Goal: Information Seeking & Learning: Learn about a topic

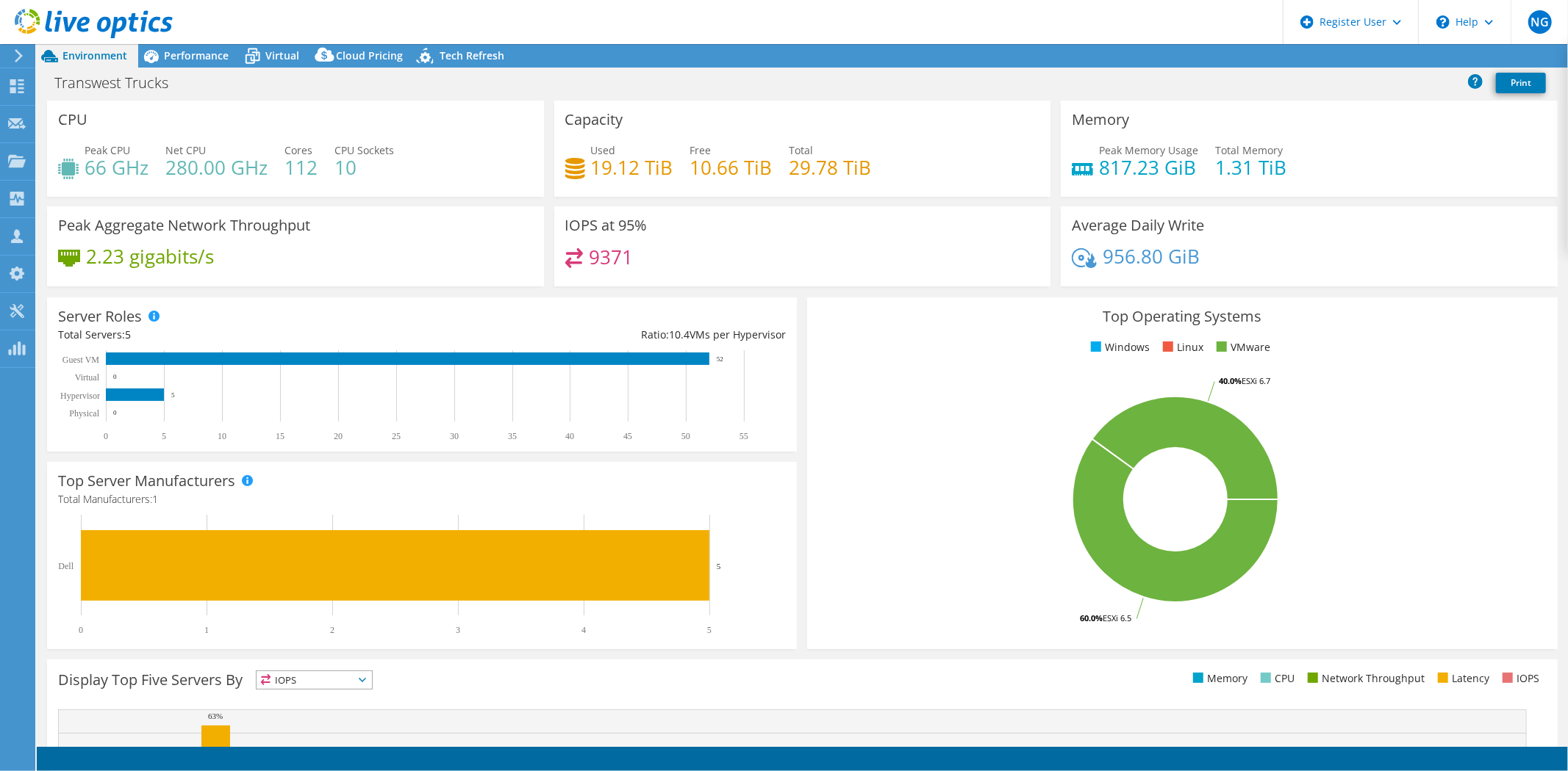
select select "USWest"
select select "USD"
click at [188, 59] on span "Performance" at bounding box center [196, 56] width 65 height 14
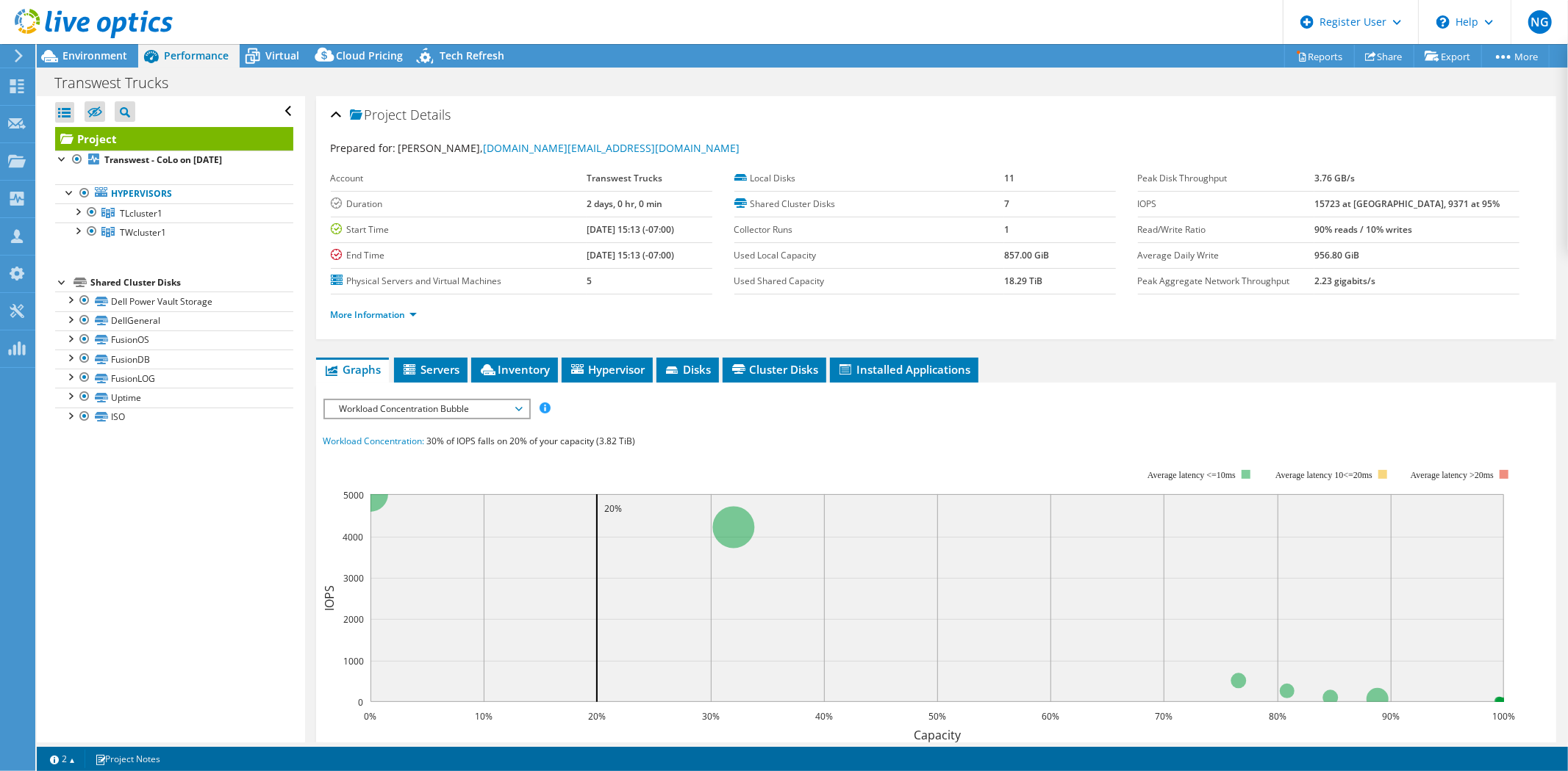
click at [485, 407] on span "Workload Concentration Bubble" at bounding box center [426, 409] width 189 height 18
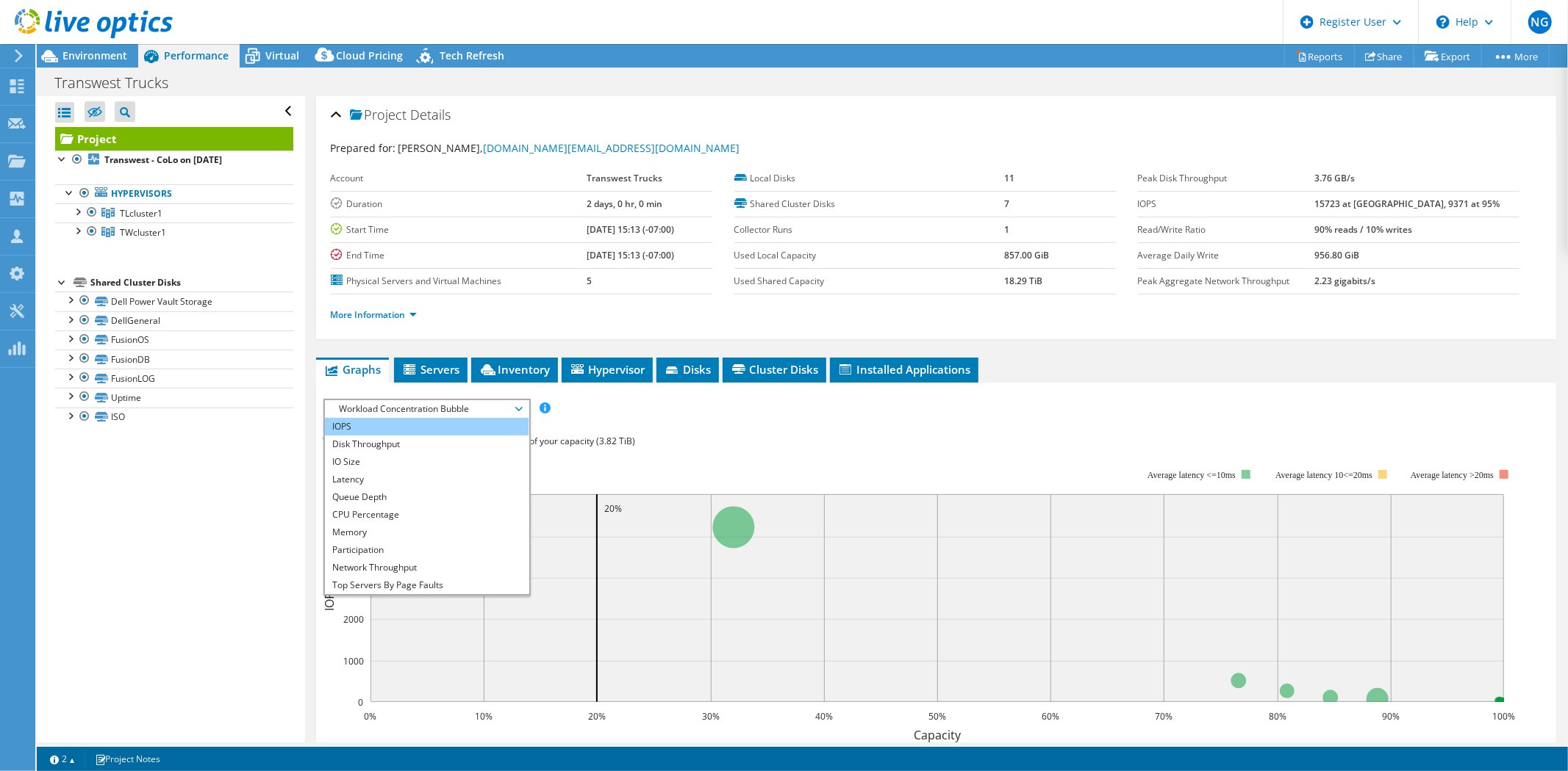
click at [373, 422] on li "IOPS" at bounding box center [426, 427] width 203 height 18
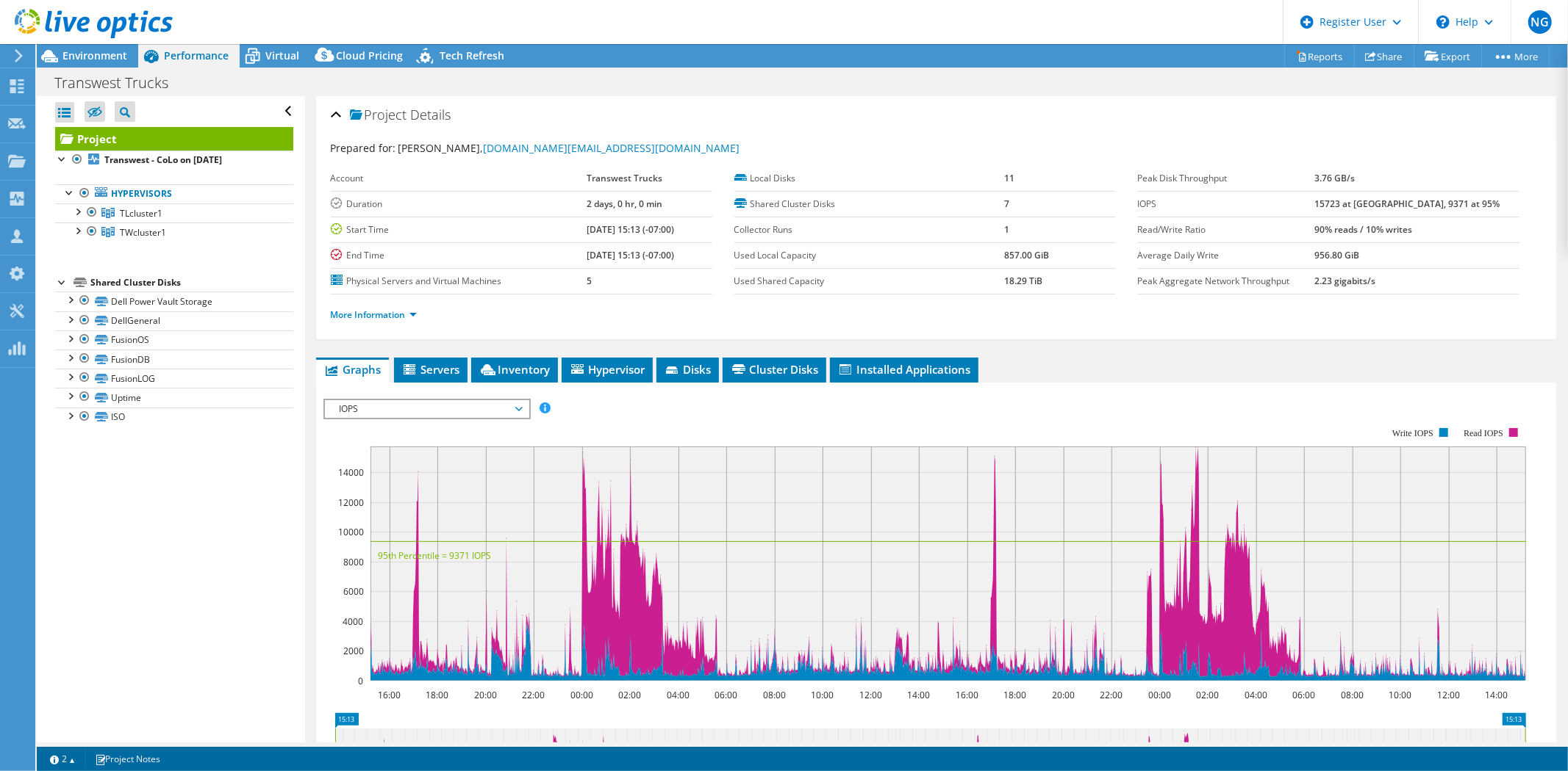
click at [495, 406] on span "IOPS" at bounding box center [426, 409] width 189 height 18
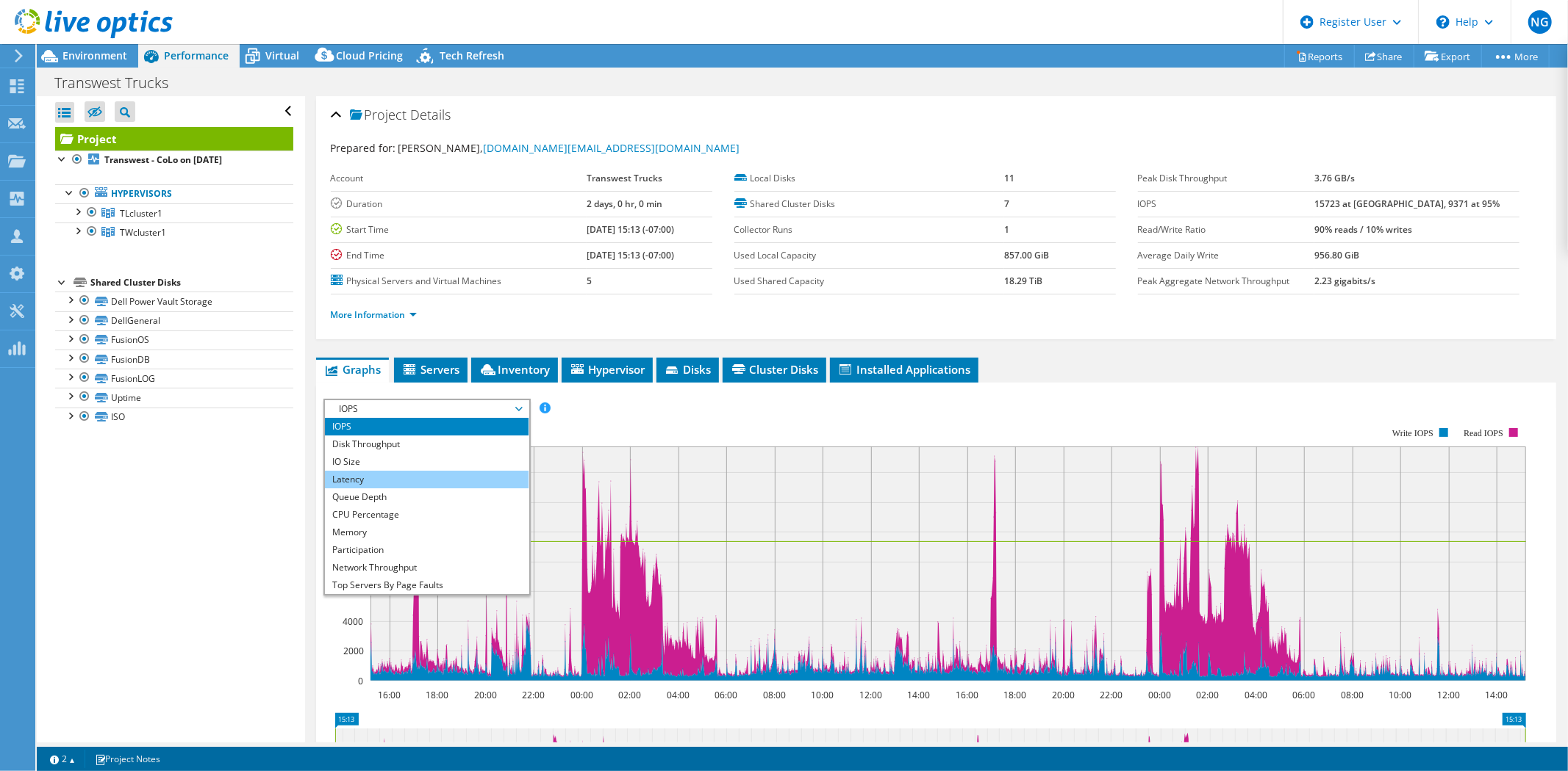
click at [419, 475] on li "Latency" at bounding box center [426, 480] width 203 height 18
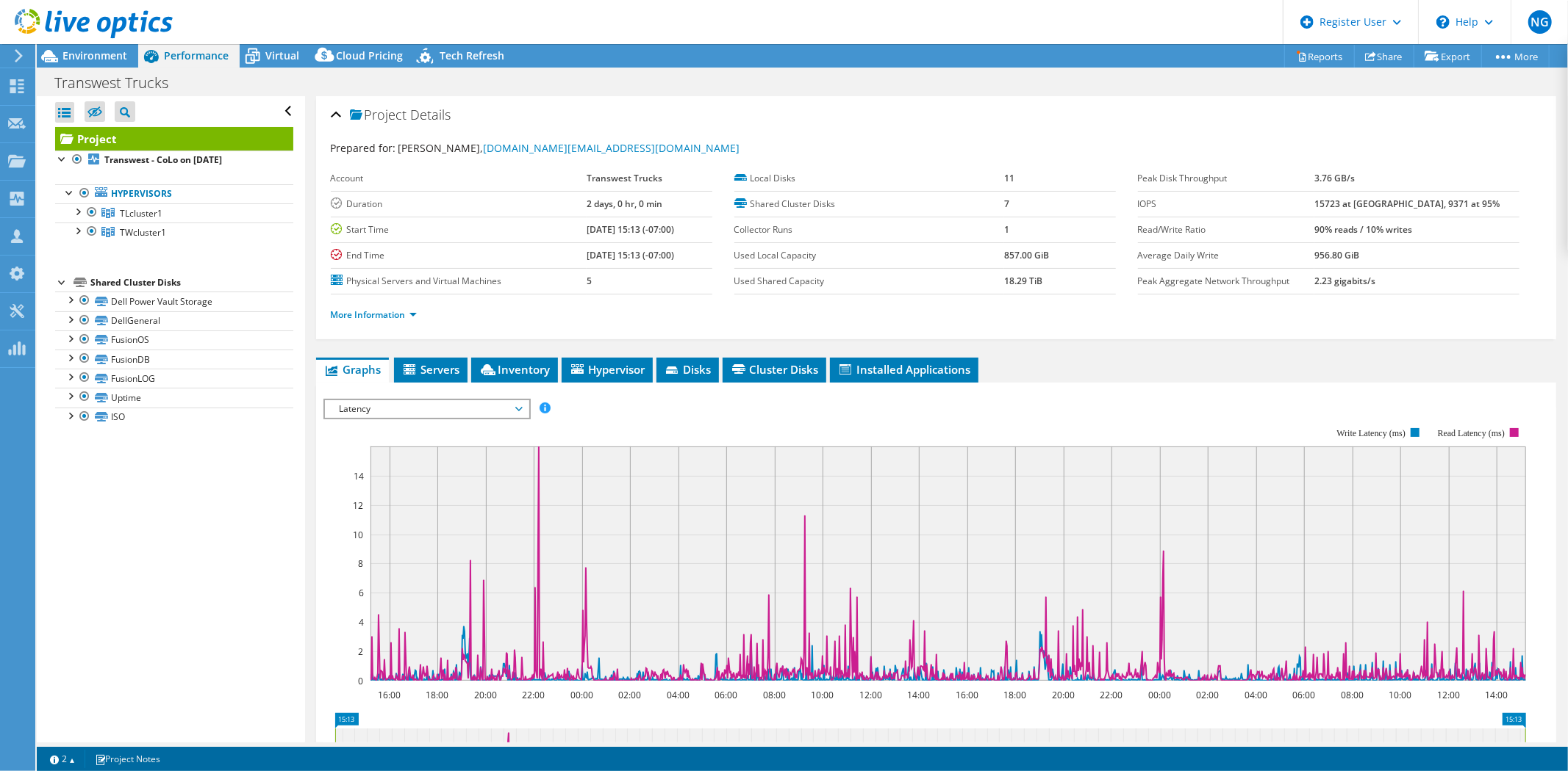
click at [466, 401] on span "Latency" at bounding box center [426, 409] width 189 height 18
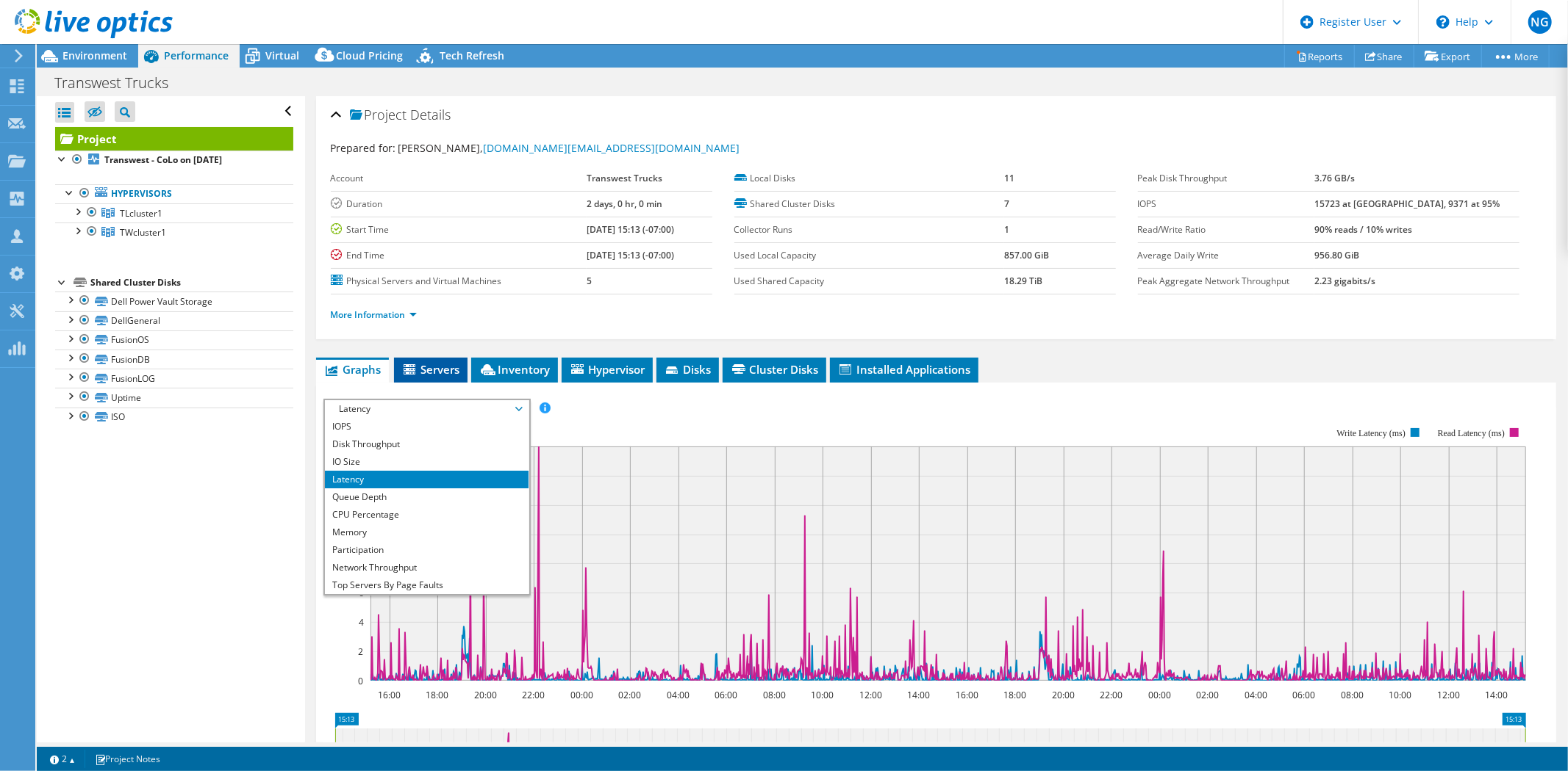
click at [434, 363] on span "Servers" at bounding box center [431, 369] width 59 height 15
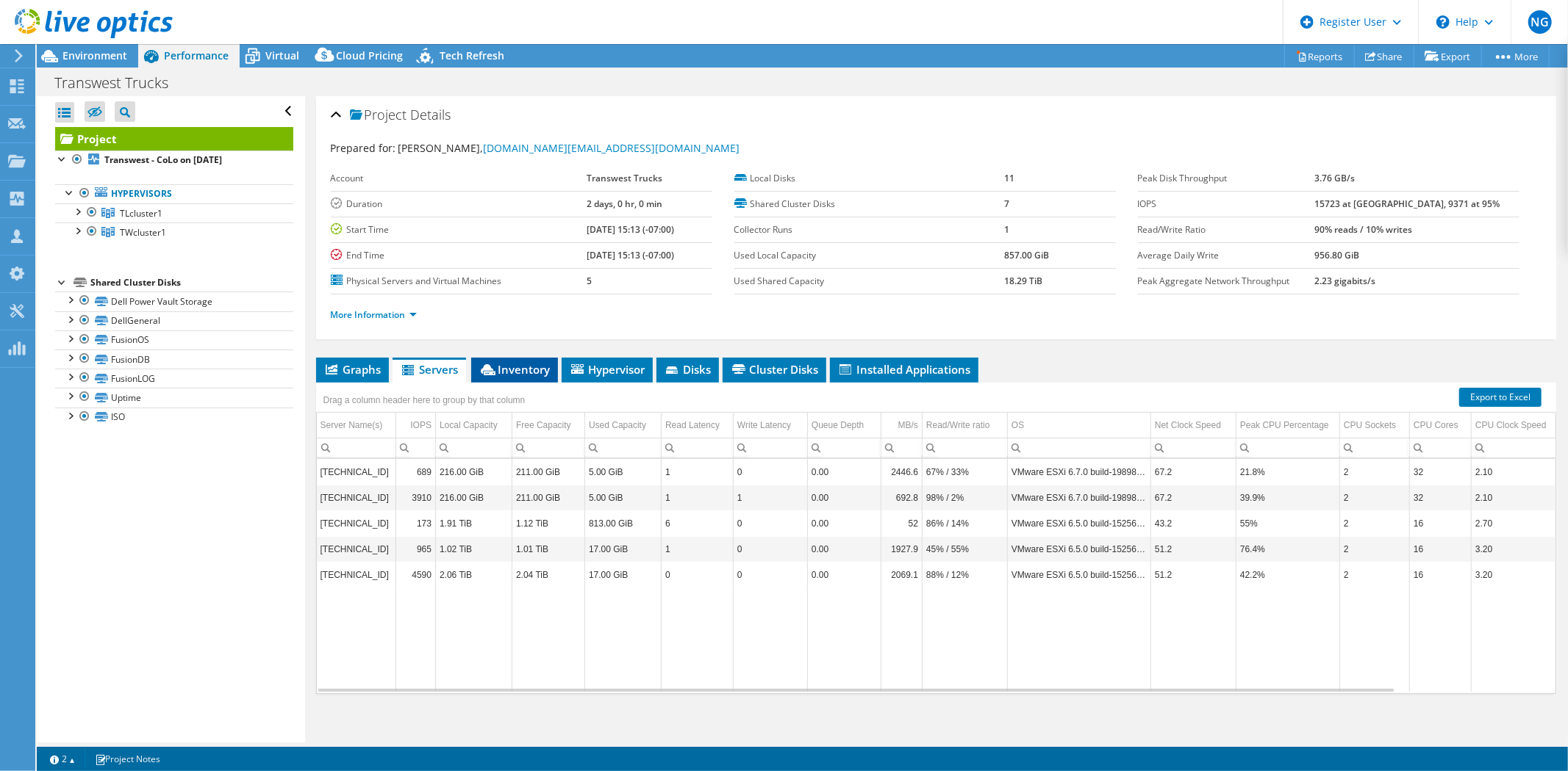
click at [527, 371] on span "Inventory" at bounding box center [514, 369] width 72 height 15
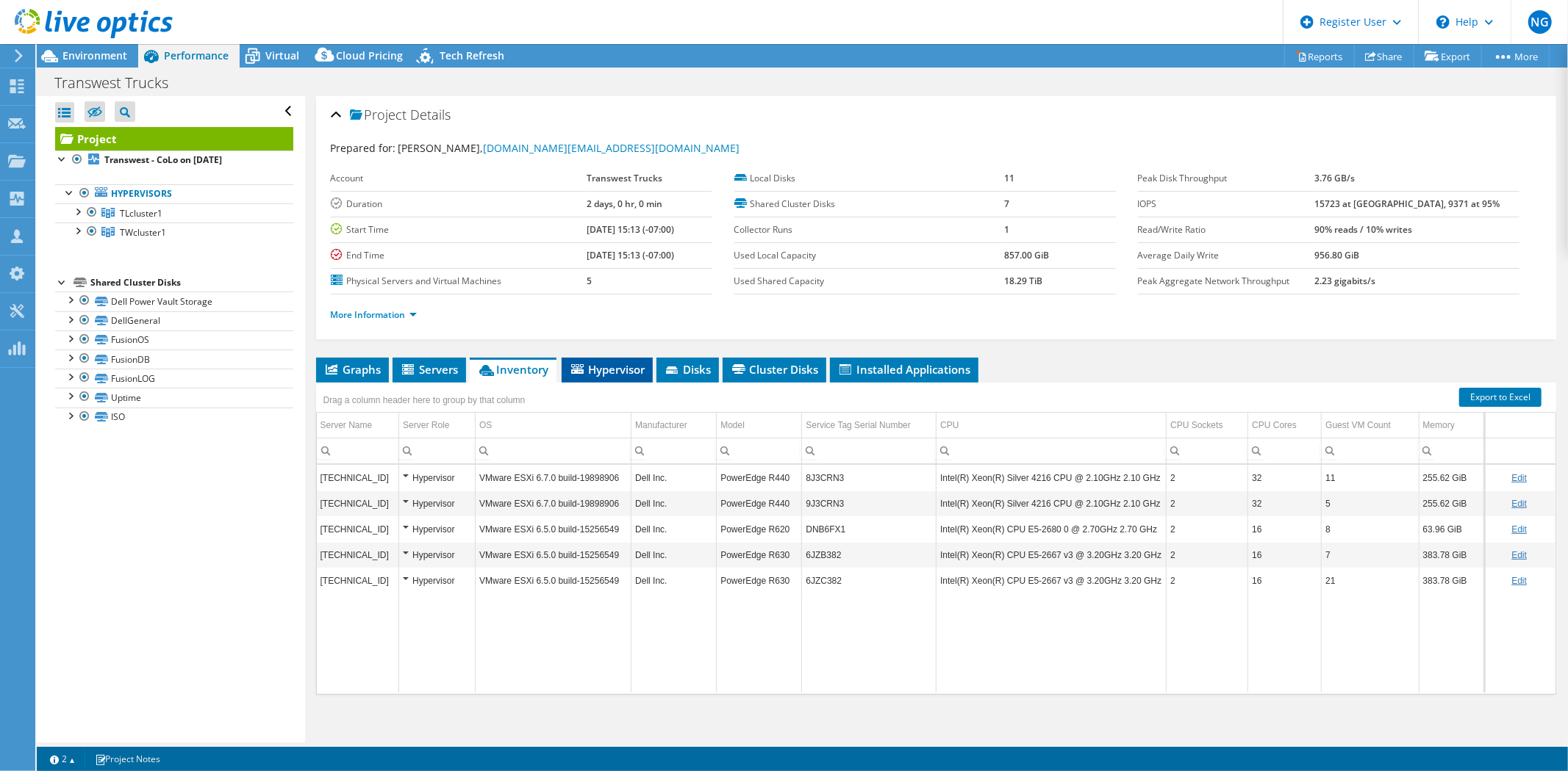
click at [611, 370] on span "Hypervisor" at bounding box center [607, 369] width 76 height 15
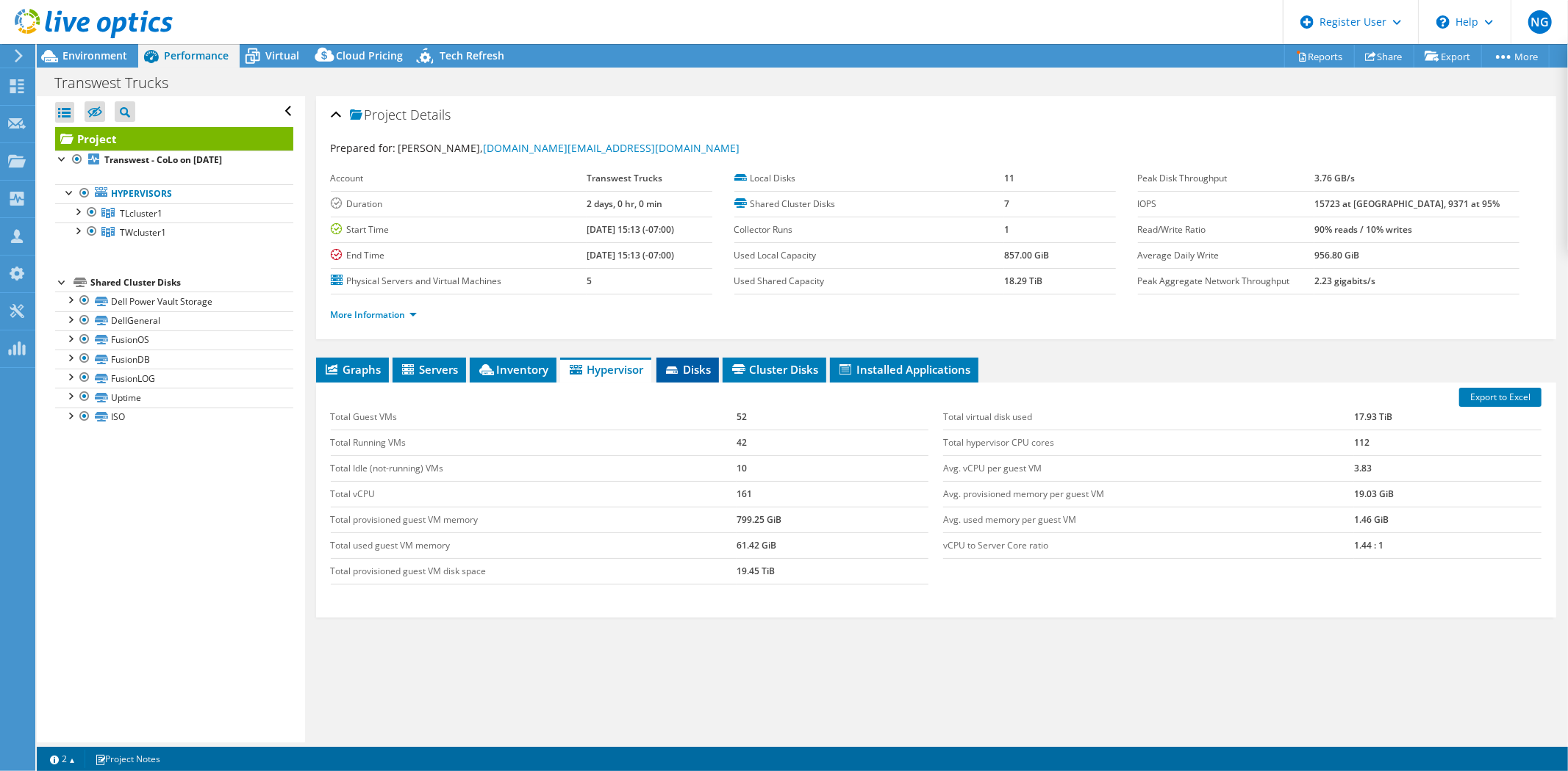
click at [699, 369] on span "Disks" at bounding box center [687, 369] width 48 height 15
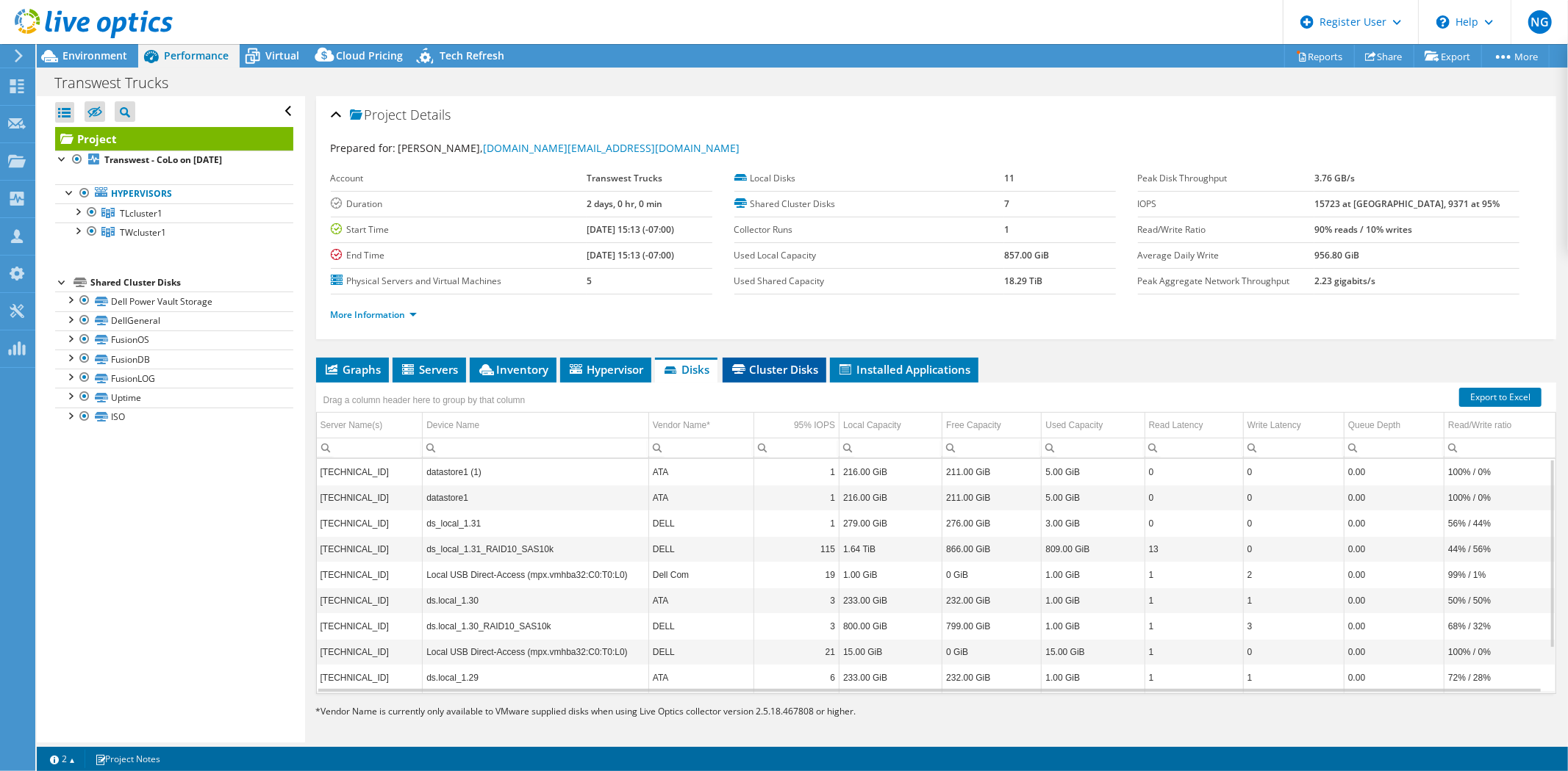
click at [781, 374] on span "Cluster Disks" at bounding box center [774, 369] width 89 height 15
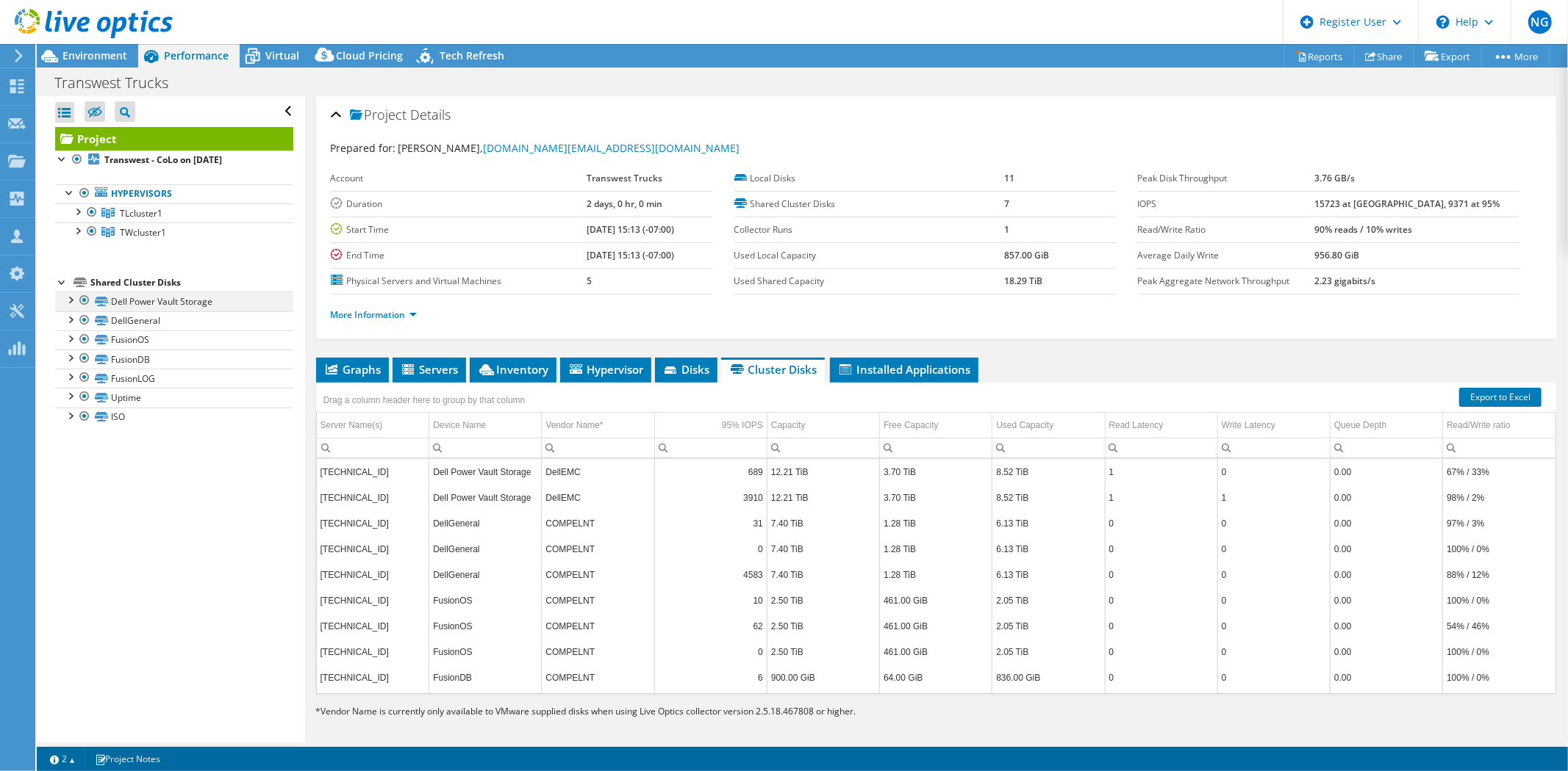
click at [79, 297] on div at bounding box center [84, 301] width 15 height 18
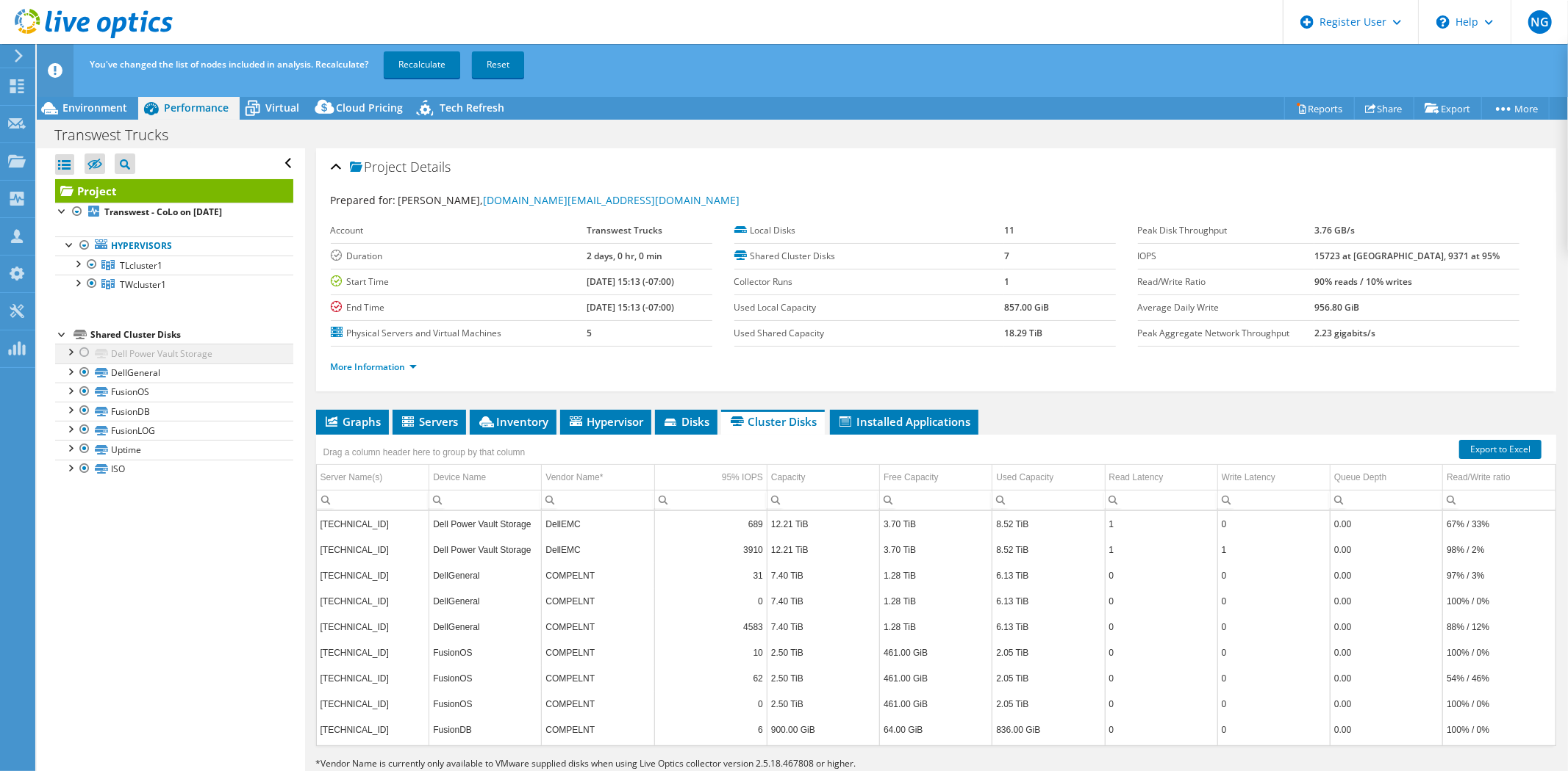
click at [85, 351] on div at bounding box center [84, 353] width 15 height 18
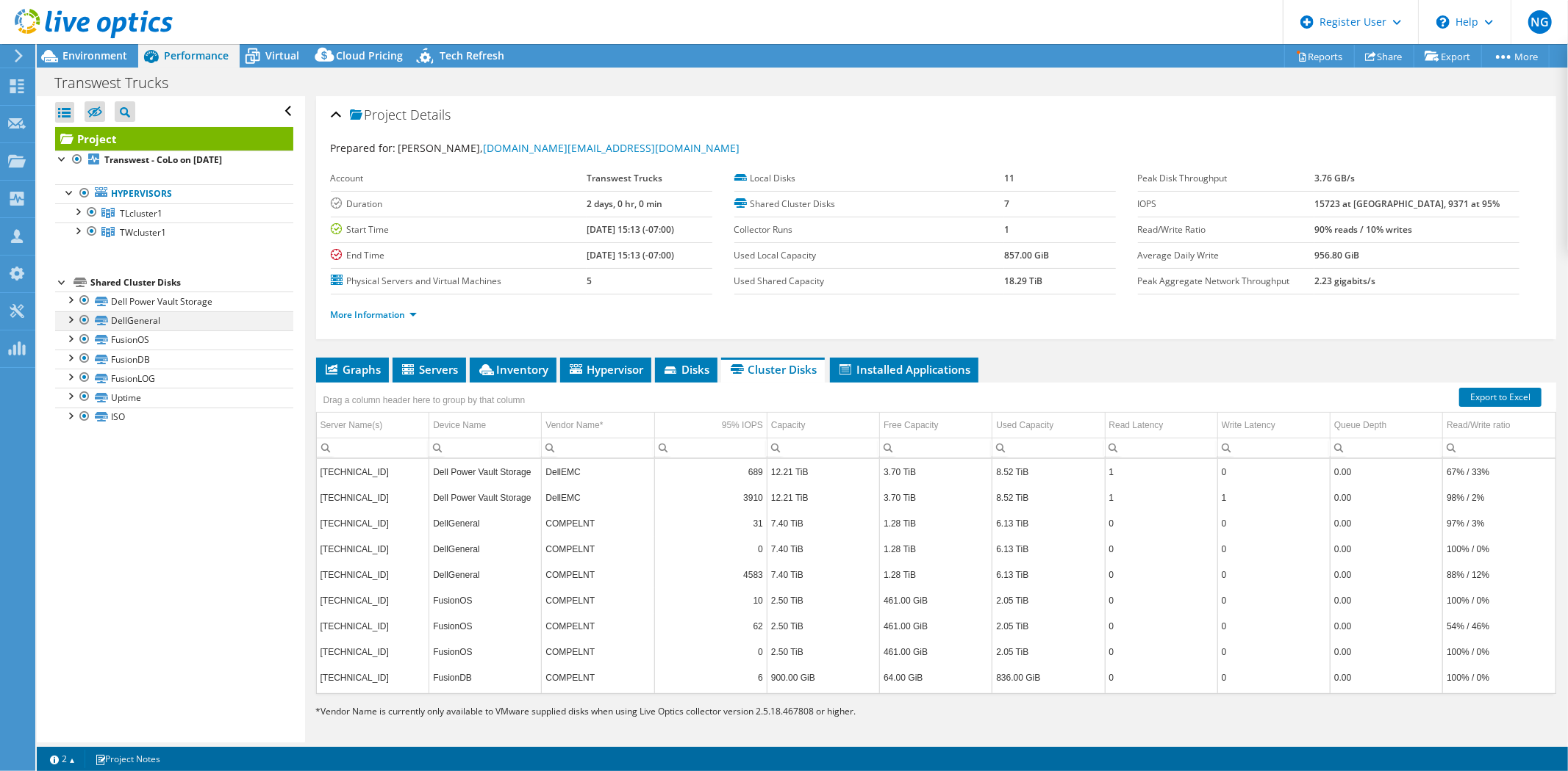
click at [83, 321] on div at bounding box center [84, 321] width 15 height 18
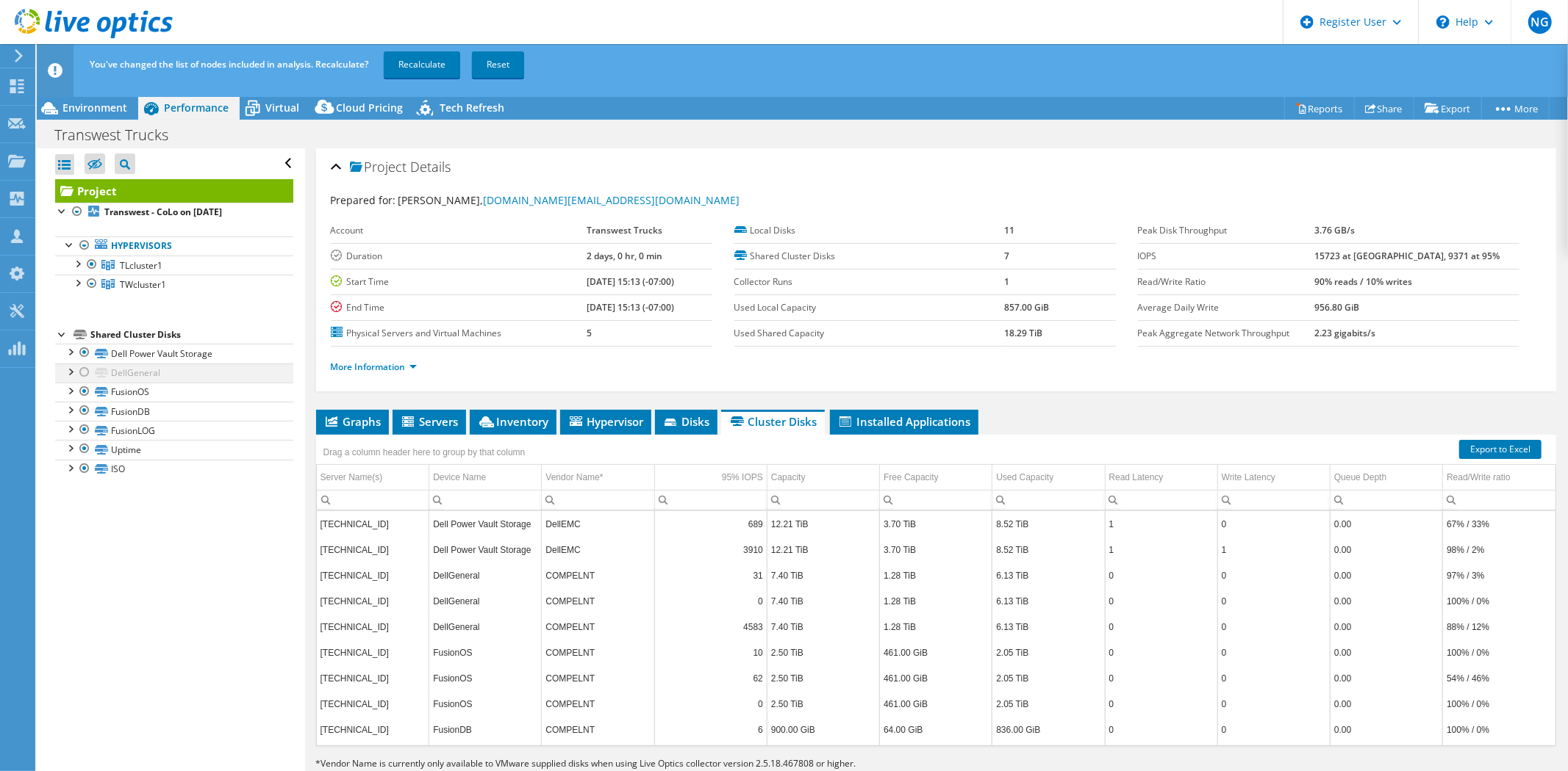
click at [84, 369] on div at bounding box center [84, 372] width 15 height 18
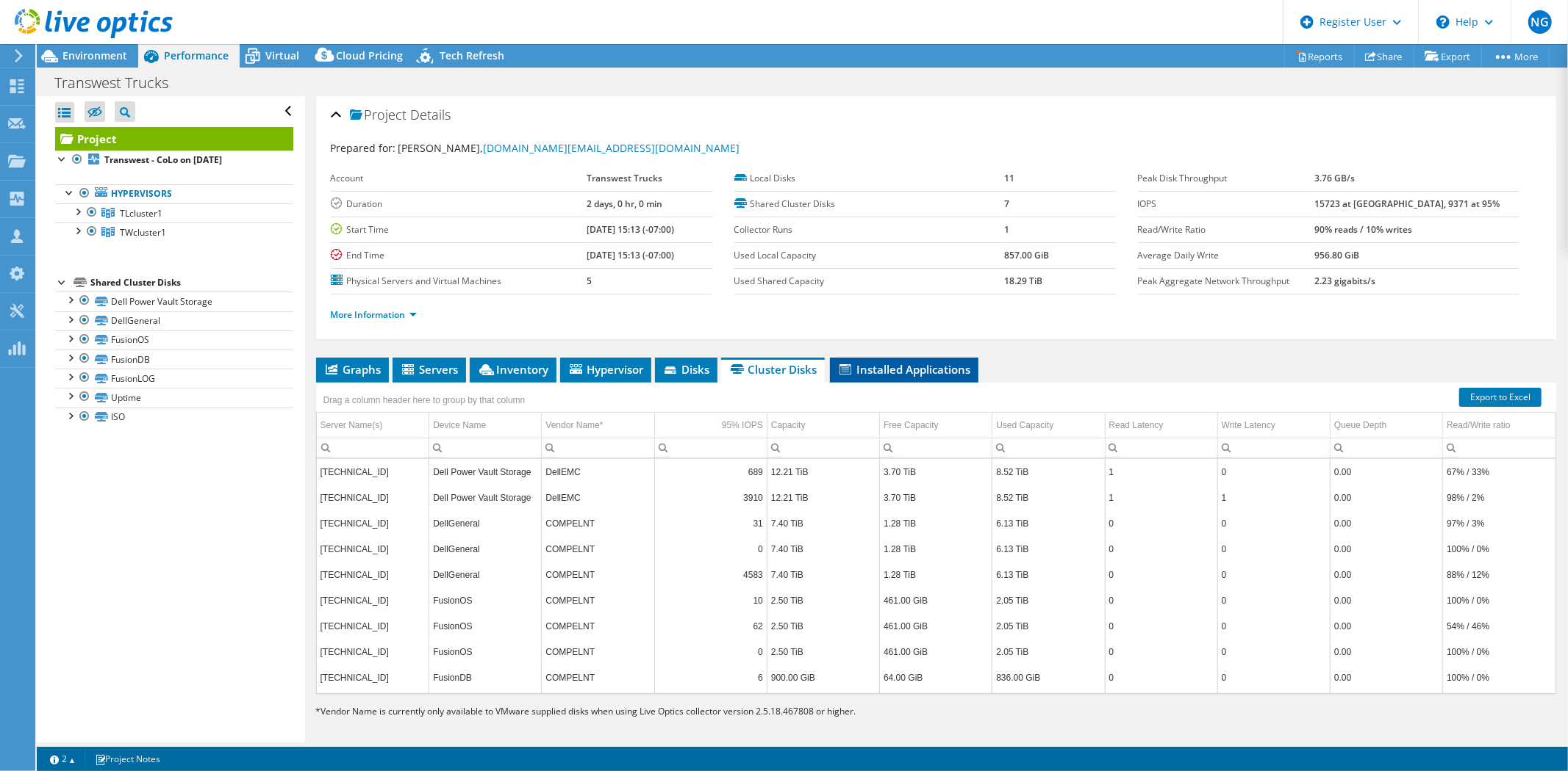
click at [922, 371] on span "Installed Applications" at bounding box center [903, 369] width 134 height 15
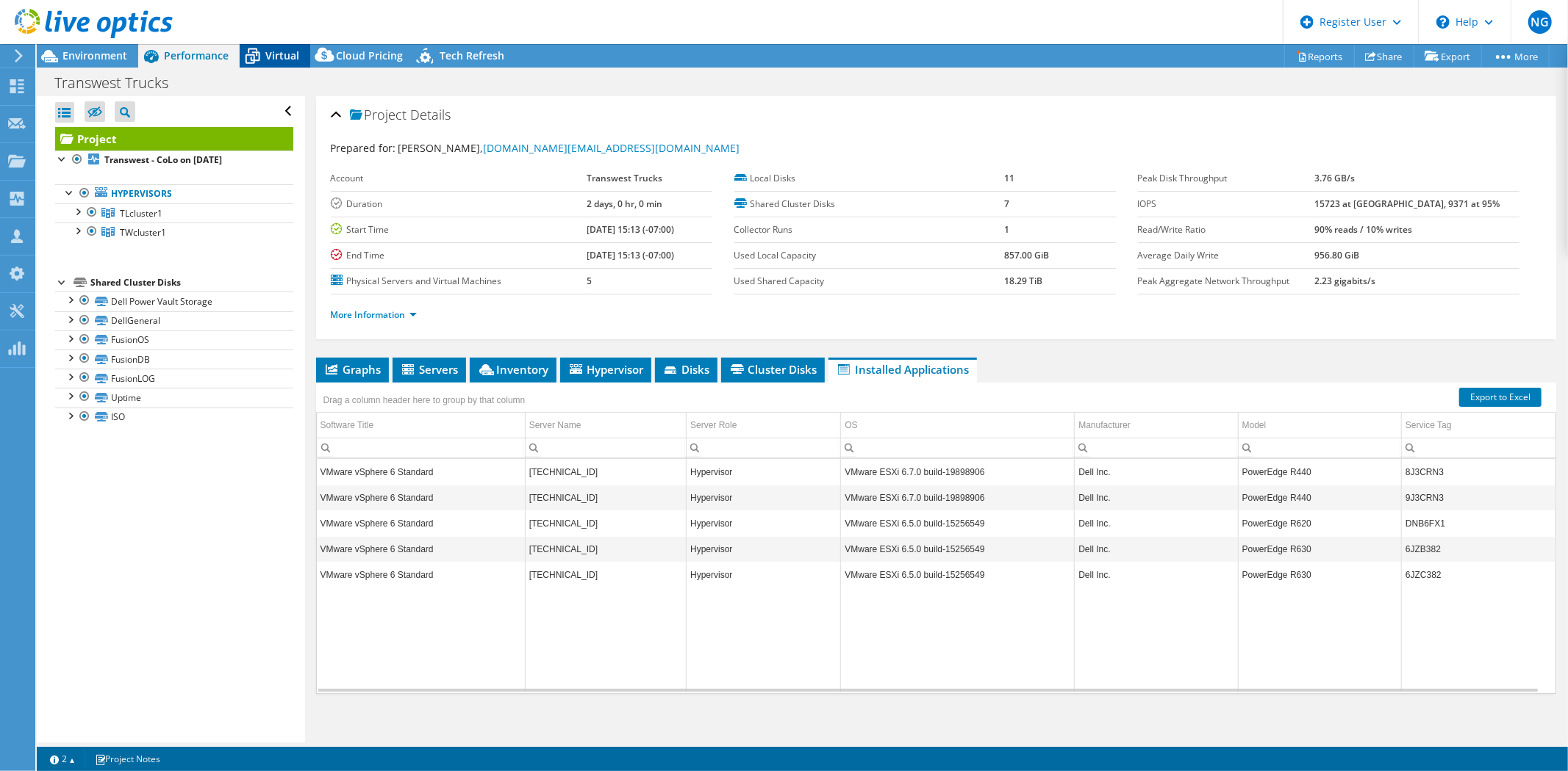
click at [277, 56] on span "Virtual" at bounding box center [282, 56] width 34 height 14
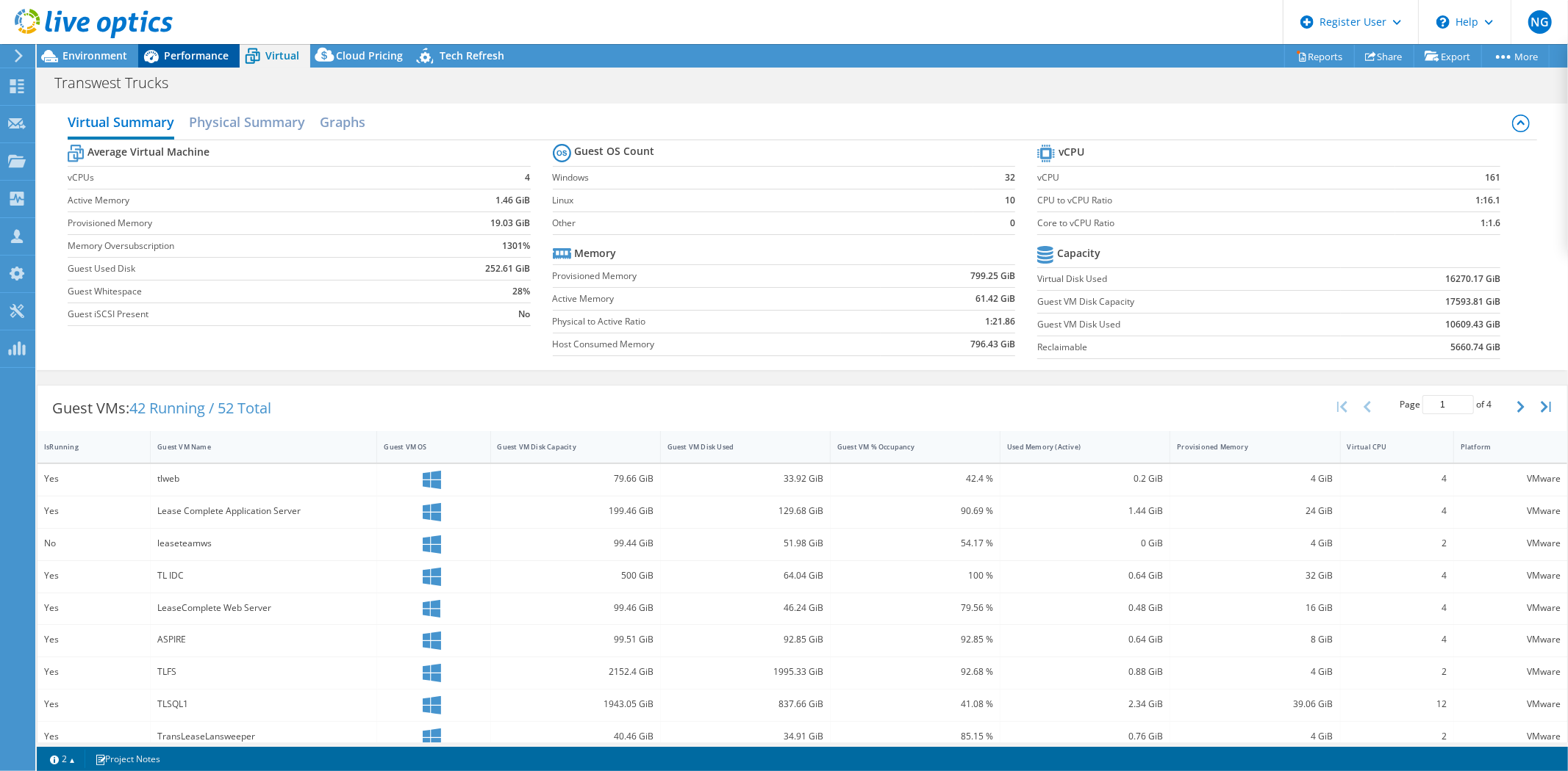
click at [195, 59] on span "Performance" at bounding box center [196, 56] width 65 height 14
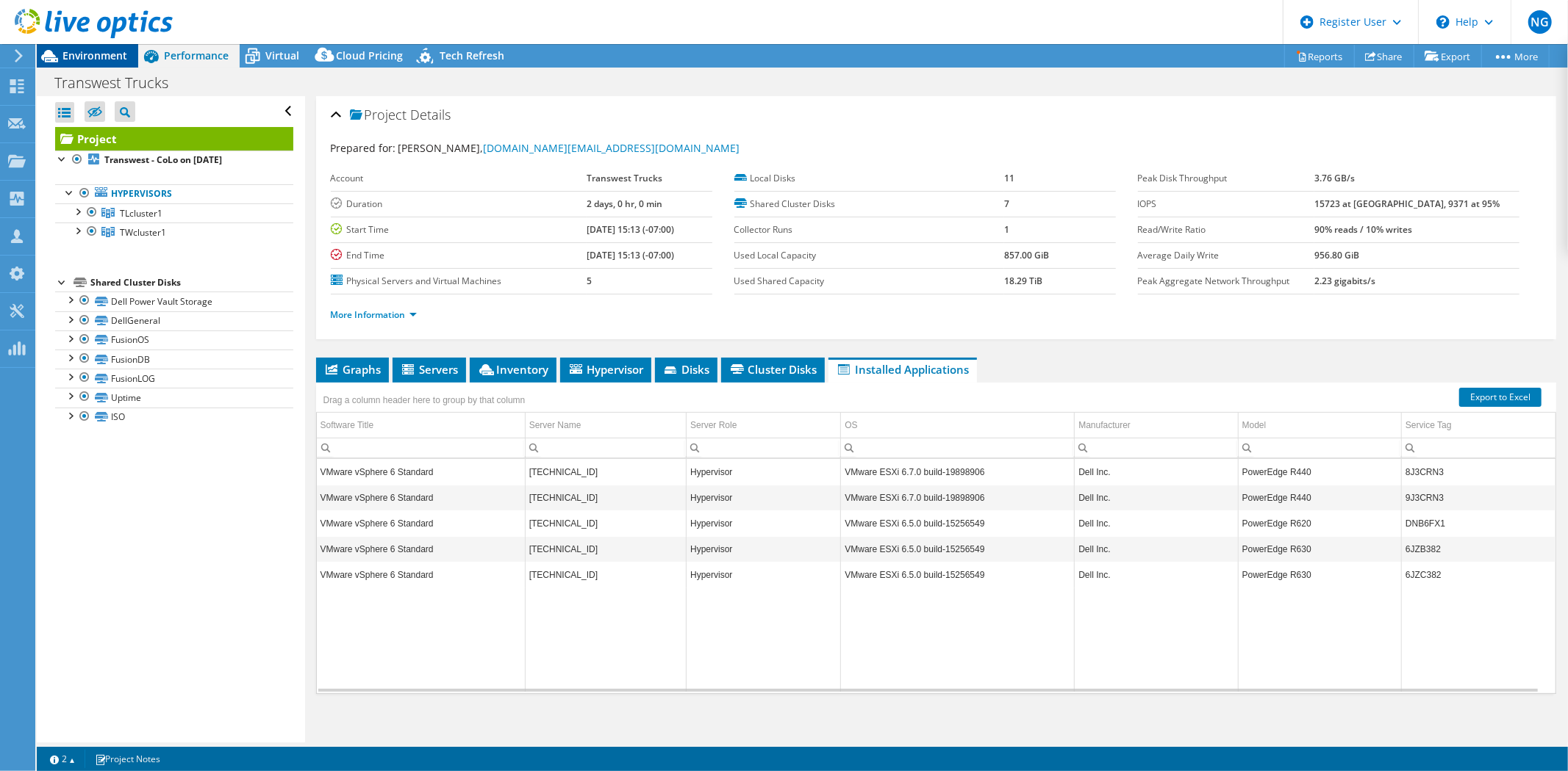
click at [106, 61] on span "Environment" at bounding box center [95, 56] width 65 height 14
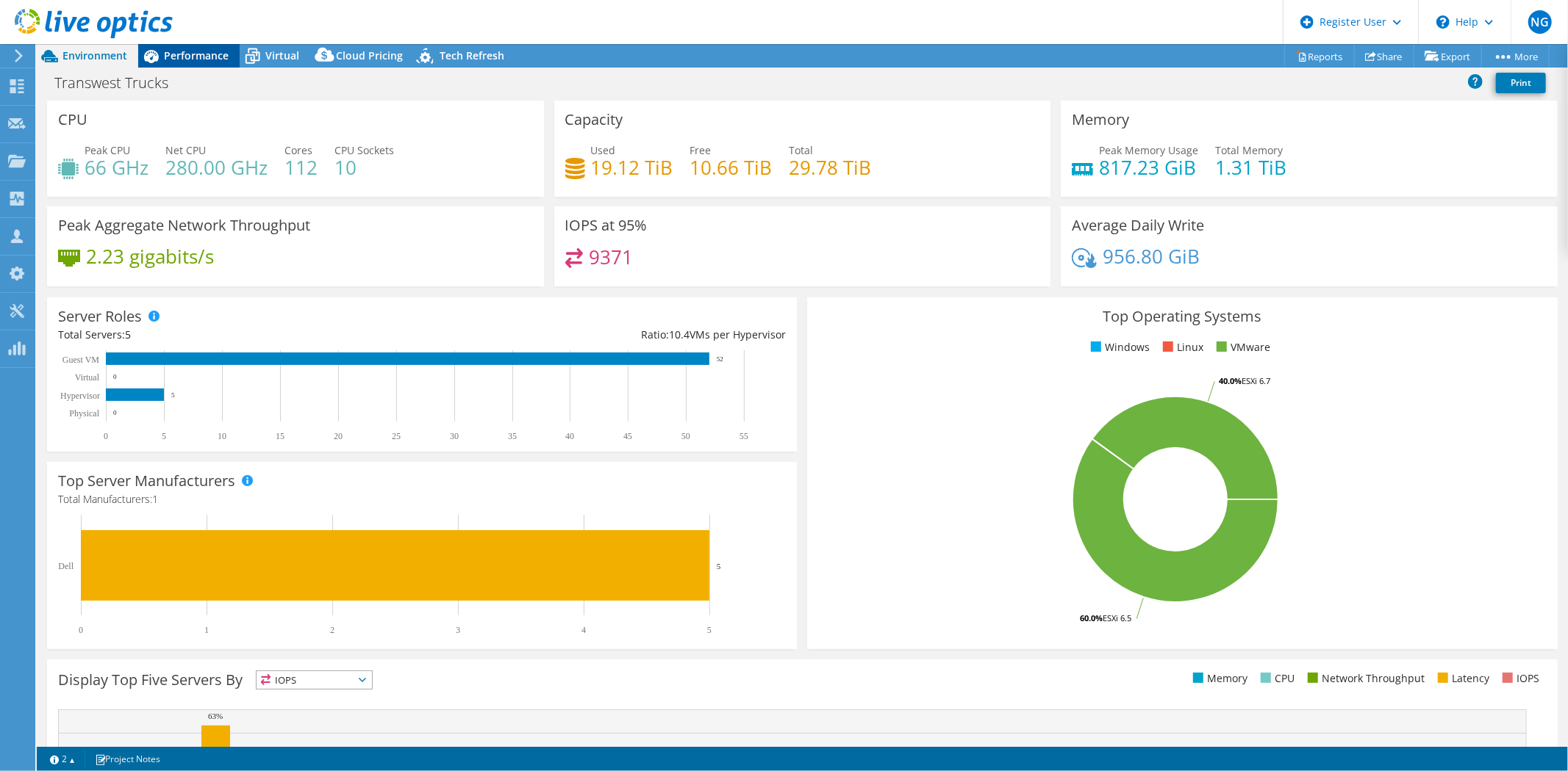
click at [209, 52] on span "Performance" at bounding box center [196, 56] width 65 height 14
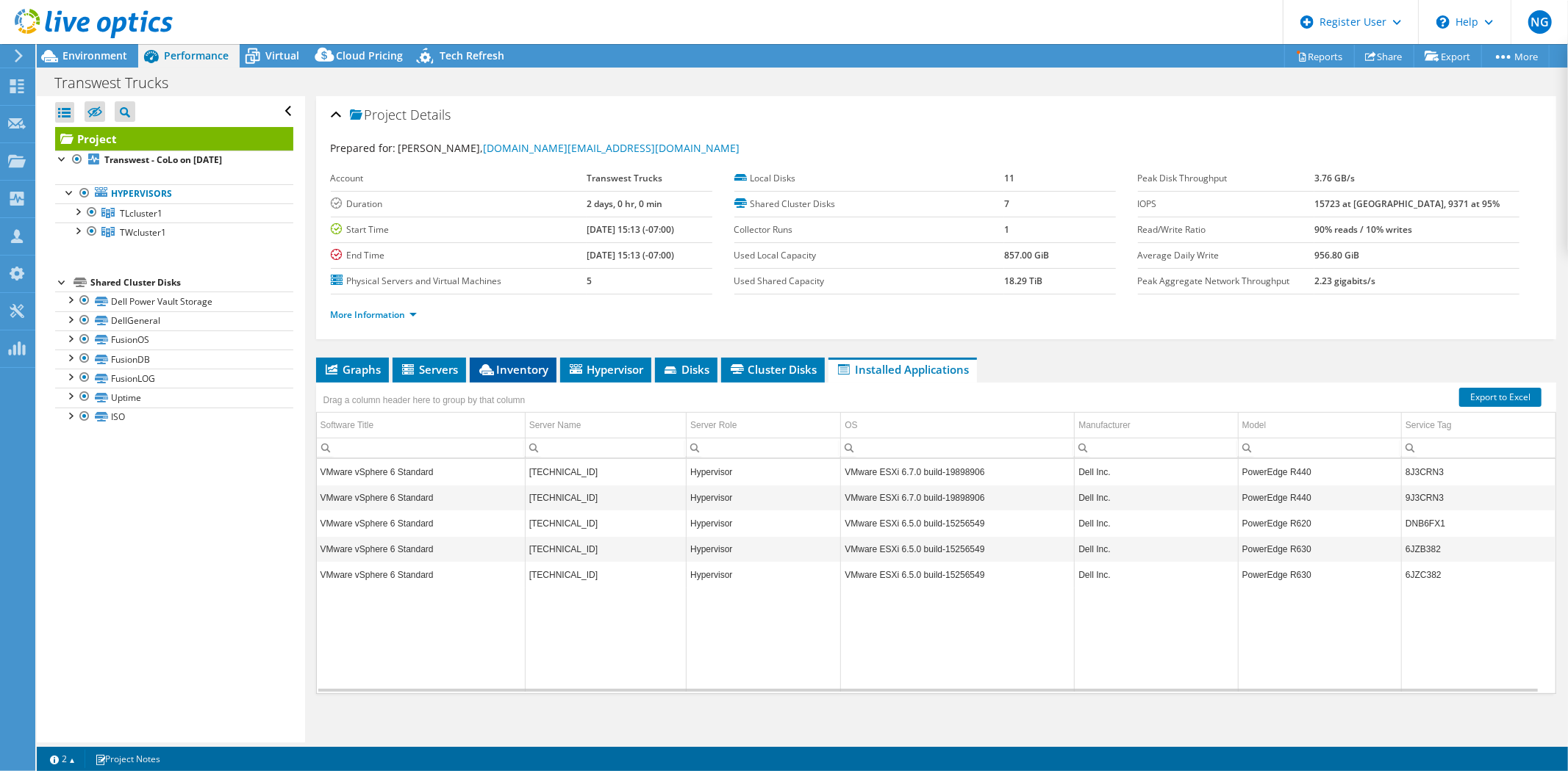
click at [494, 364] on icon at bounding box center [486, 369] width 15 height 11
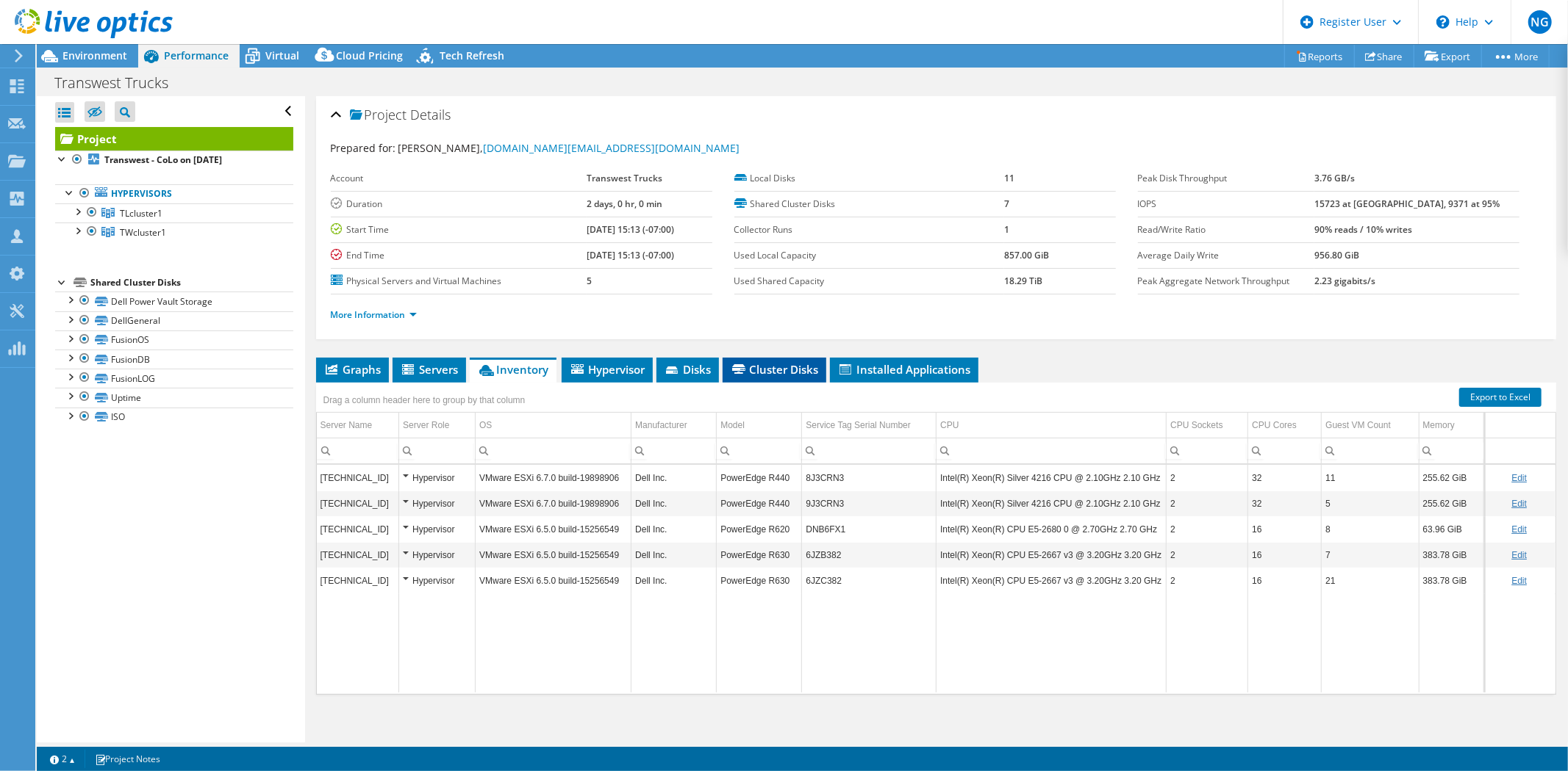
click at [758, 363] on span "Cluster Disks" at bounding box center [774, 369] width 89 height 15
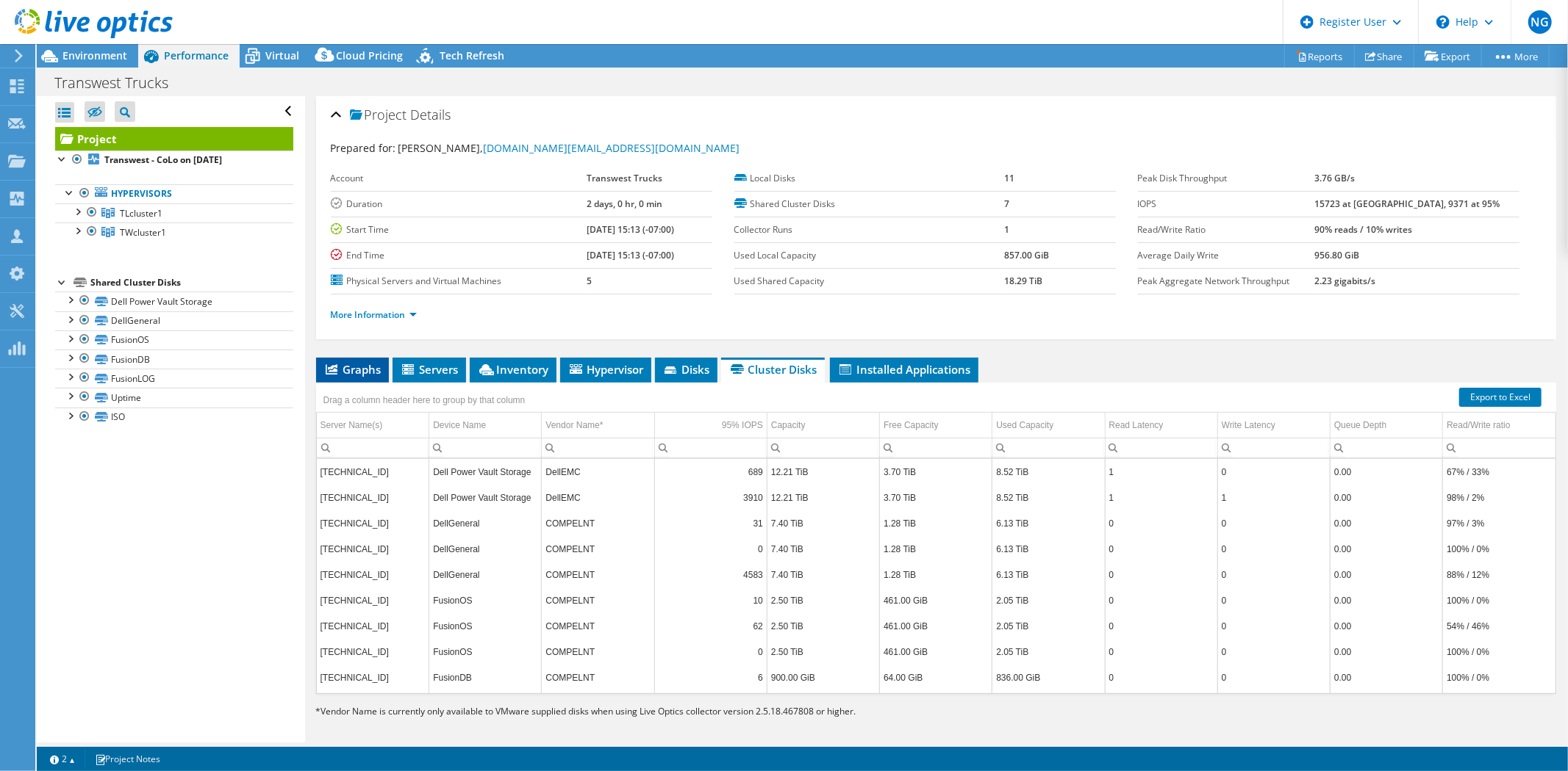
click at [371, 377] on li "Graphs" at bounding box center [352, 370] width 72 height 25
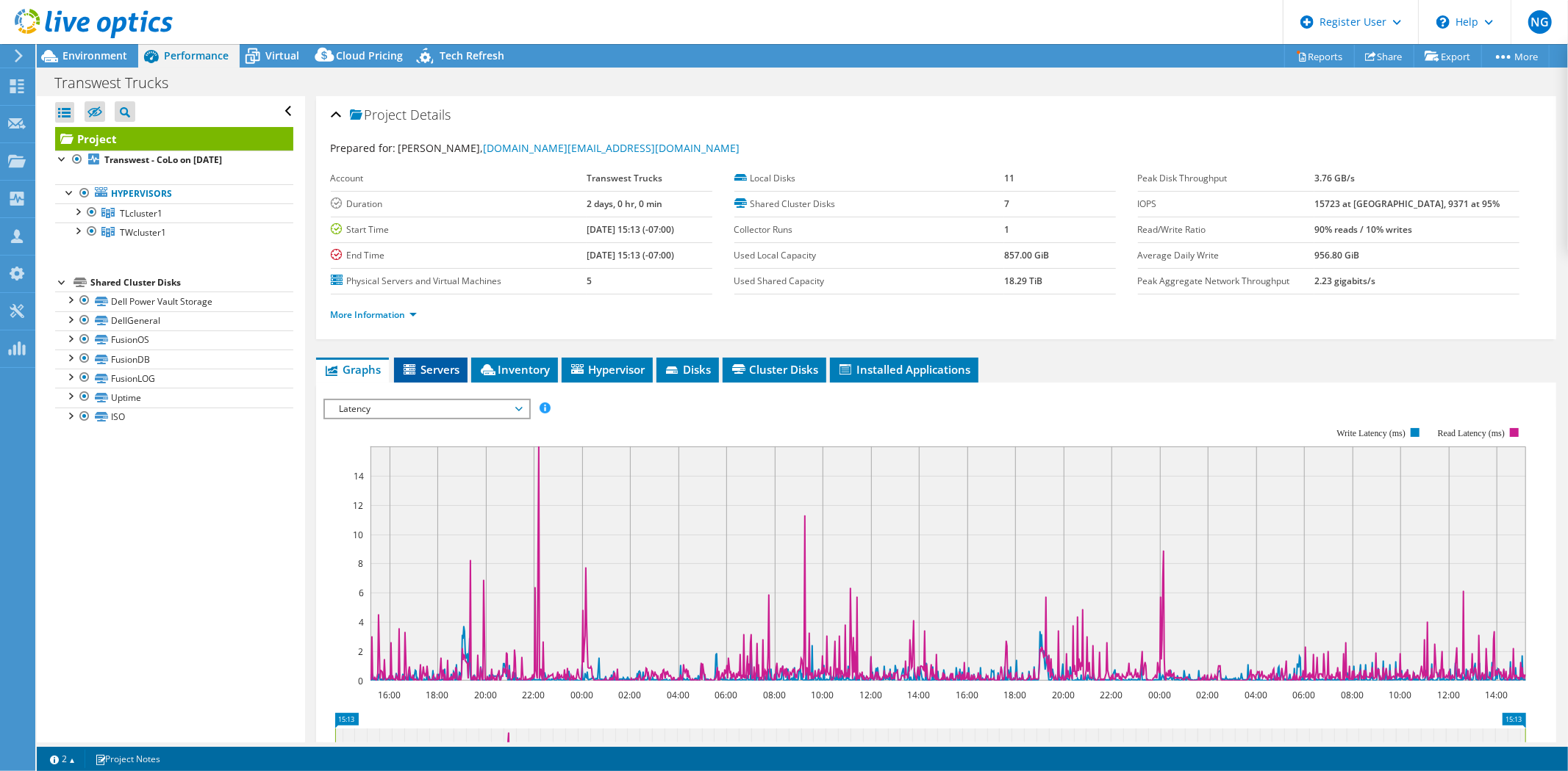
click at [450, 377] on li "Servers" at bounding box center [430, 370] width 73 height 25
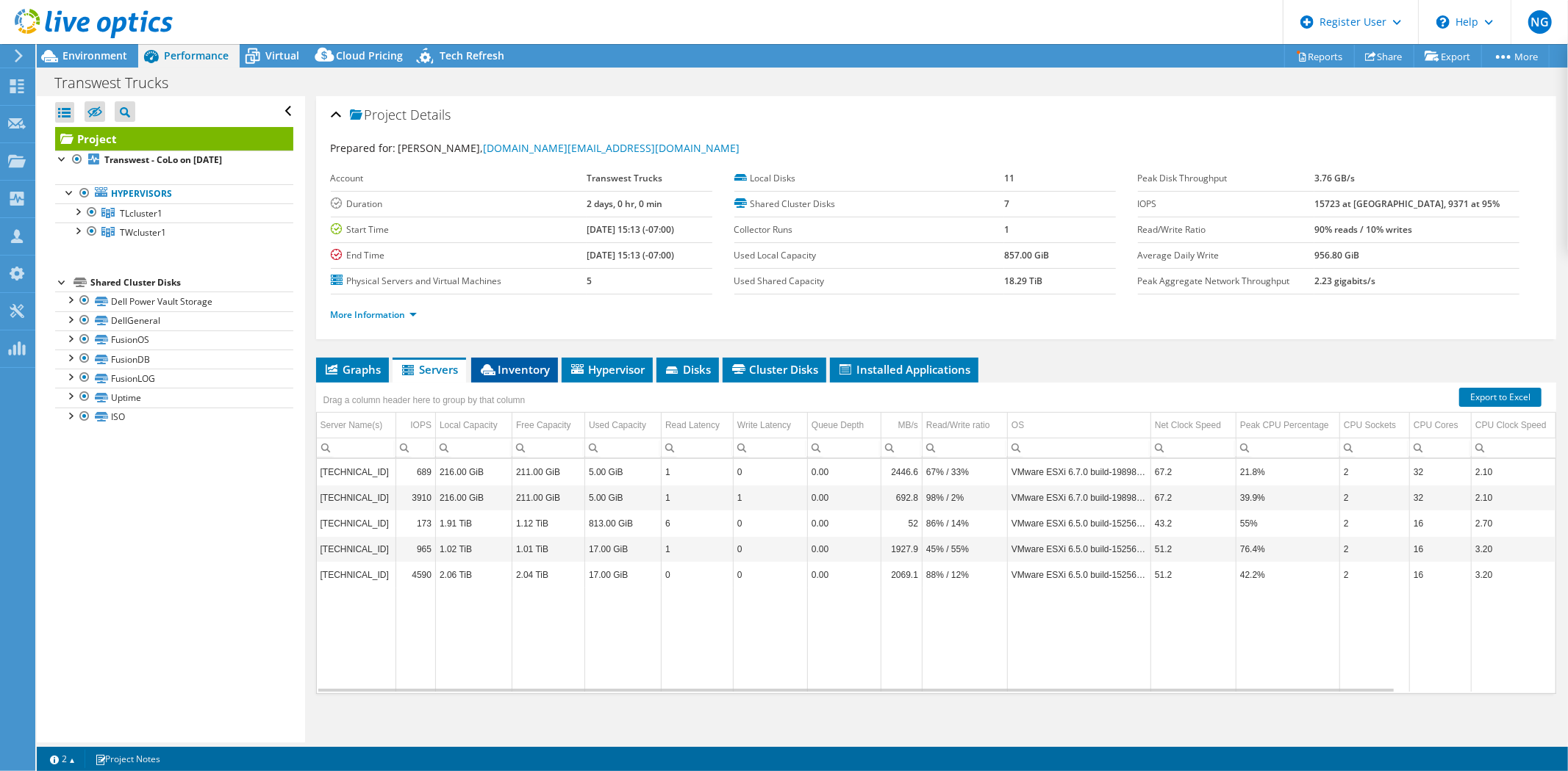
click at [518, 363] on span "Inventory" at bounding box center [514, 369] width 72 height 15
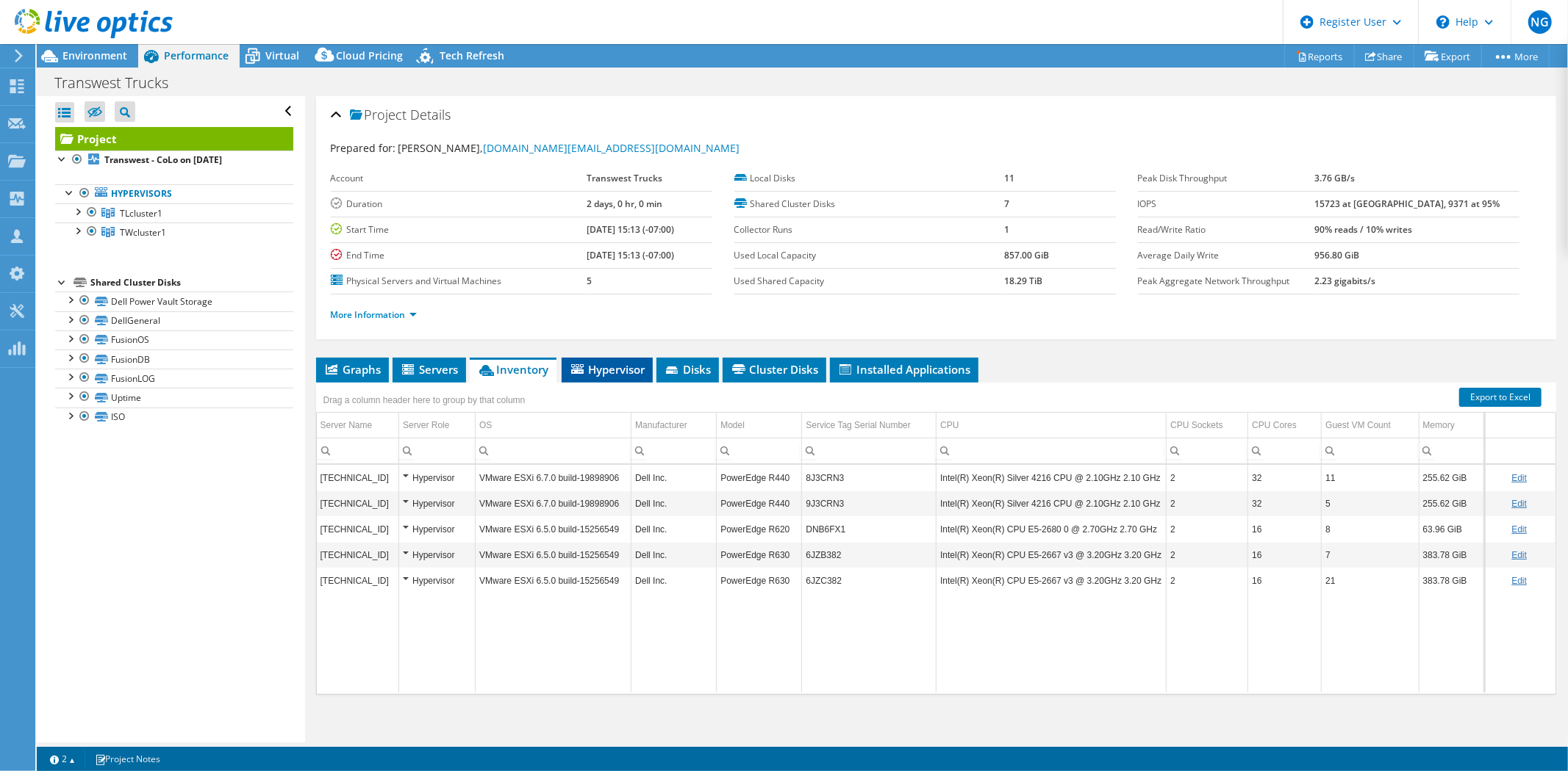
click at [619, 363] on span "Hypervisor" at bounding box center [607, 369] width 76 height 15
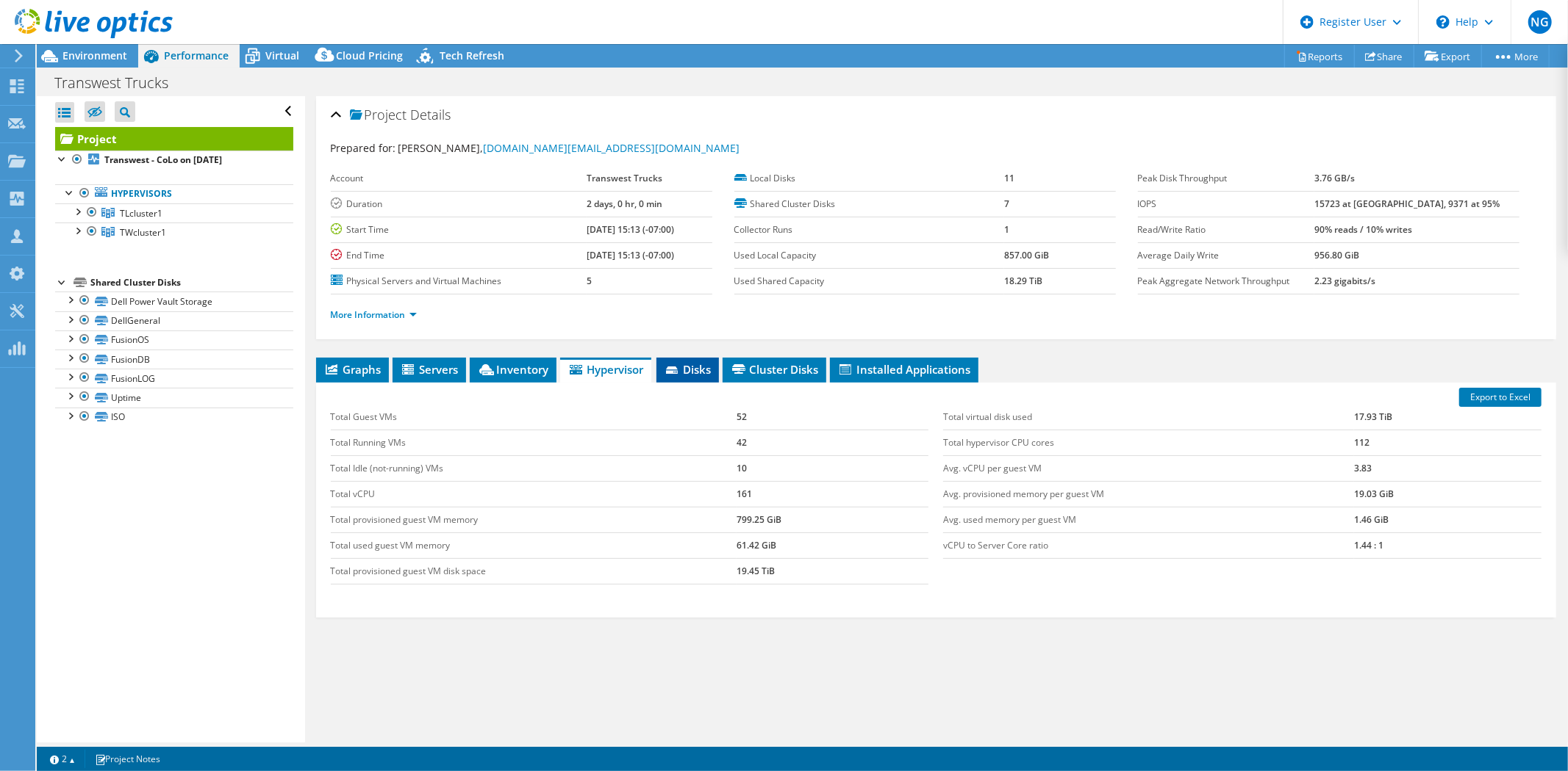
click at [686, 371] on span "Disks" at bounding box center [687, 369] width 48 height 15
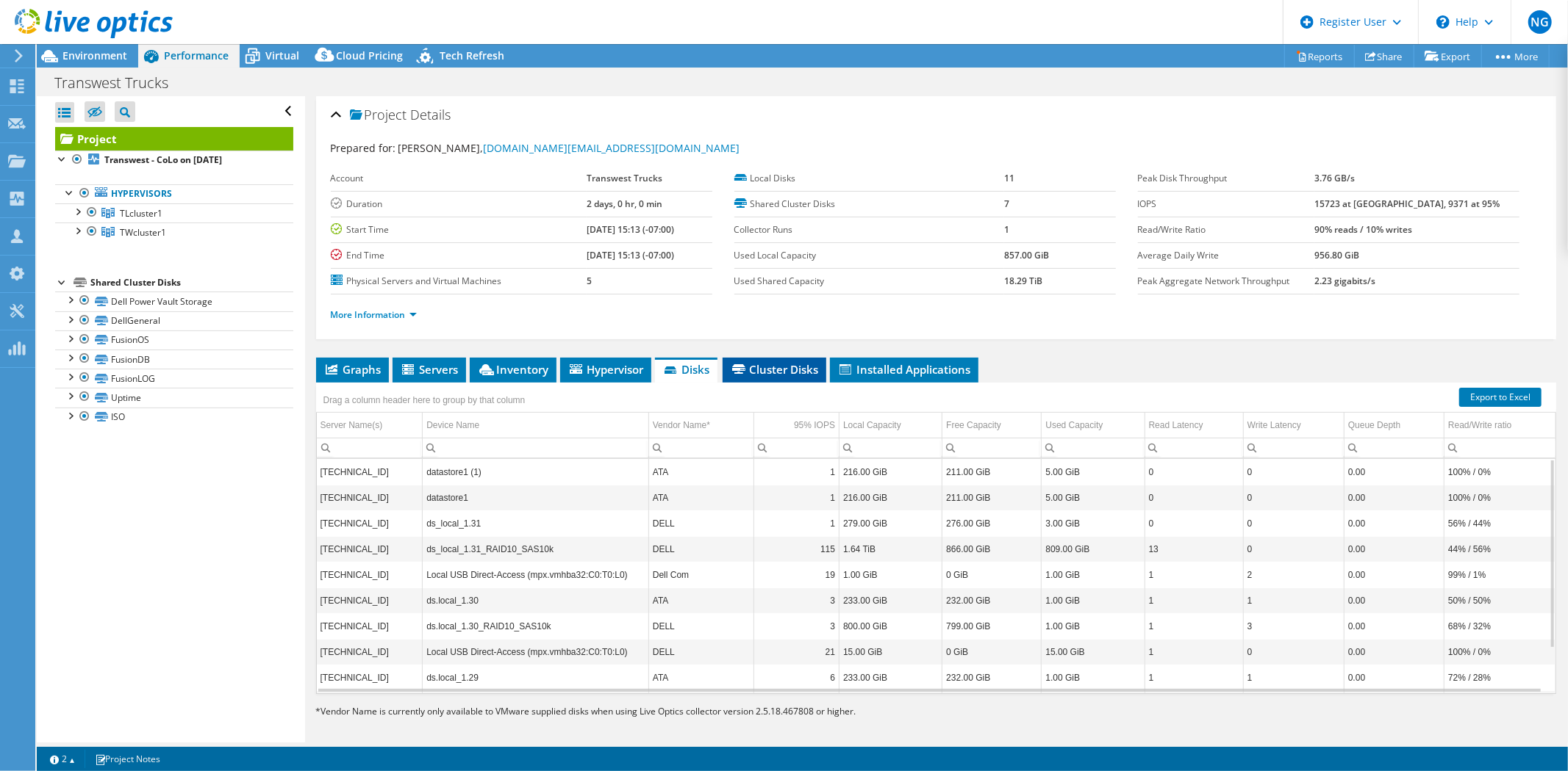
click at [764, 371] on span "Cluster Disks" at bounding box center [774, 369] width 89 height 15
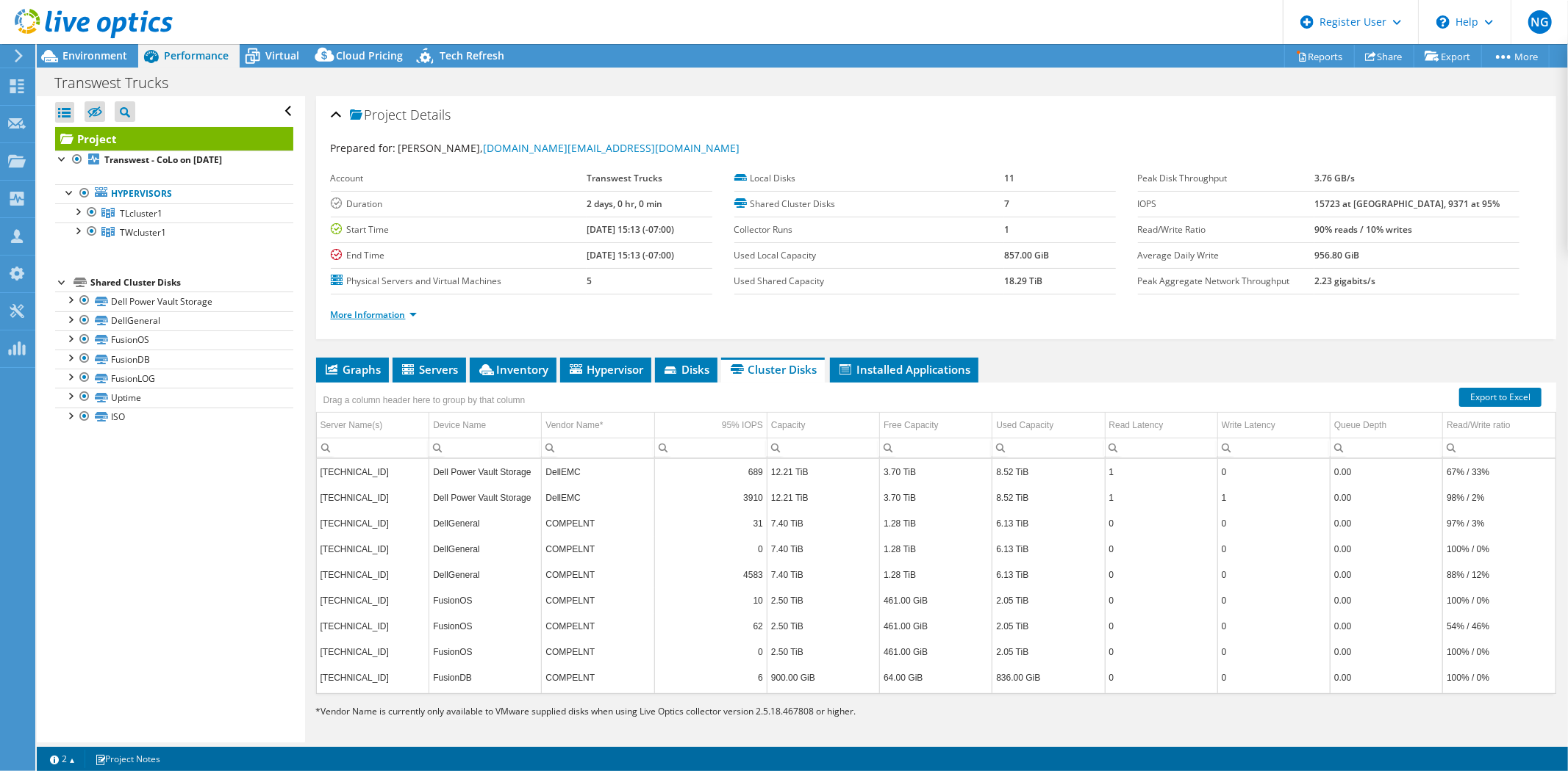
click at [369, 316] on link "More Information" at bounding box center [373, 315] width 86 height 13
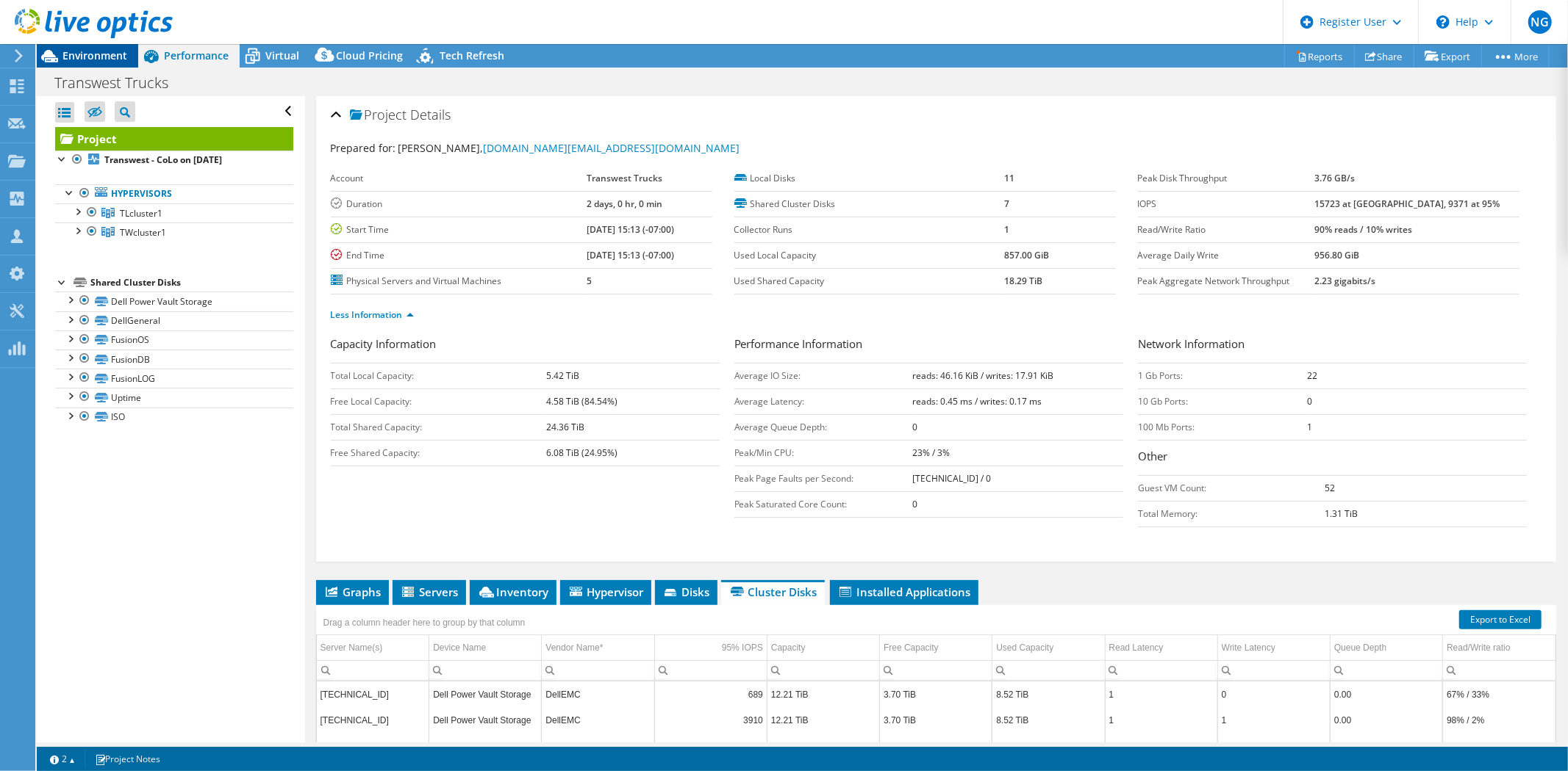
click at [99, 54] on span "Environment" at bounding box center [95, 56] width 65 height 14
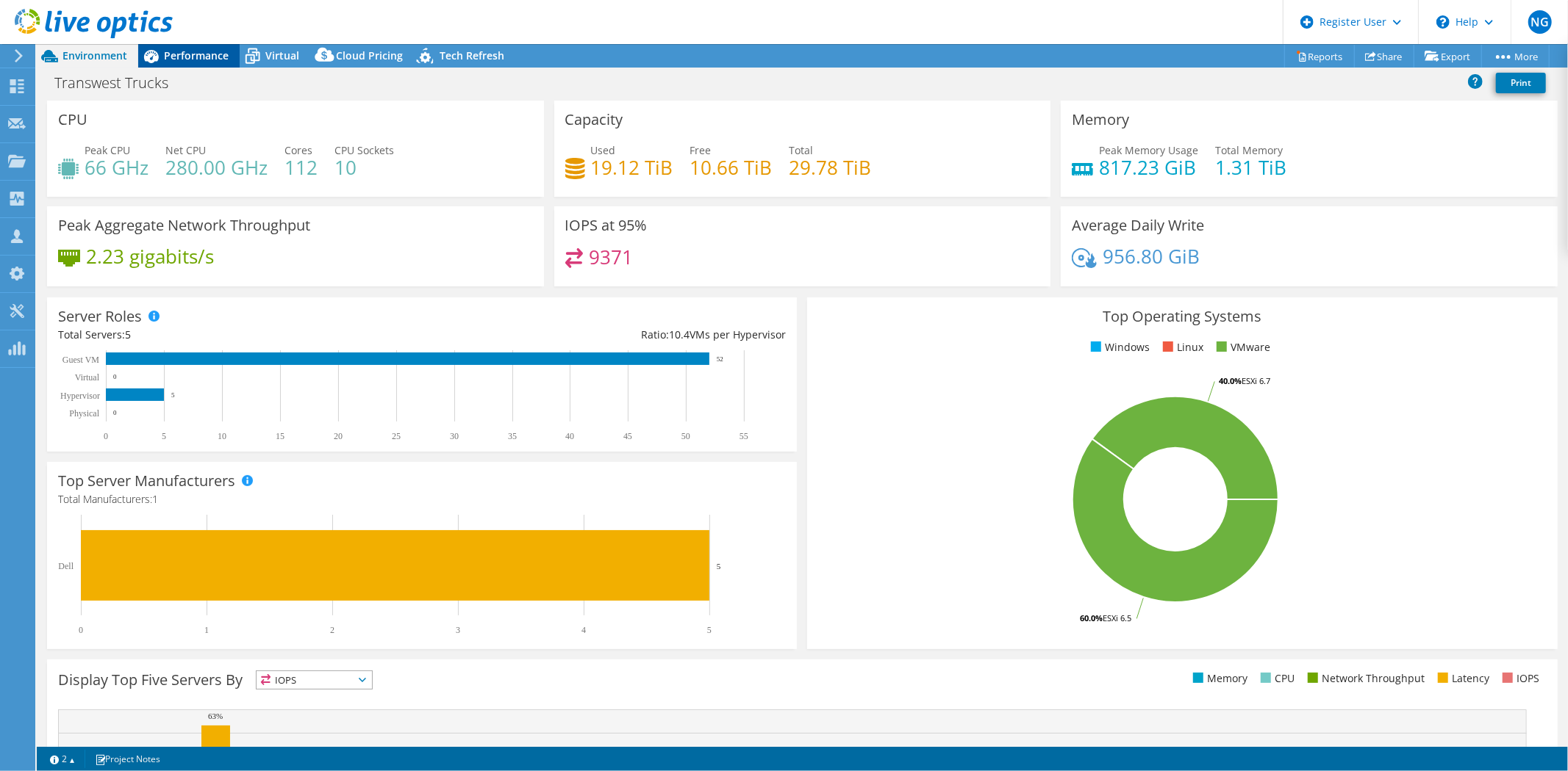
click at [199, 61] on span "Performance" at bounding box center [196, 56] width 65 height 14
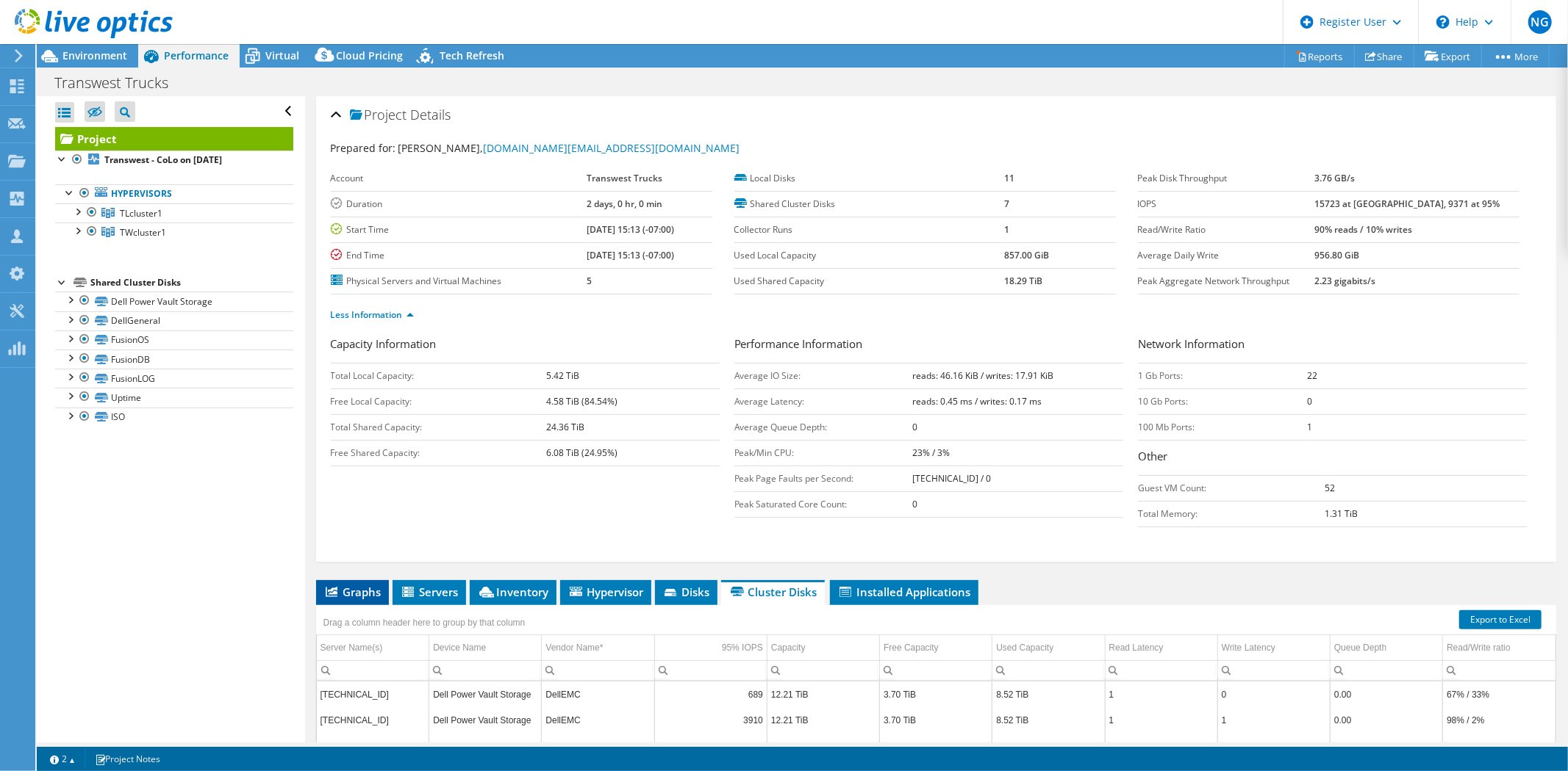
click at [365, 582] on li "Graphs" at bounding box center [352, 593] width 72 height 25
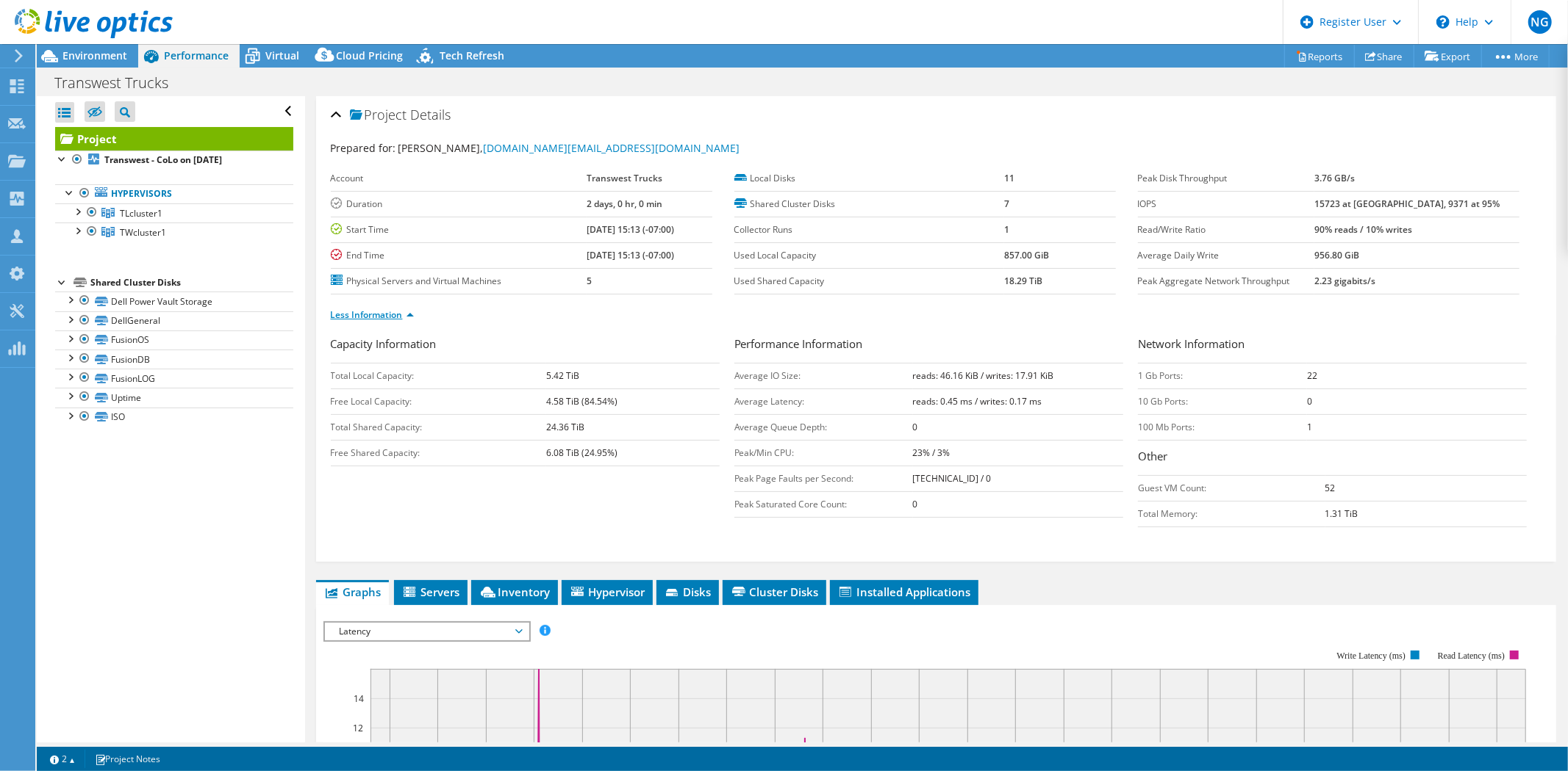
click at [403, 314] on link "Less Information" at bounding box center [371, 315] width 83 height 13
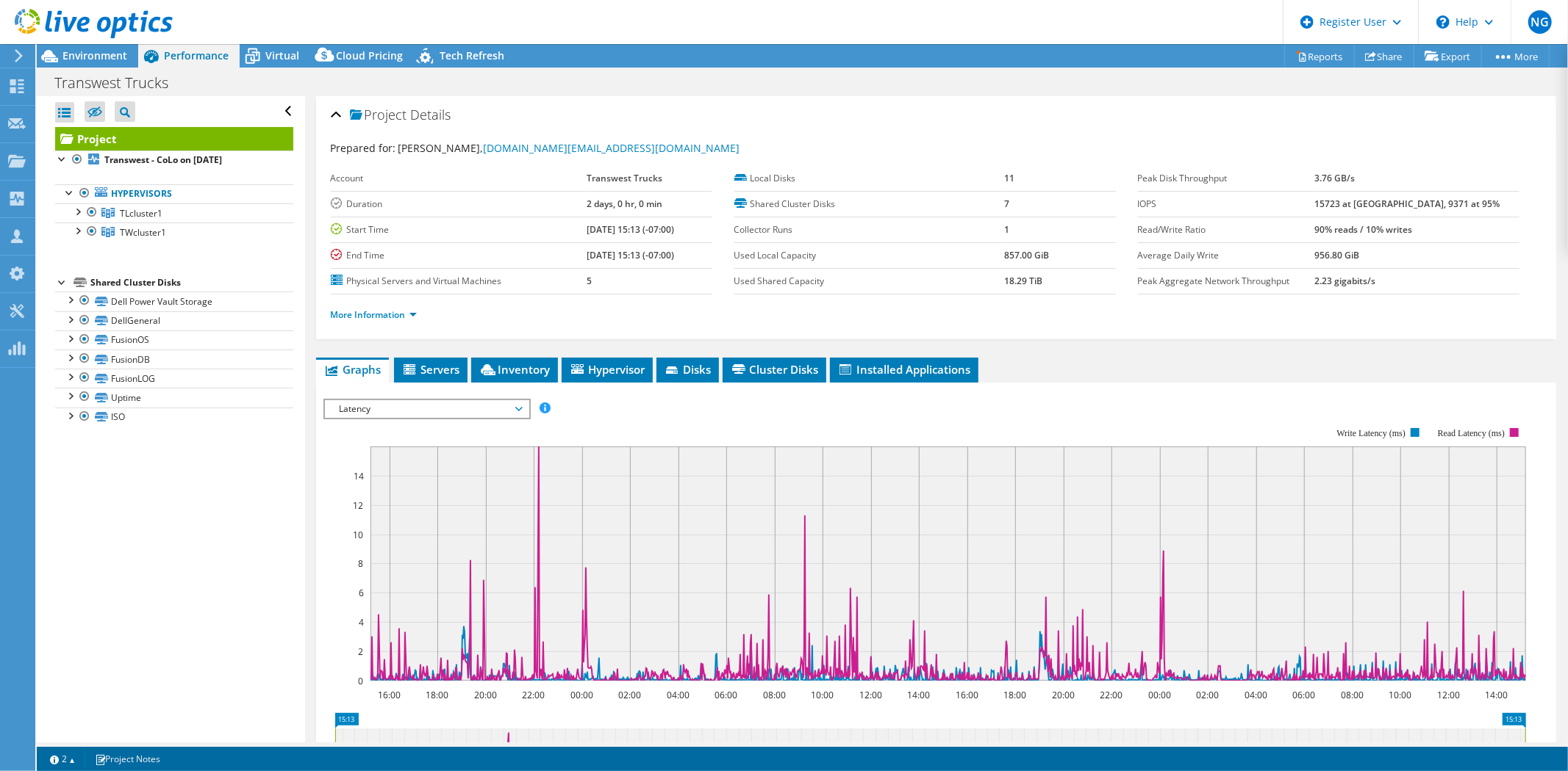
click at [456, 405] on span "Latency" at bounding box center [426, 409] width 189 height 18
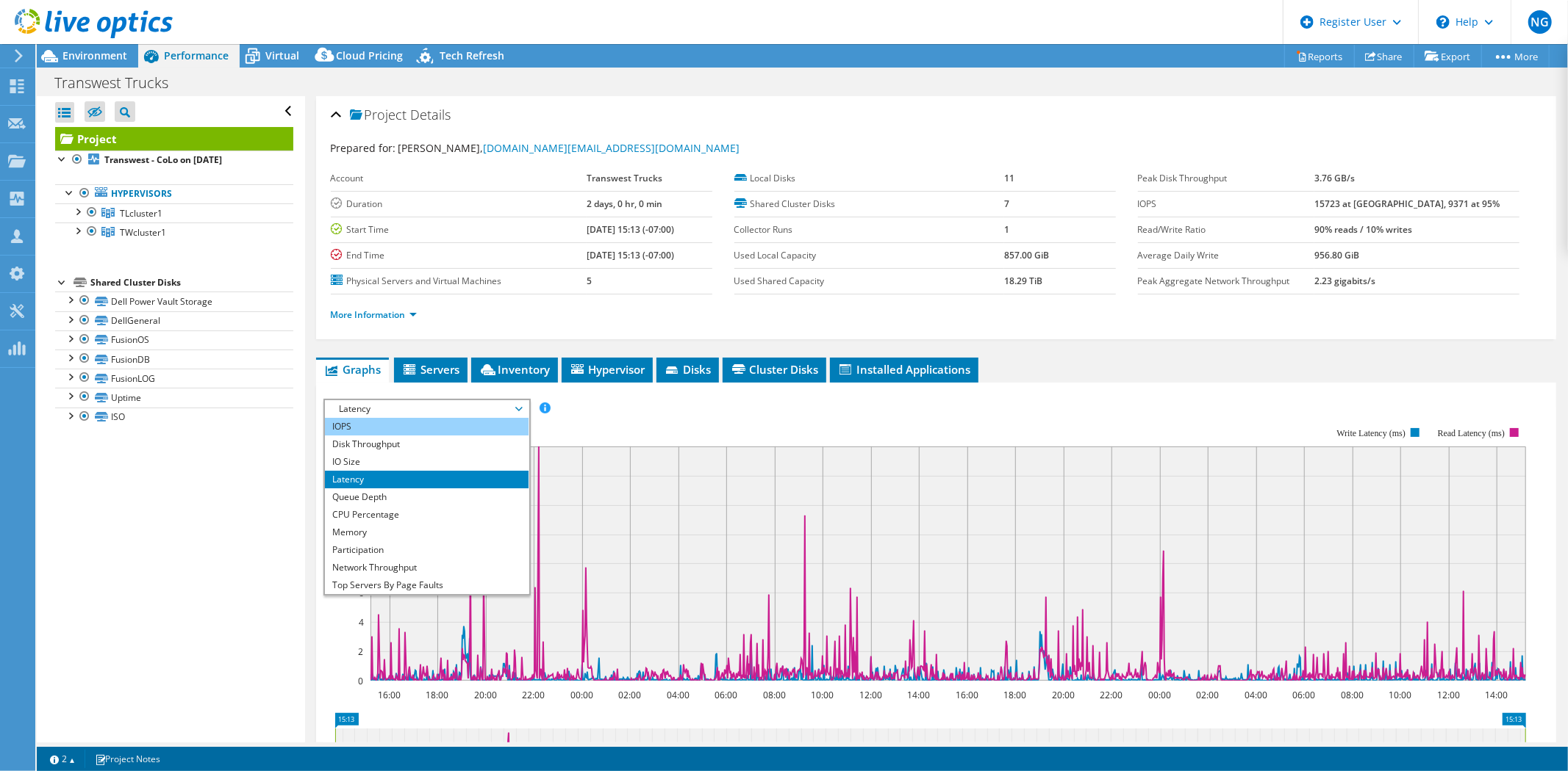
click at [449, 423] on li "IOPS" at bounding box center [426, 427] width 203 height 18
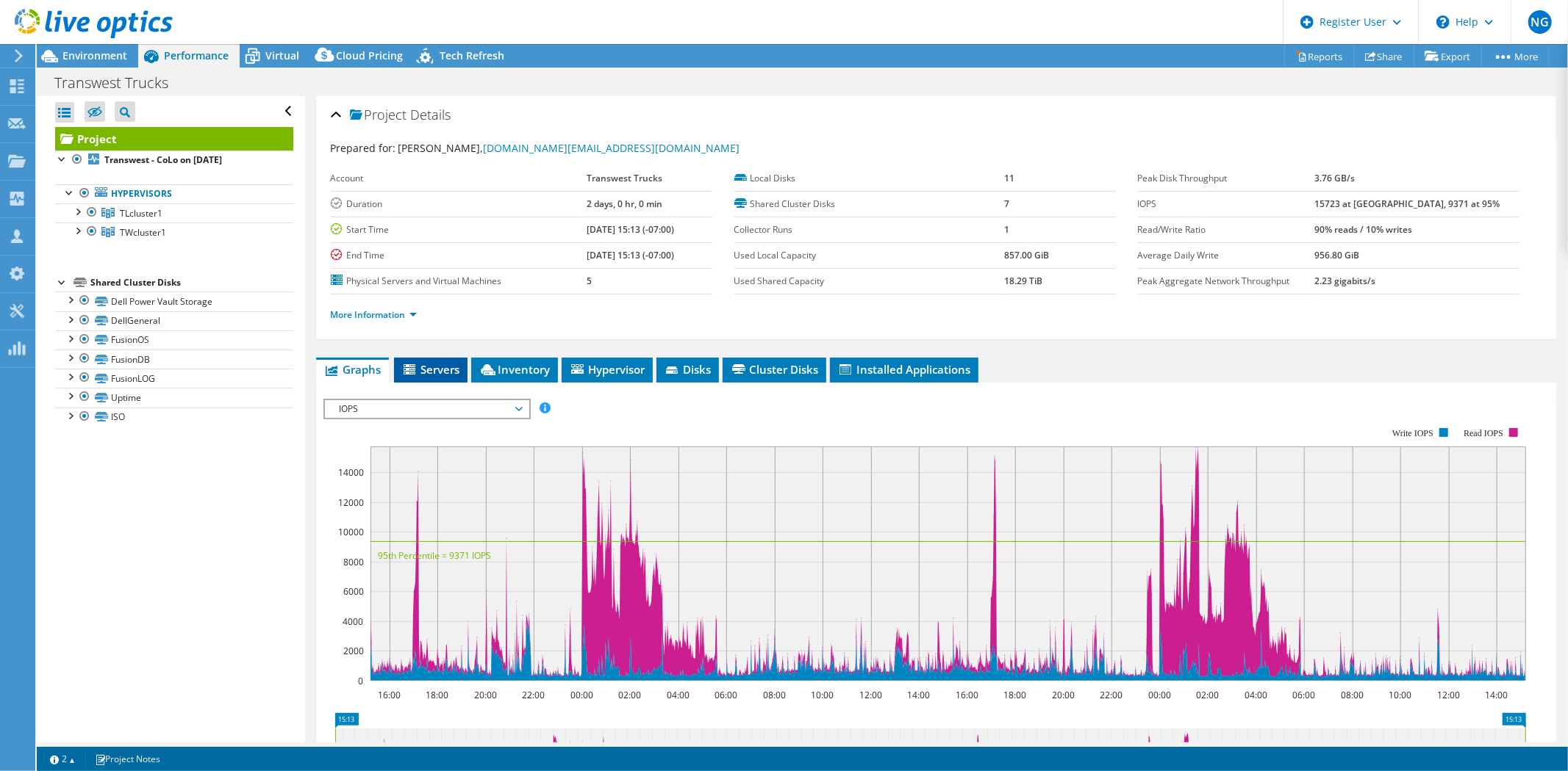
click at [452, 371] on span "Servers" at bounding box center [431, 369] width 59 height 15
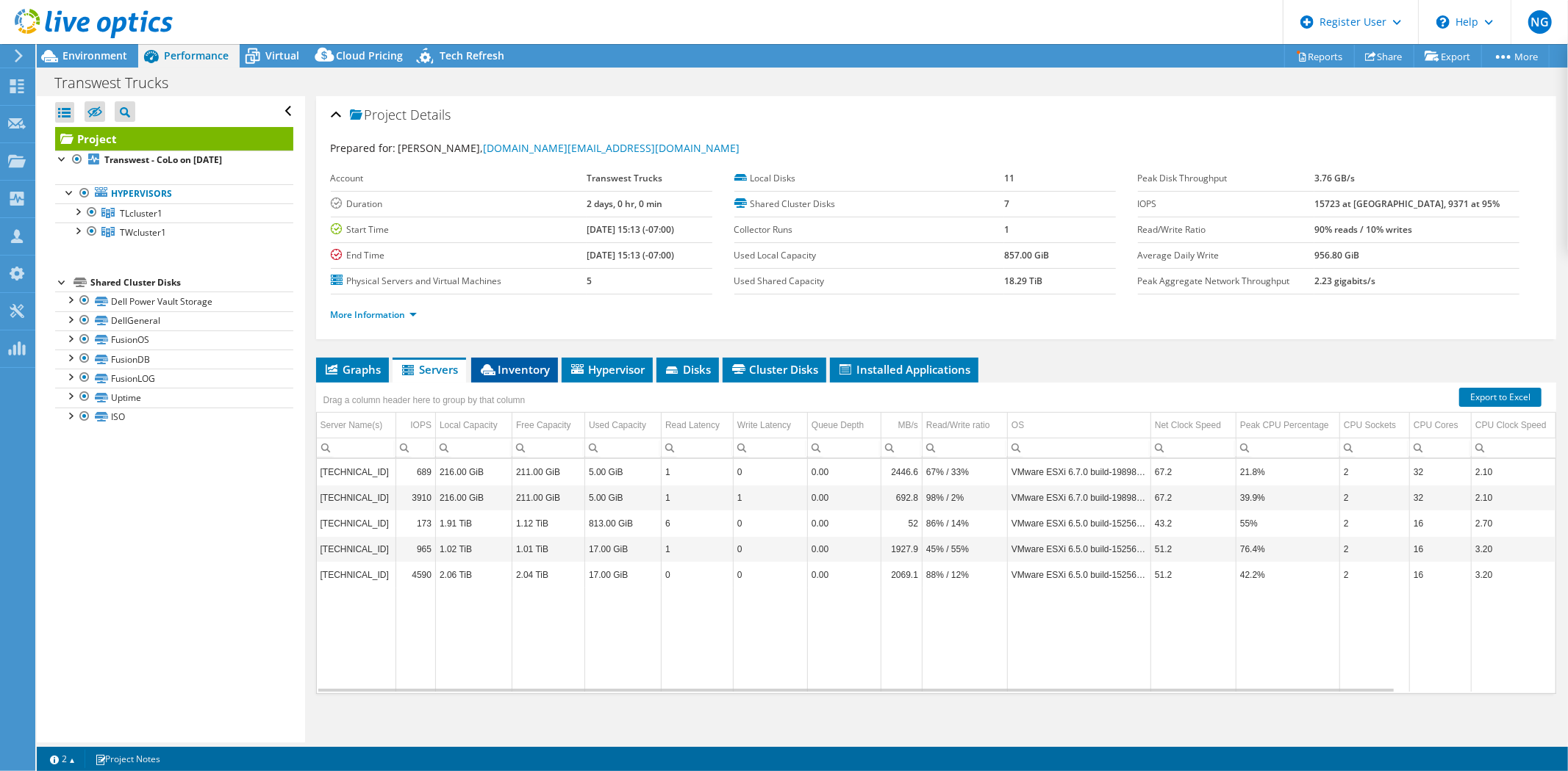
click at [520, 374] on span "Inventory" at bounding box center [514, 369] width 72 height 15
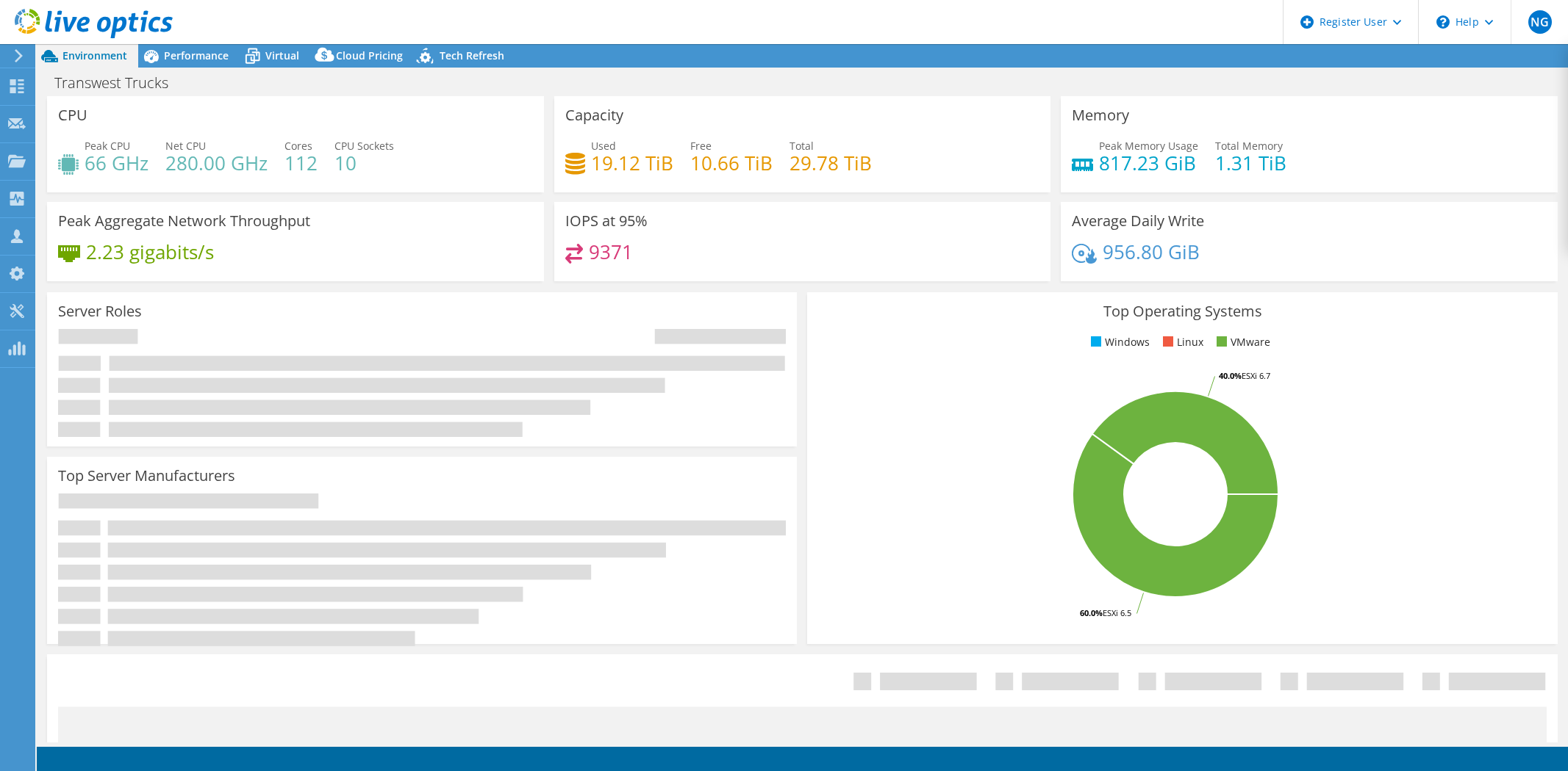
select select "USWest"
select select "USD"
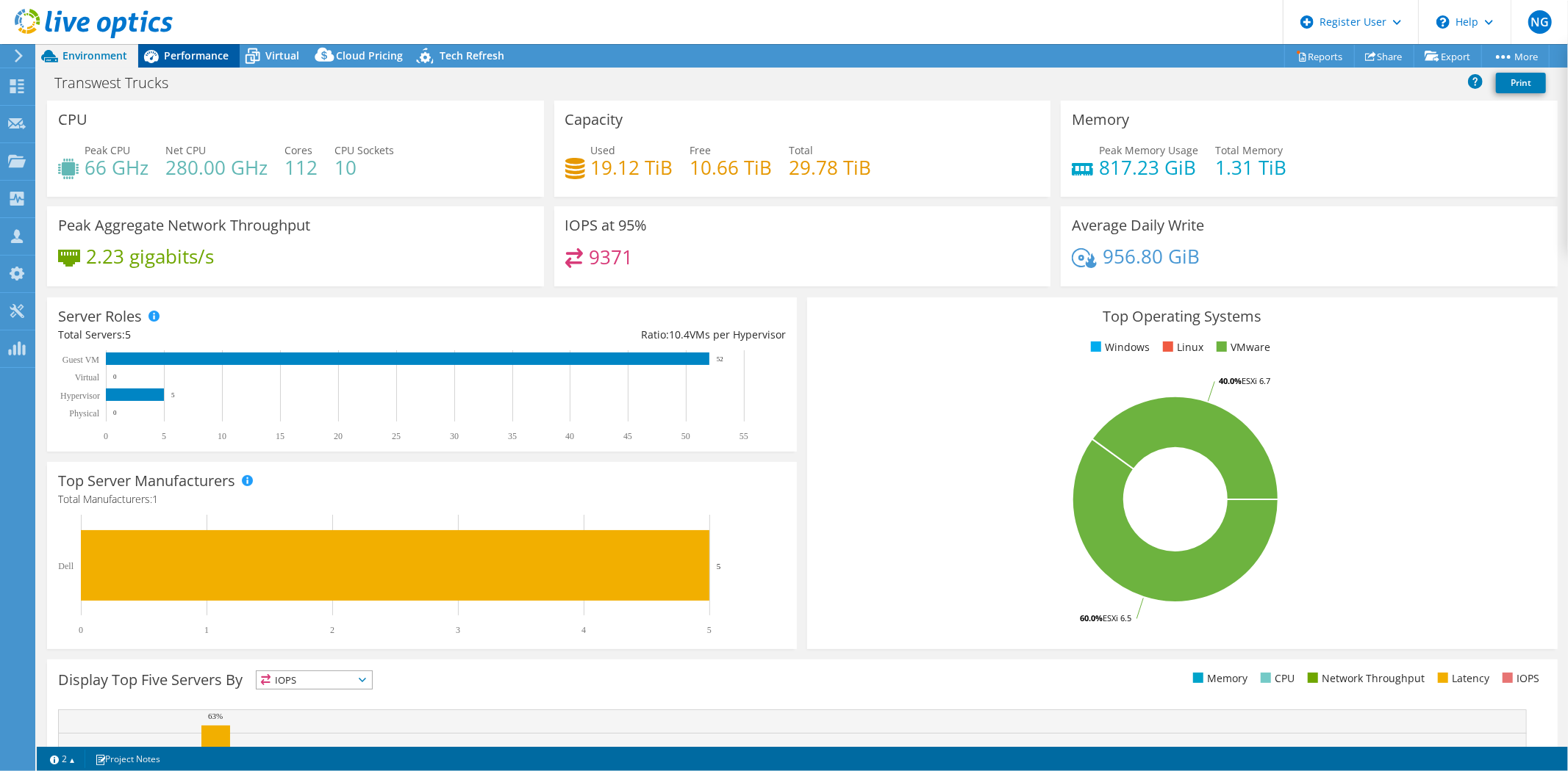
click at [209, 62] on span "Performance" at bounding box center [196, 56] width 65 height 14
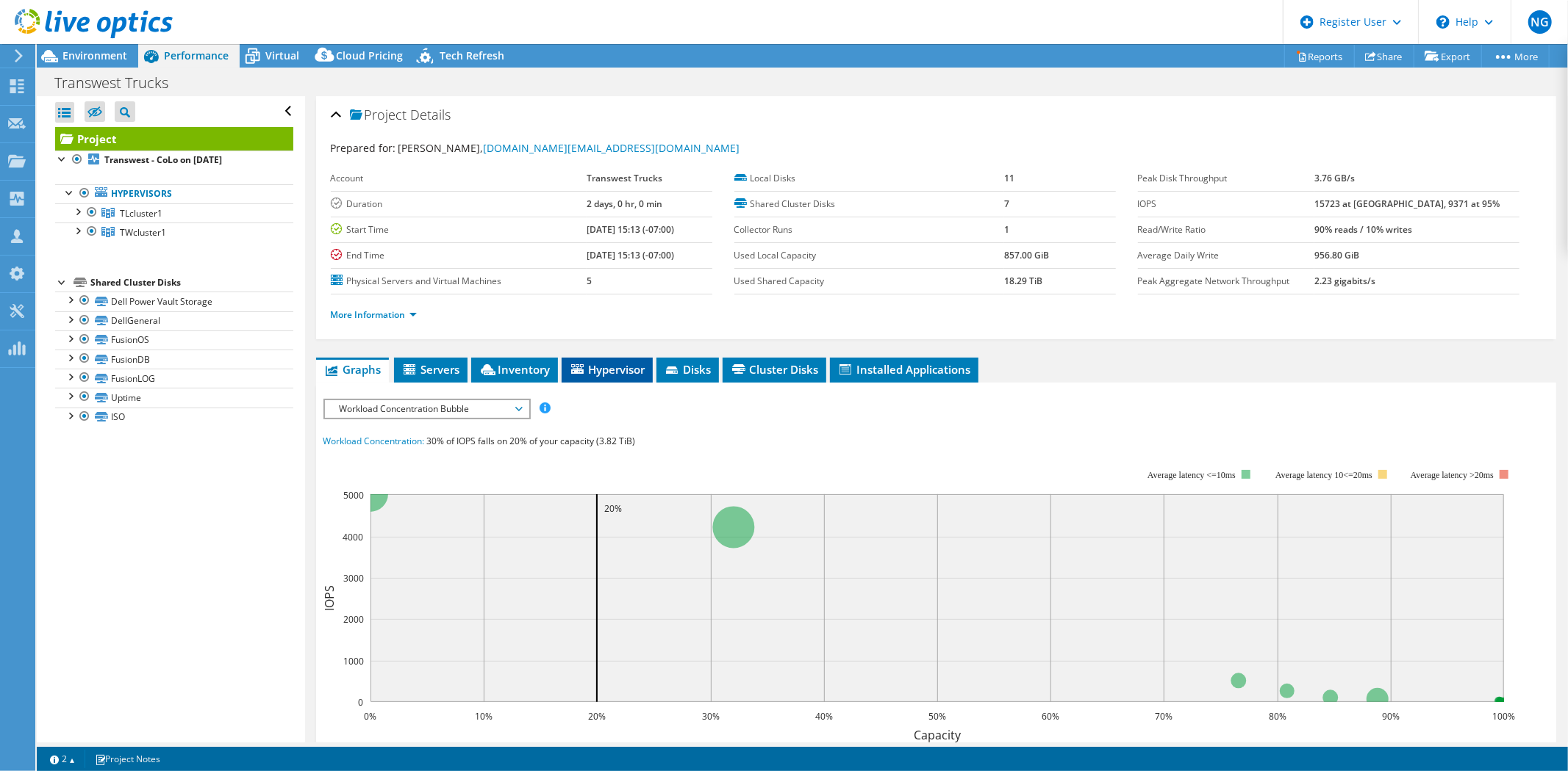
click at [606, 367] on span "Hypervisor" at bounding box center [607, 369] width 76 height 15
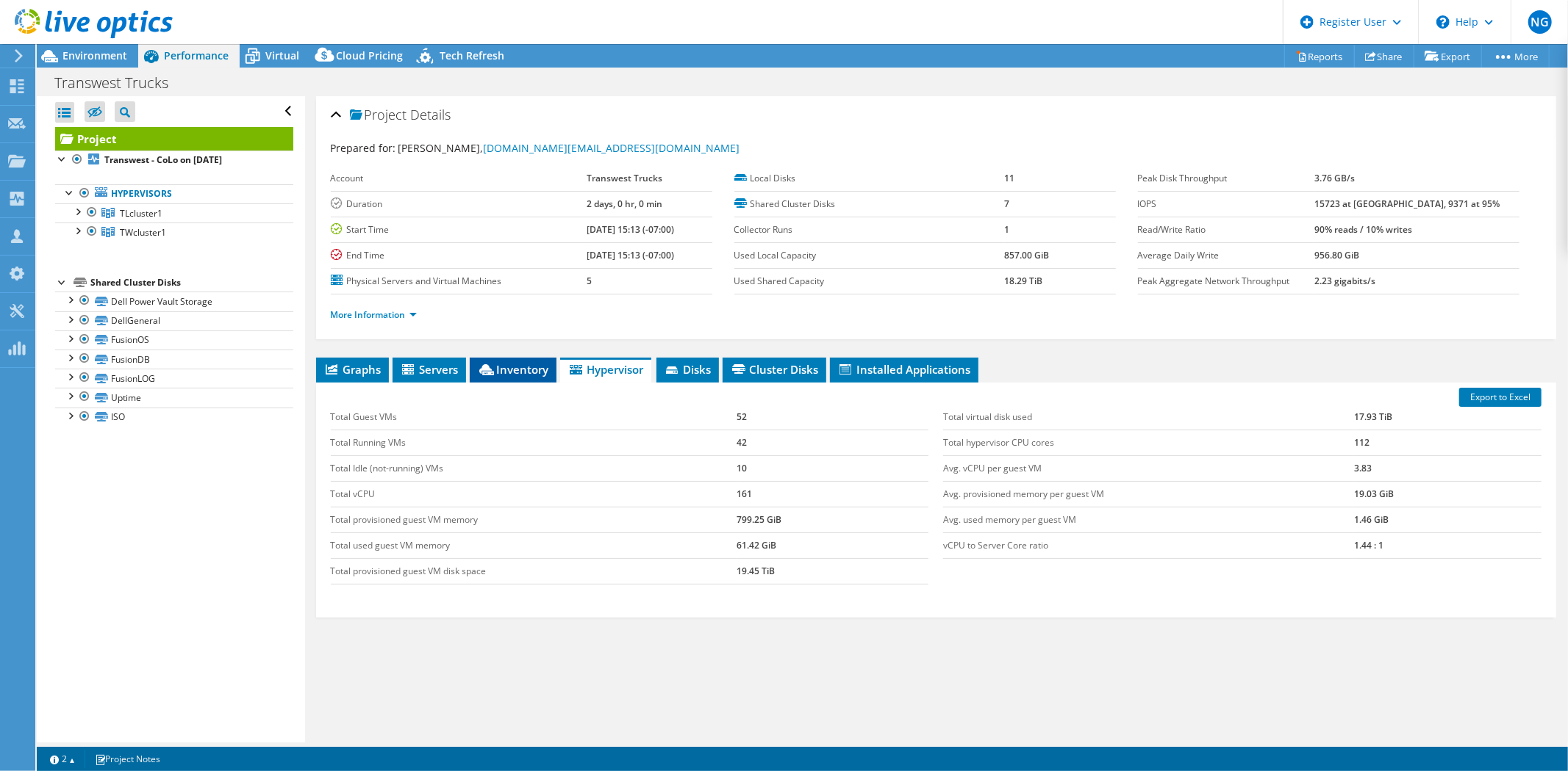
click at [503, 369] on span "Inventory" at bounding box center [513, 369] width 72 height 15
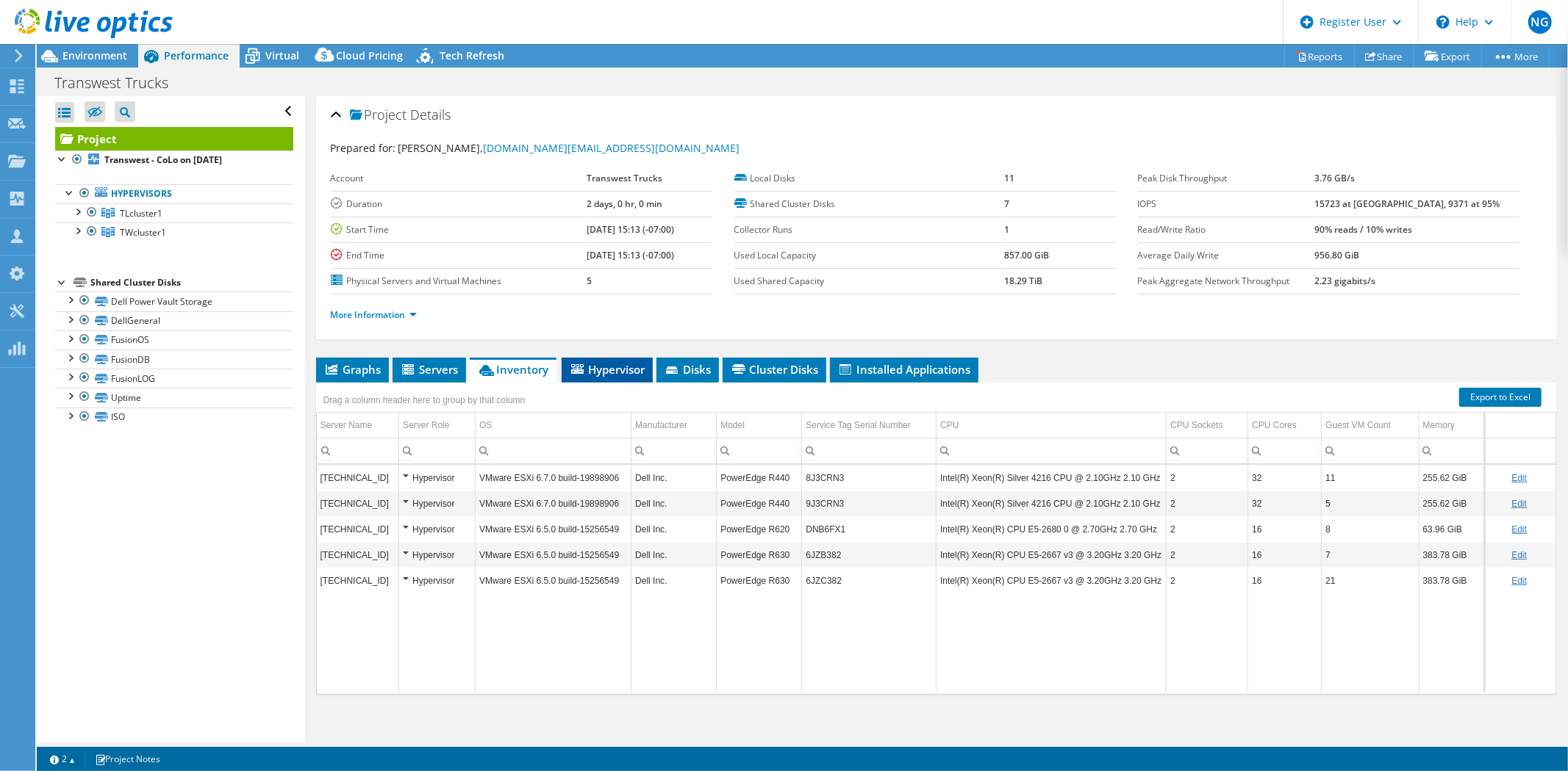
click at [601, 370] on span "Hypervisor" at bounding box center [607, 369] width 76 height 15
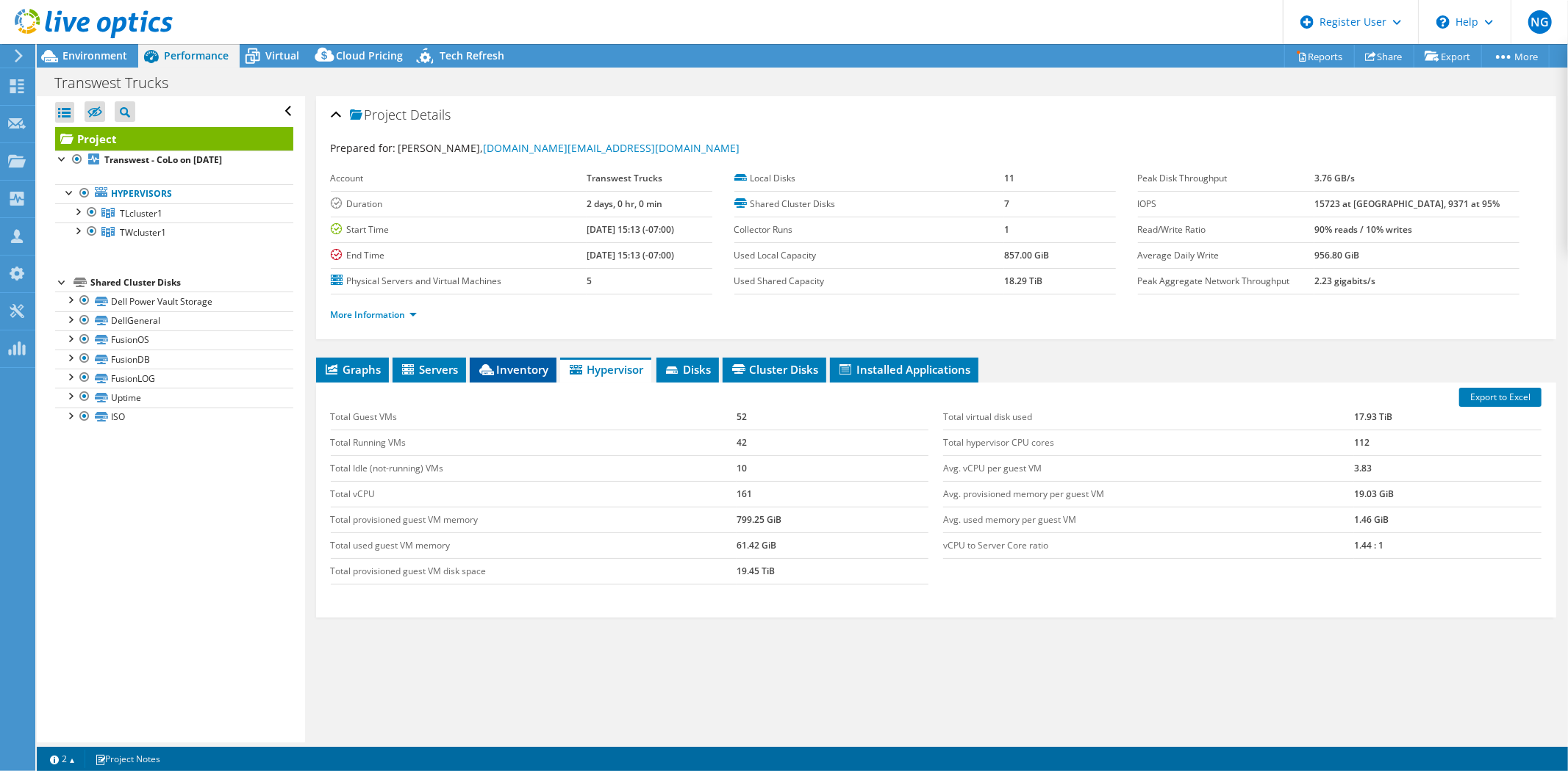
click at [517, 363] on span "Inventory" at bounding box center [513, 369] width 72 height 15
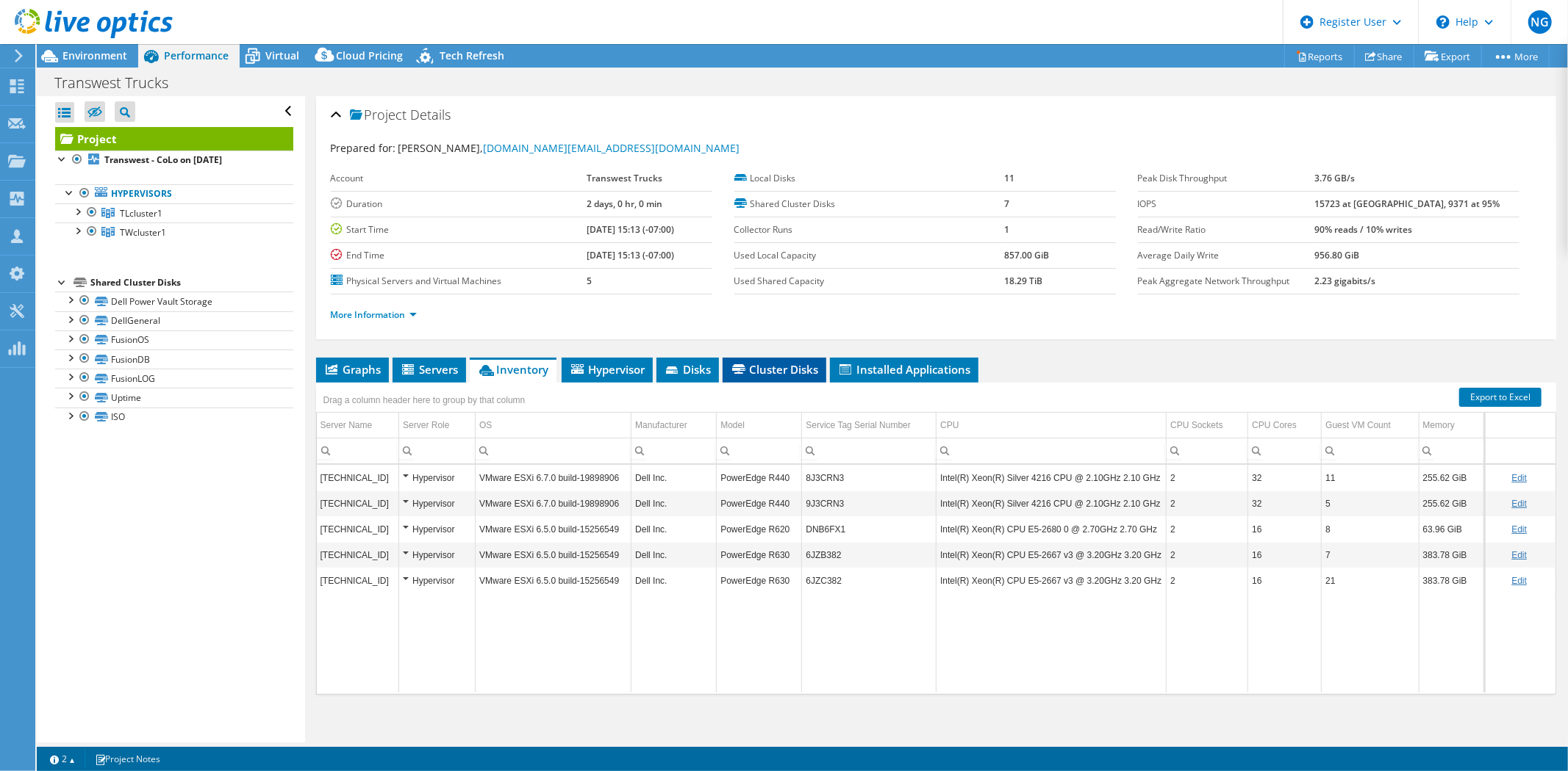
click at [758, 368] on span "Cluster Disks" at bounding box center [774, 369] width 89 height 15
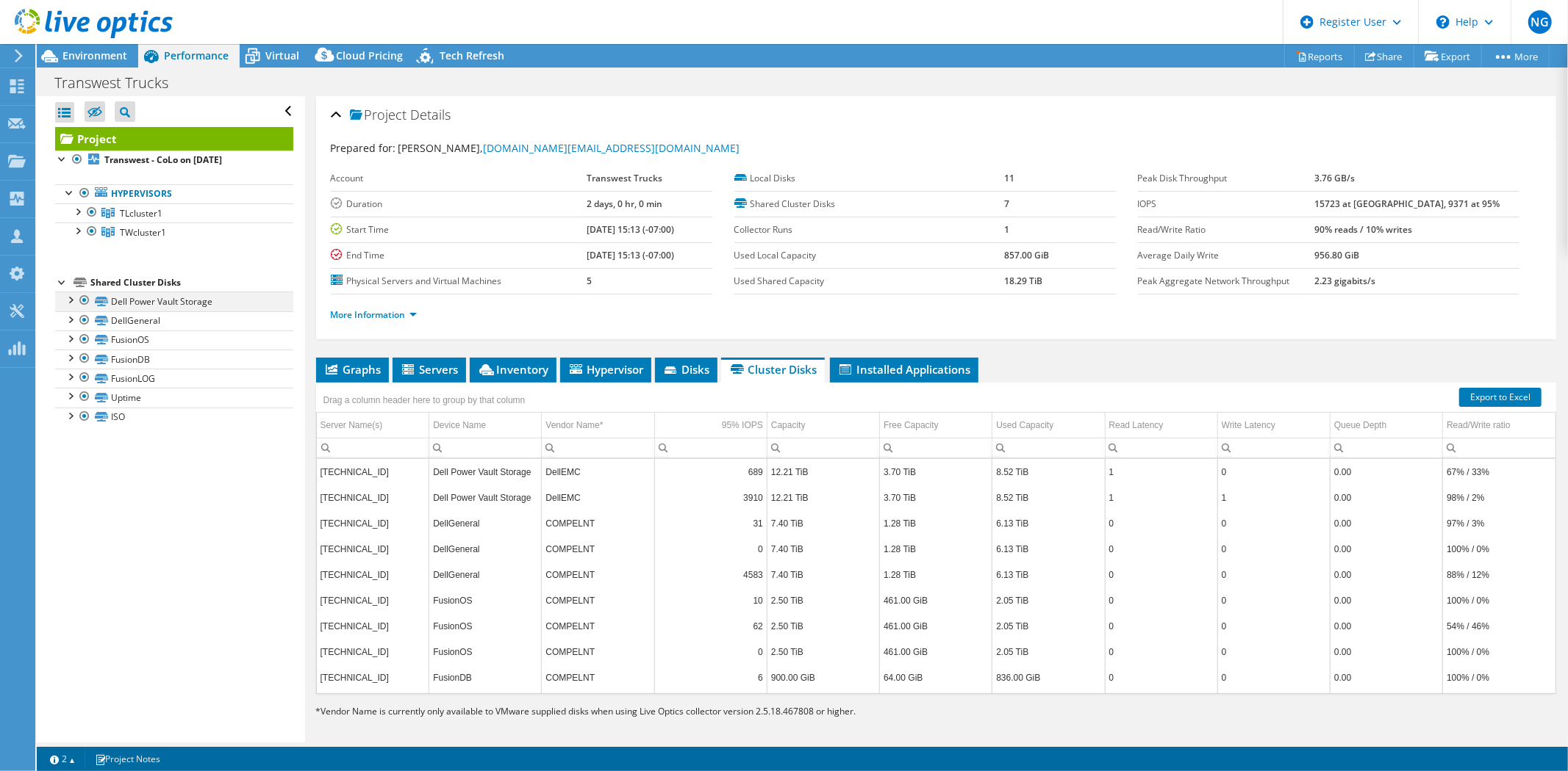
click at [85, 301] on div at bounding box center [84, 301] width 15 height 18
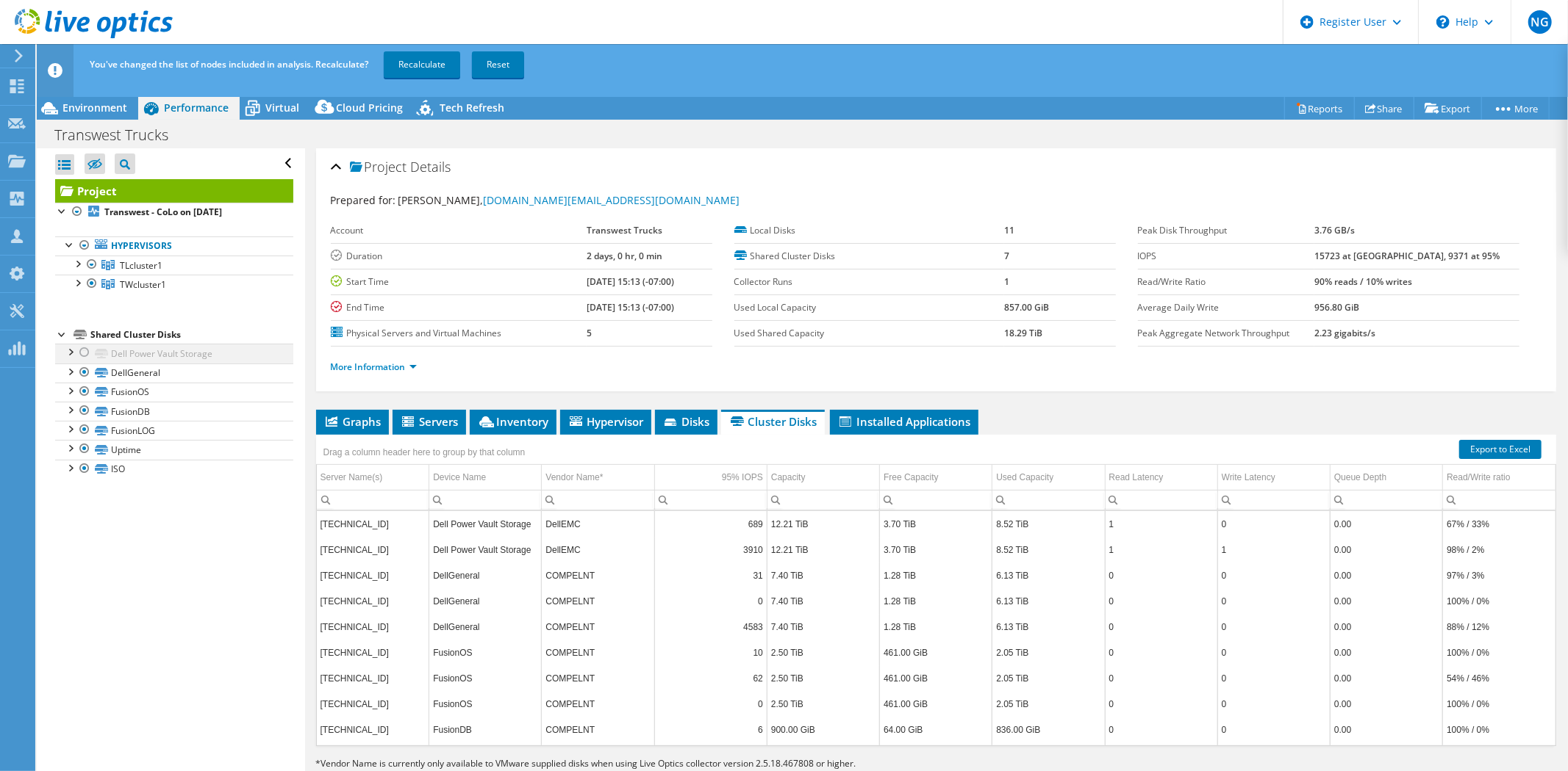
click at [86, 354] on div at bounding box center [84, 353] width 15 height 18
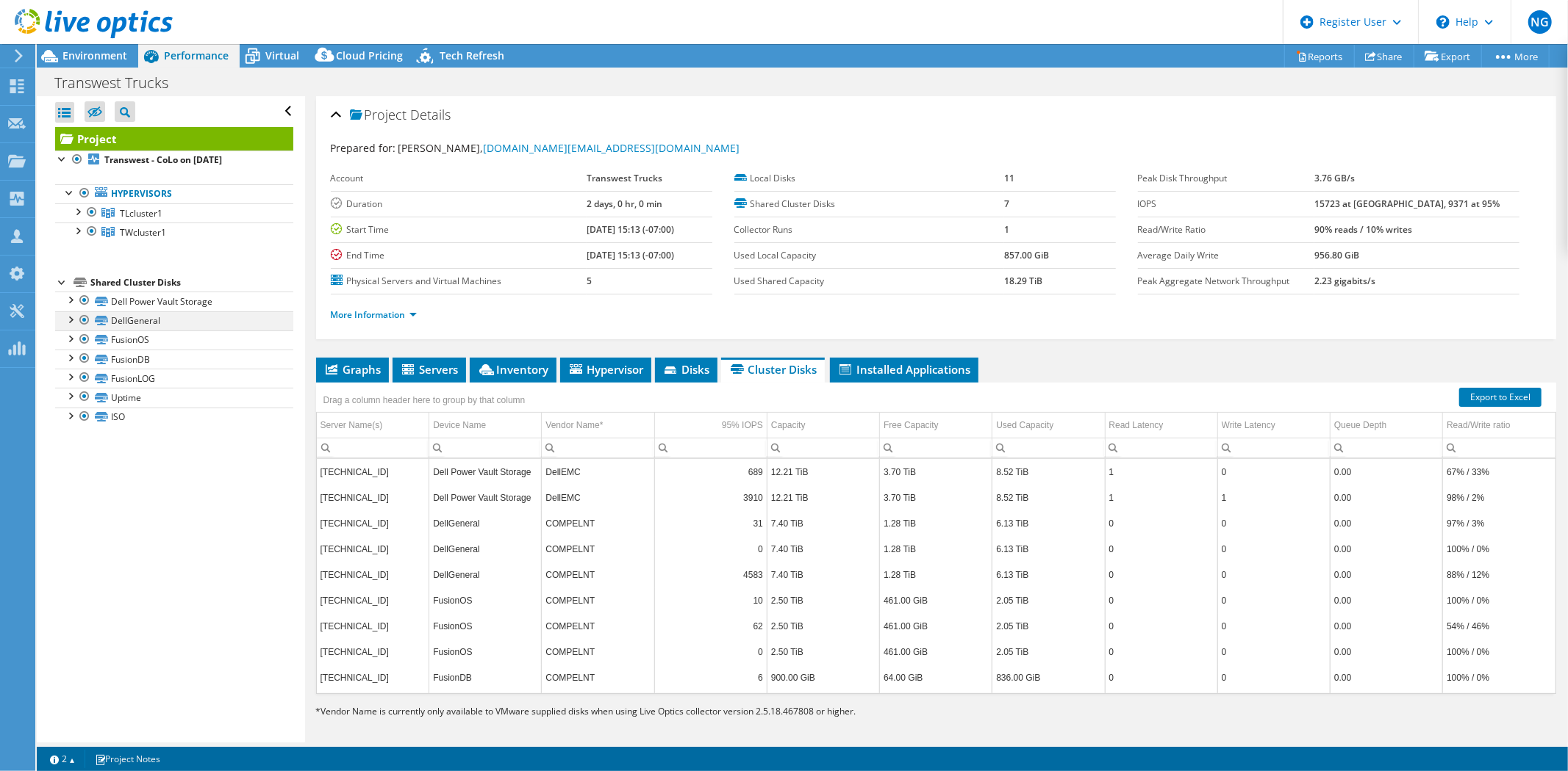
click at [84, 319] on div at bounding box center [84, 321] width 15 height 18
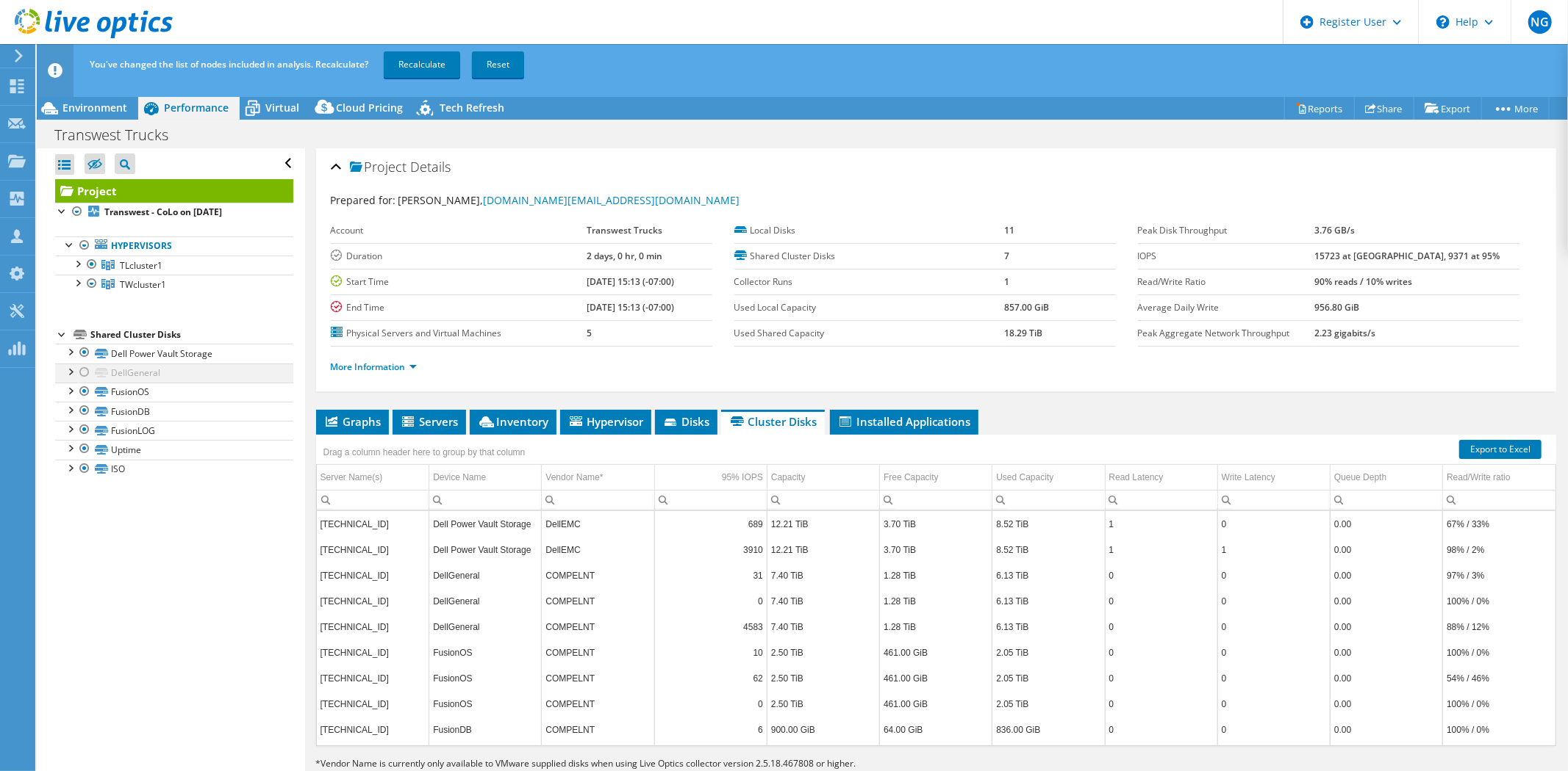
click at [83, 371] on div at bounding box center [84, 372] width 15 height 18
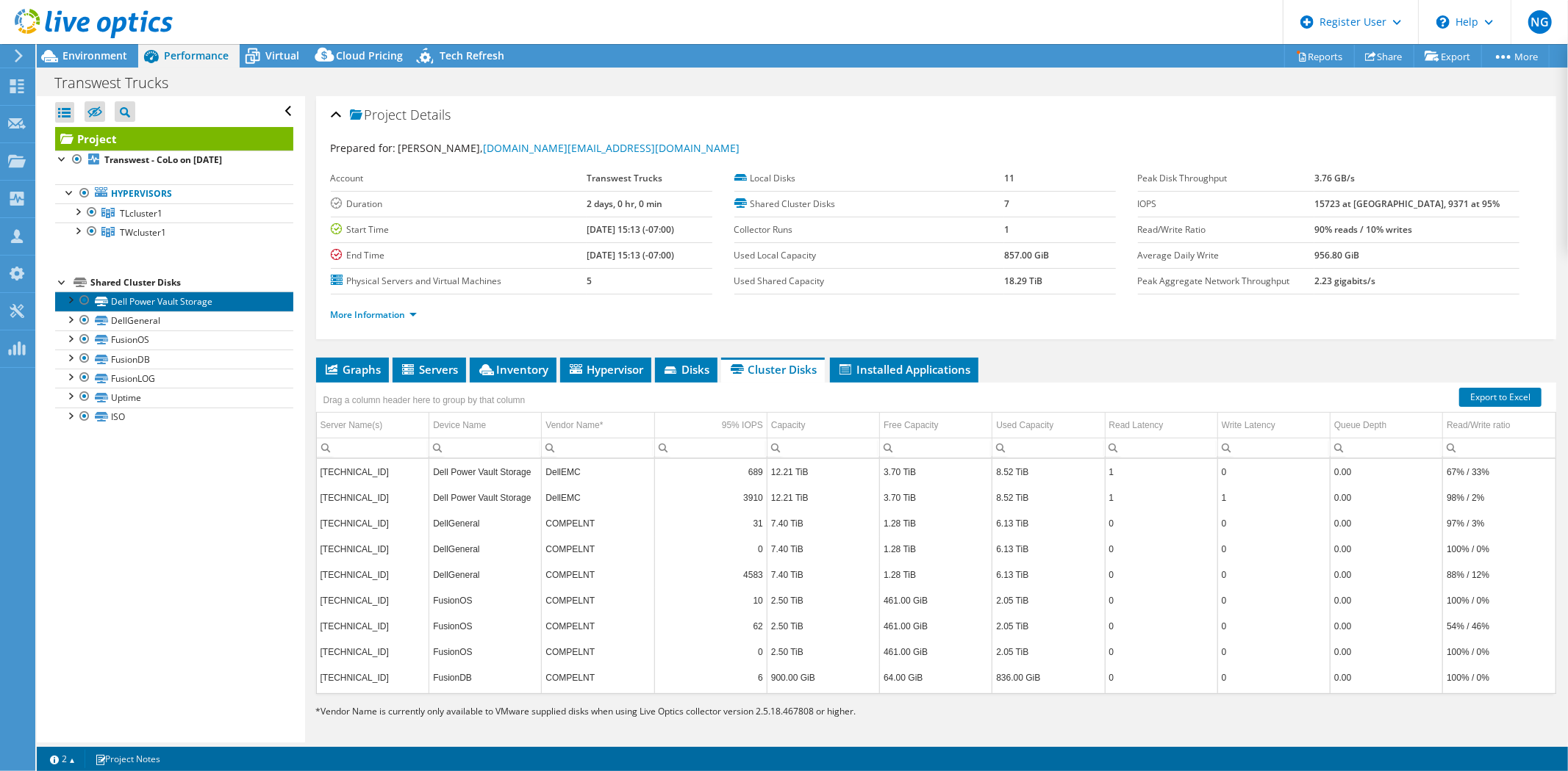
click at [208, 302] on link "Dell Power Vault Storage" at bounding box center [174, 302] width 239 height 20
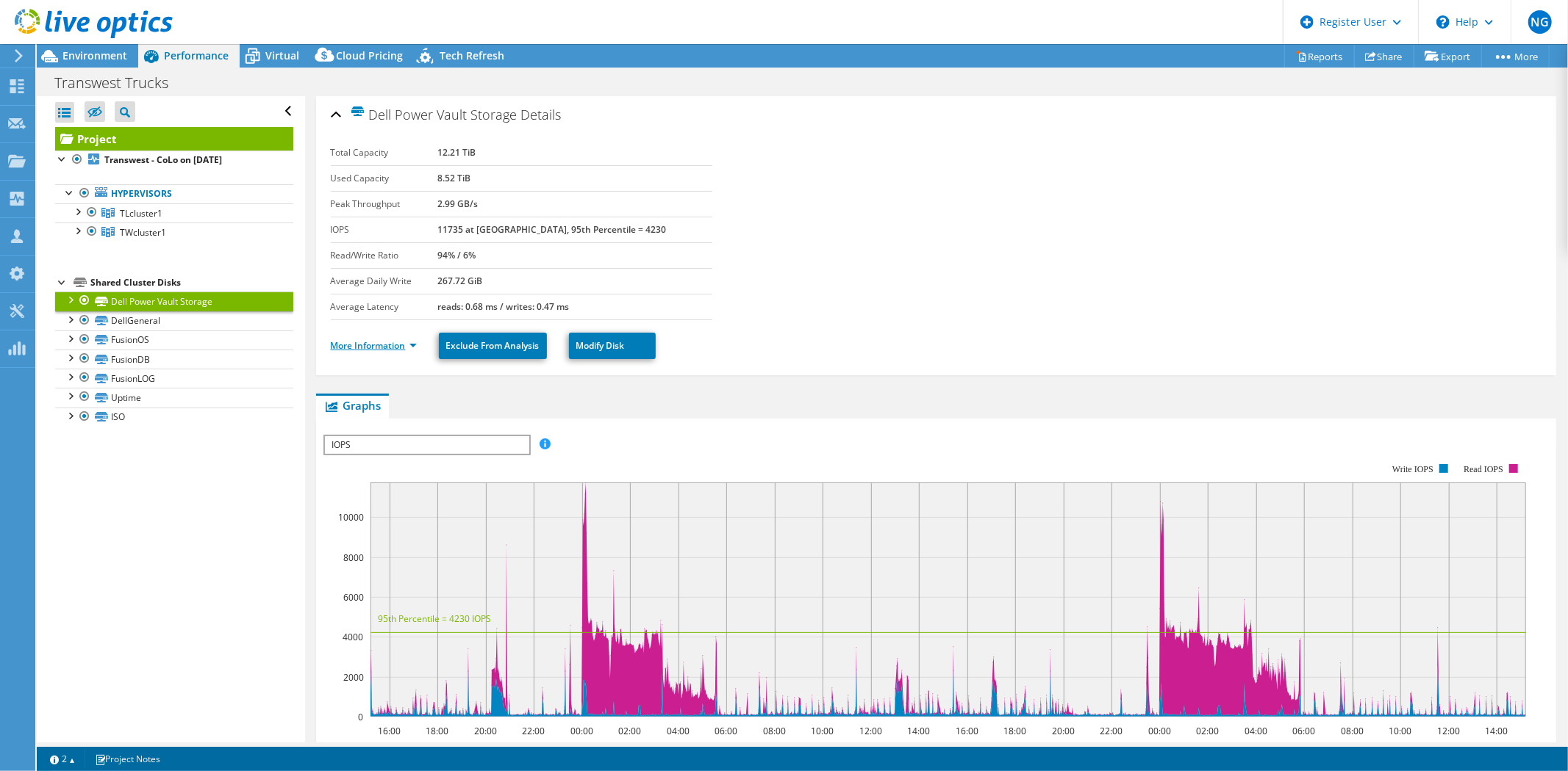
click at [378, 351] on link "More Information" at bounding box center [373, 345] width 86 height 13
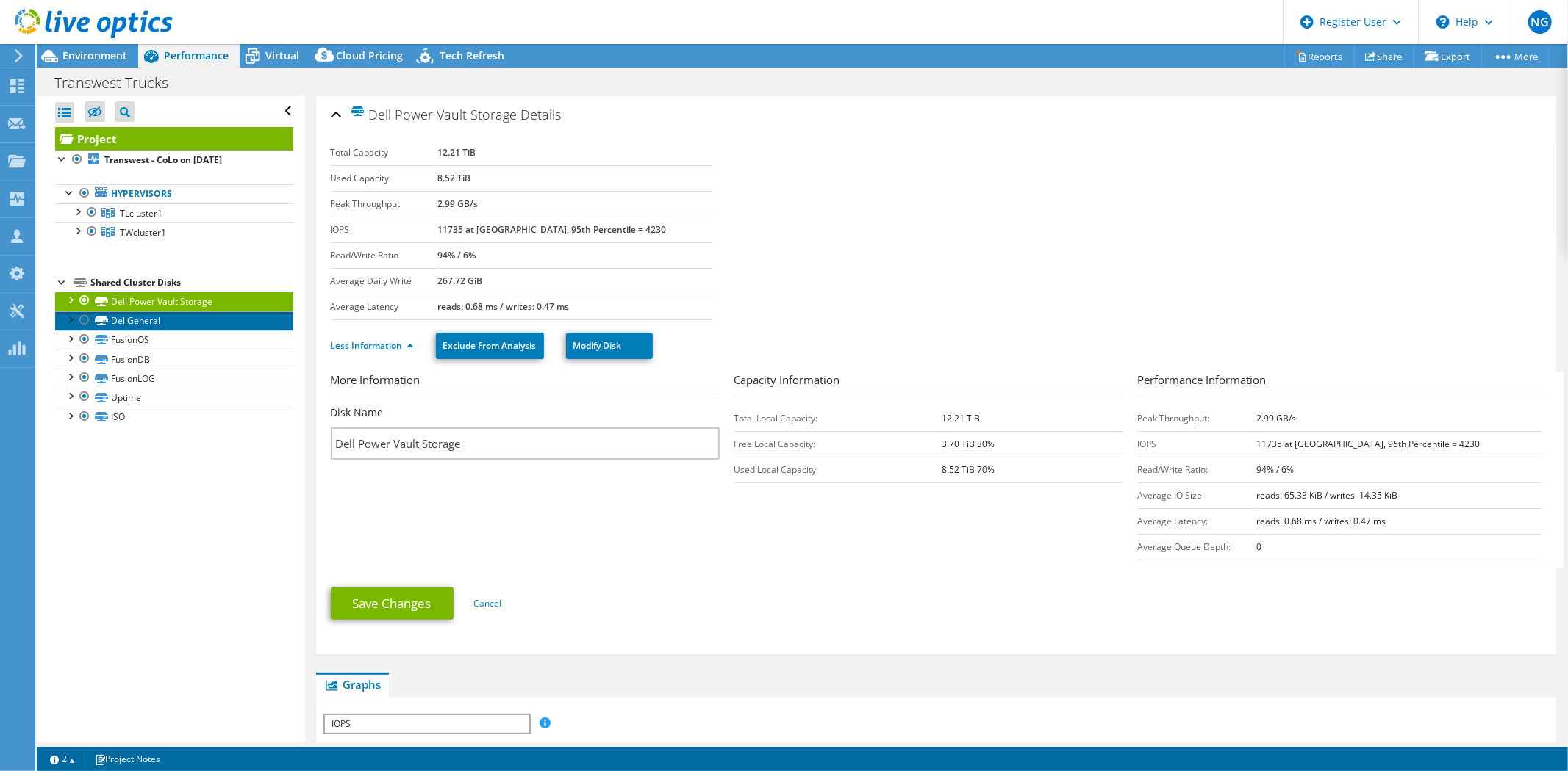
click at [173, 320] on link "DellGeneral" at bounding box center [174, 321] width 239 height 20
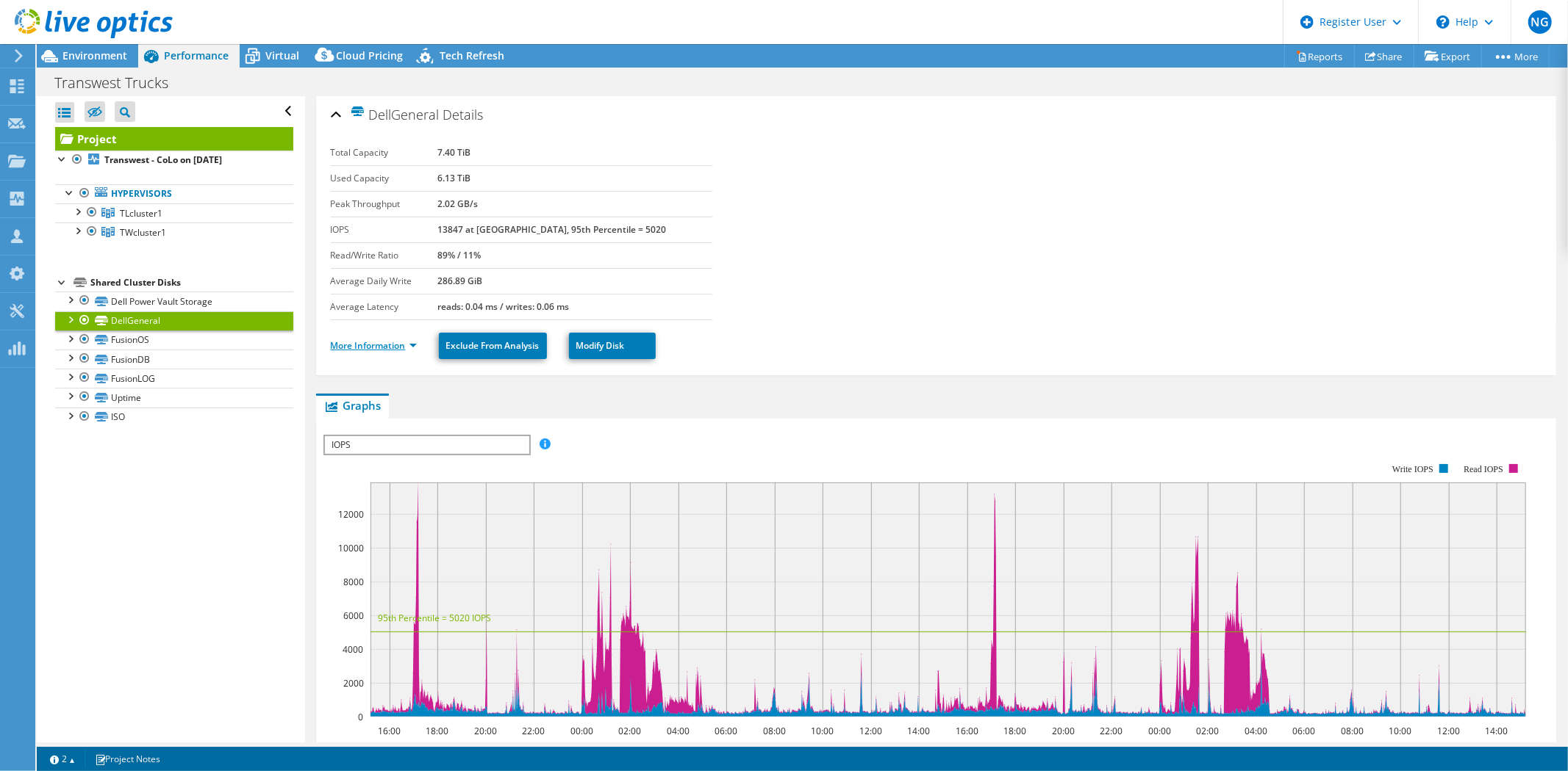
click at [372, 341] on link "More Information" at bounding box center [373, 345] width 86 height 13
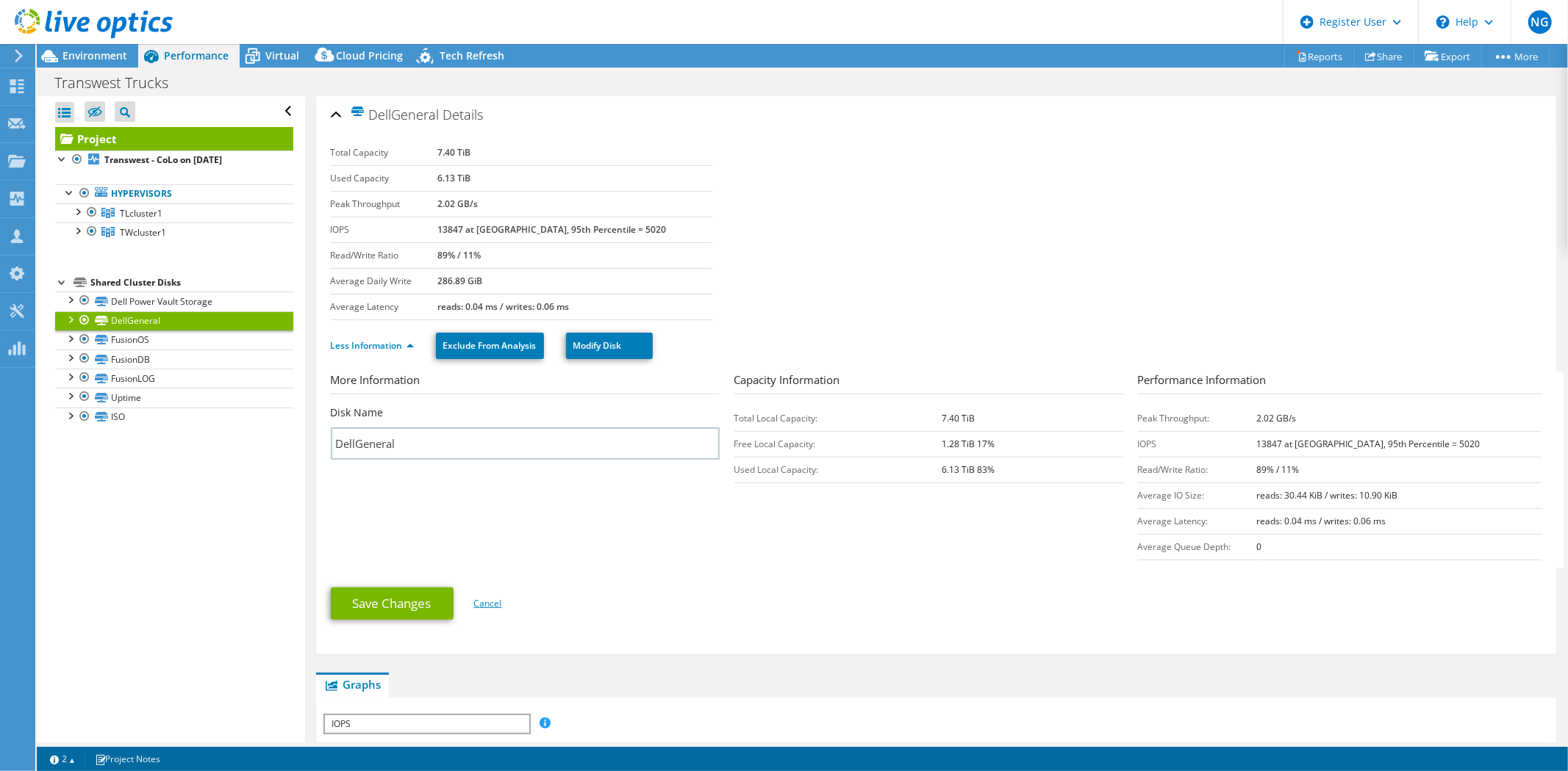
click at [489, 599] on link "Cancel" at bounding box center [488, 603] width 28 height 13
click at [363, 345] on link "Less Information" at bounding box center [371, 345] width 83 height 13
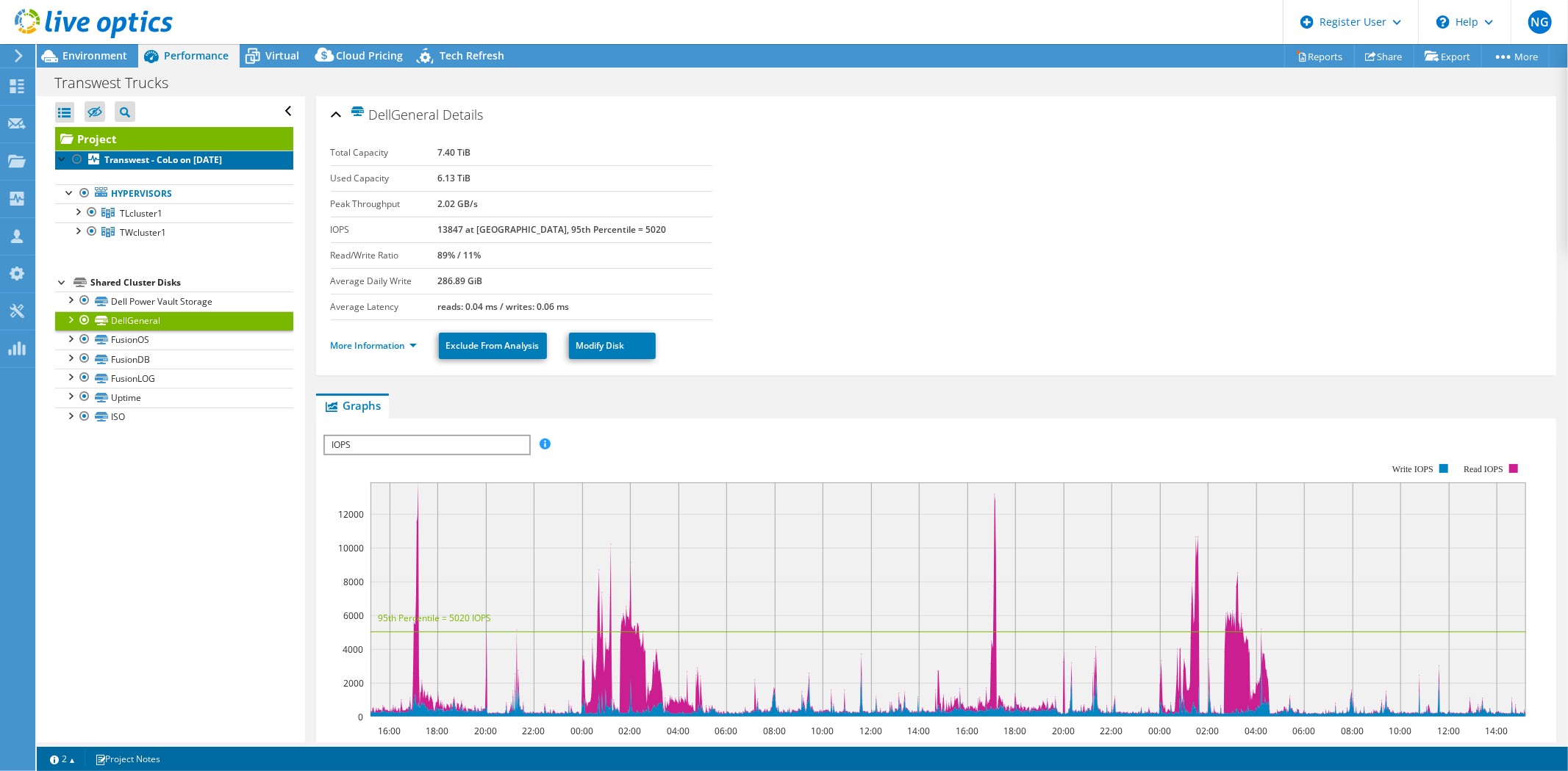
click at [166, 161] on b "Transwest - CoLo on [DATE]" at bounding box center [163, 159] width 117 height 13
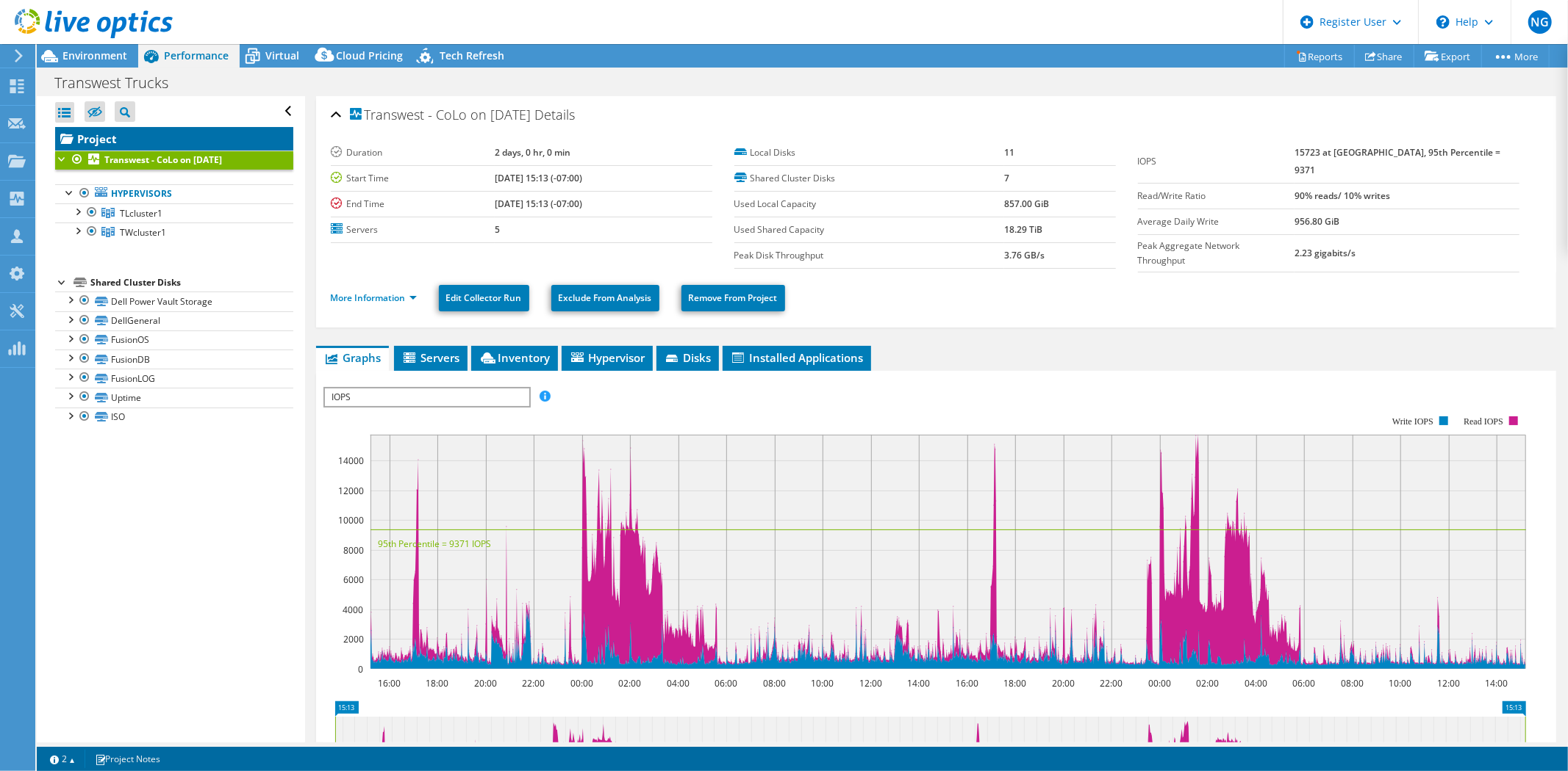
click at [174, 141] on link "Project" at bounding box center [174, 139] width 239 height 23
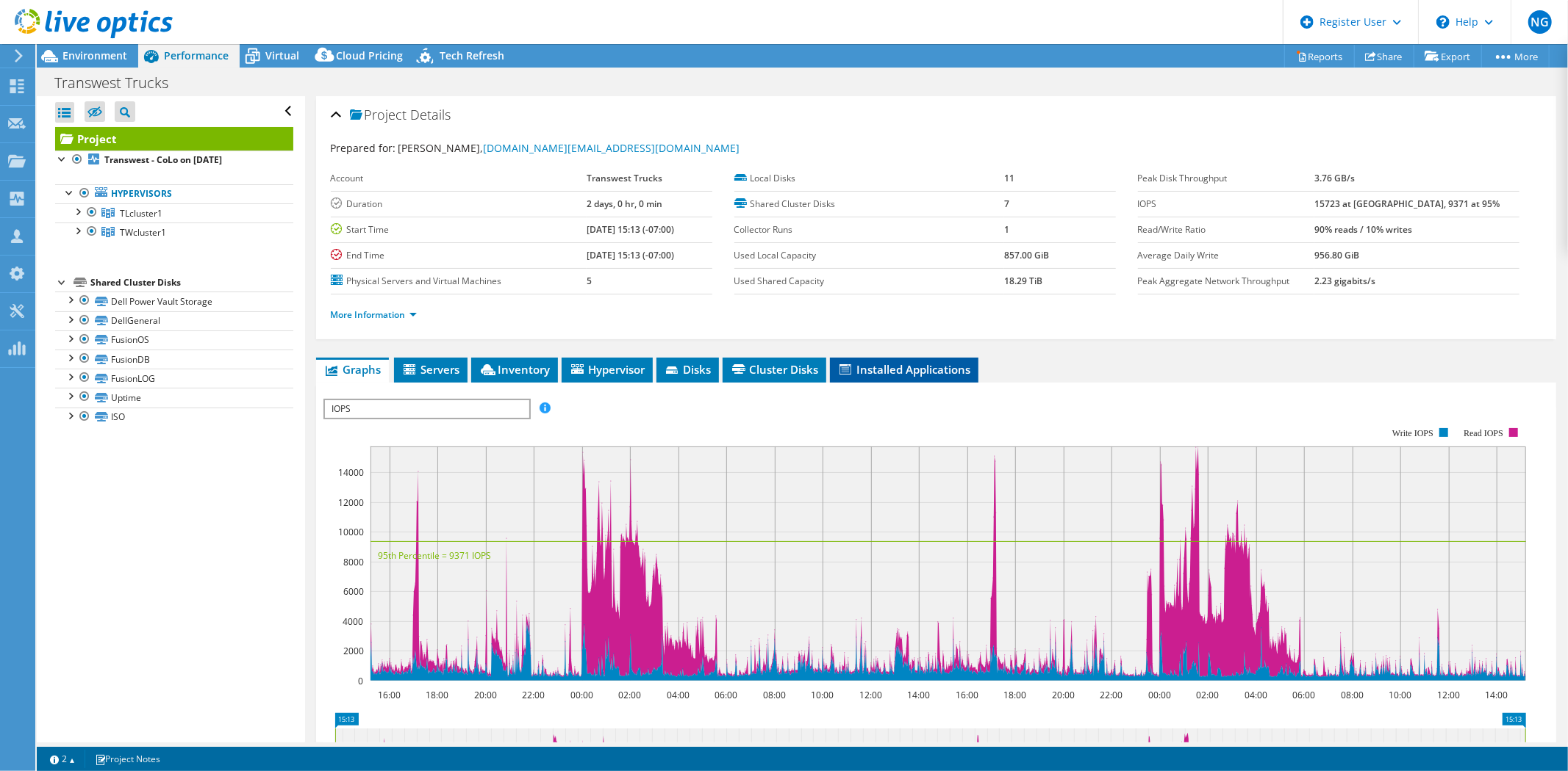
click at [888, 371] on span "Installed Applications" at bounding box center [903, 369] width 134 height 15
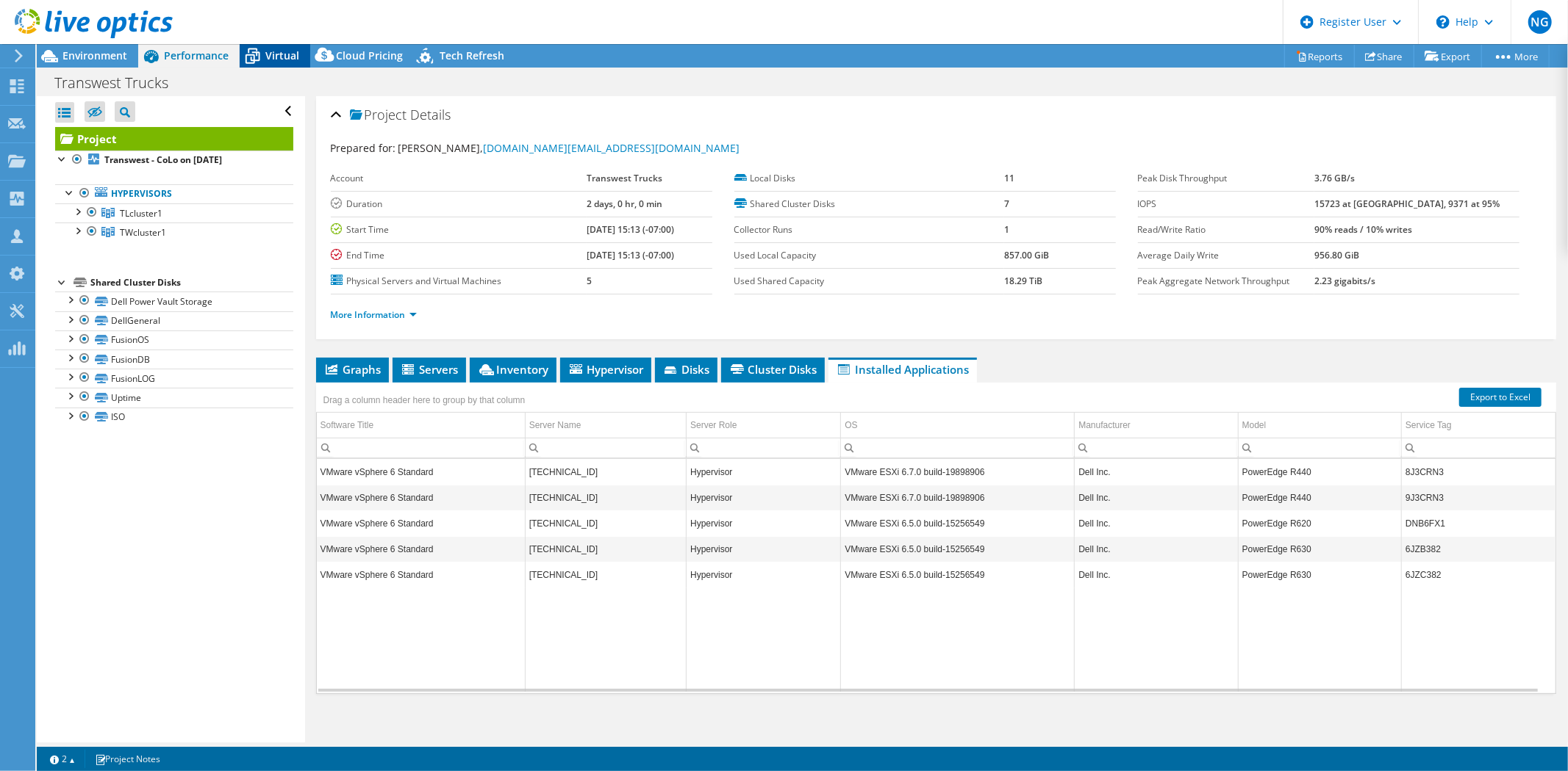
click at [283, 54] on span "Virtual" at bounding box center [282, 56] width 34 height 14
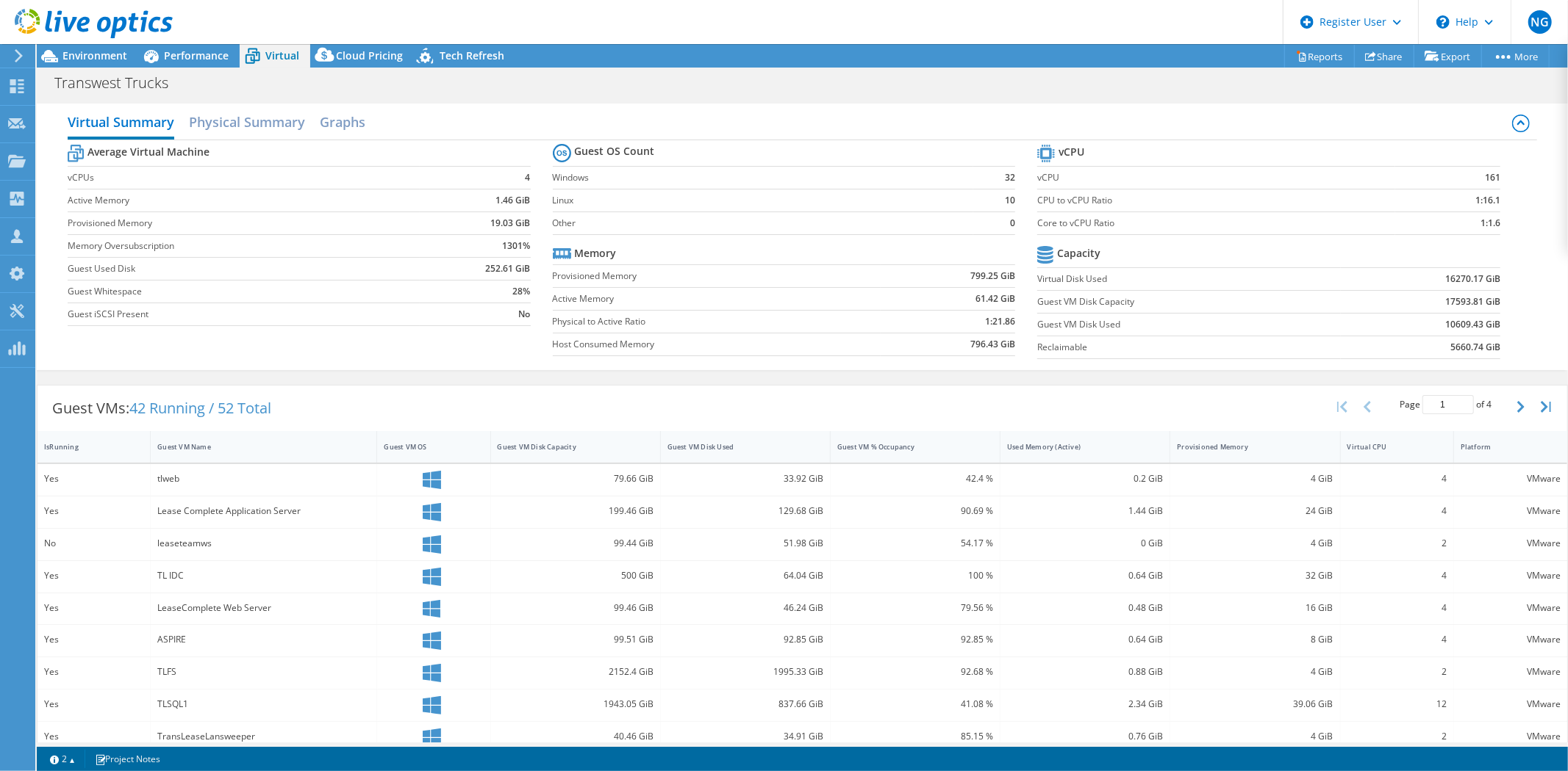
click at [209, 42] on header "NG Dell User Nazareth Guevara Nazareth.Guevara@Dell.com Dell My Profile Log Out…" at bounding box center [784, 21] width 1568 height 44
click at [209, 47] on div "Performance" at bounding box center [189, 56] width 102 height 23
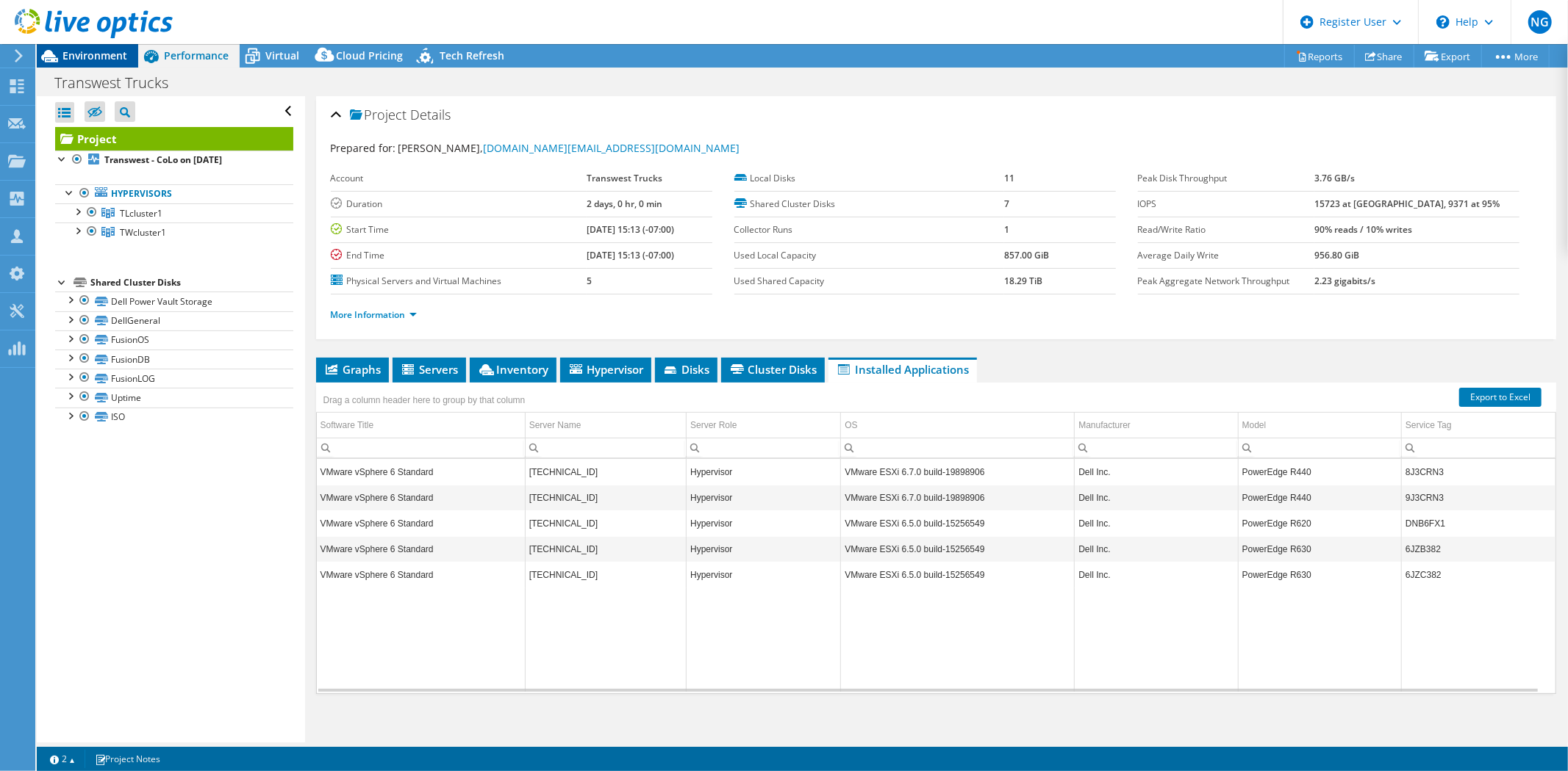
click at [107, 49] on span "Environment" at bounding box center [95, 56] width 65 height 14
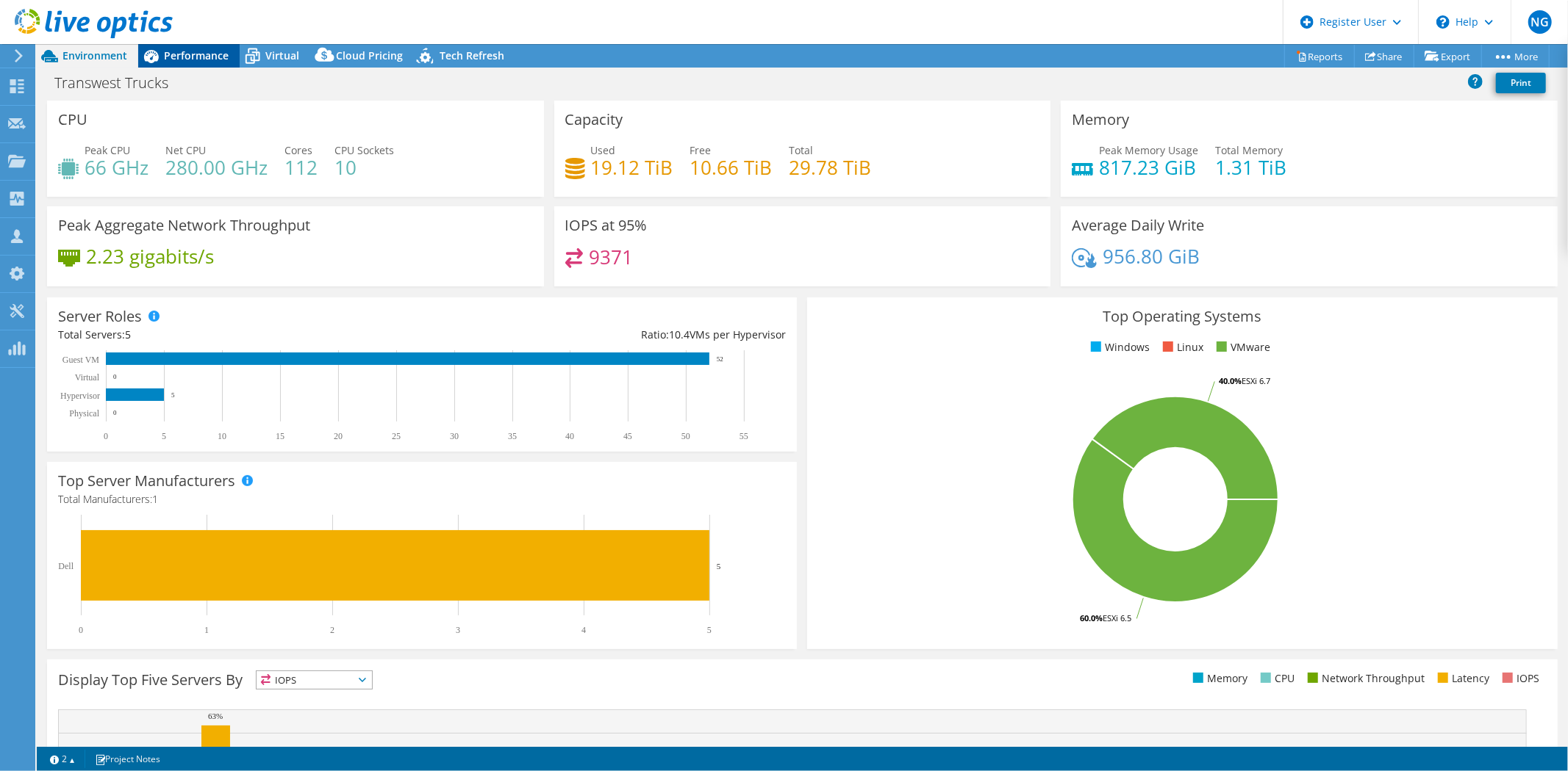
click at [195, 58] on span "Performance" at bounding box center [196, 56] width 65 height 14
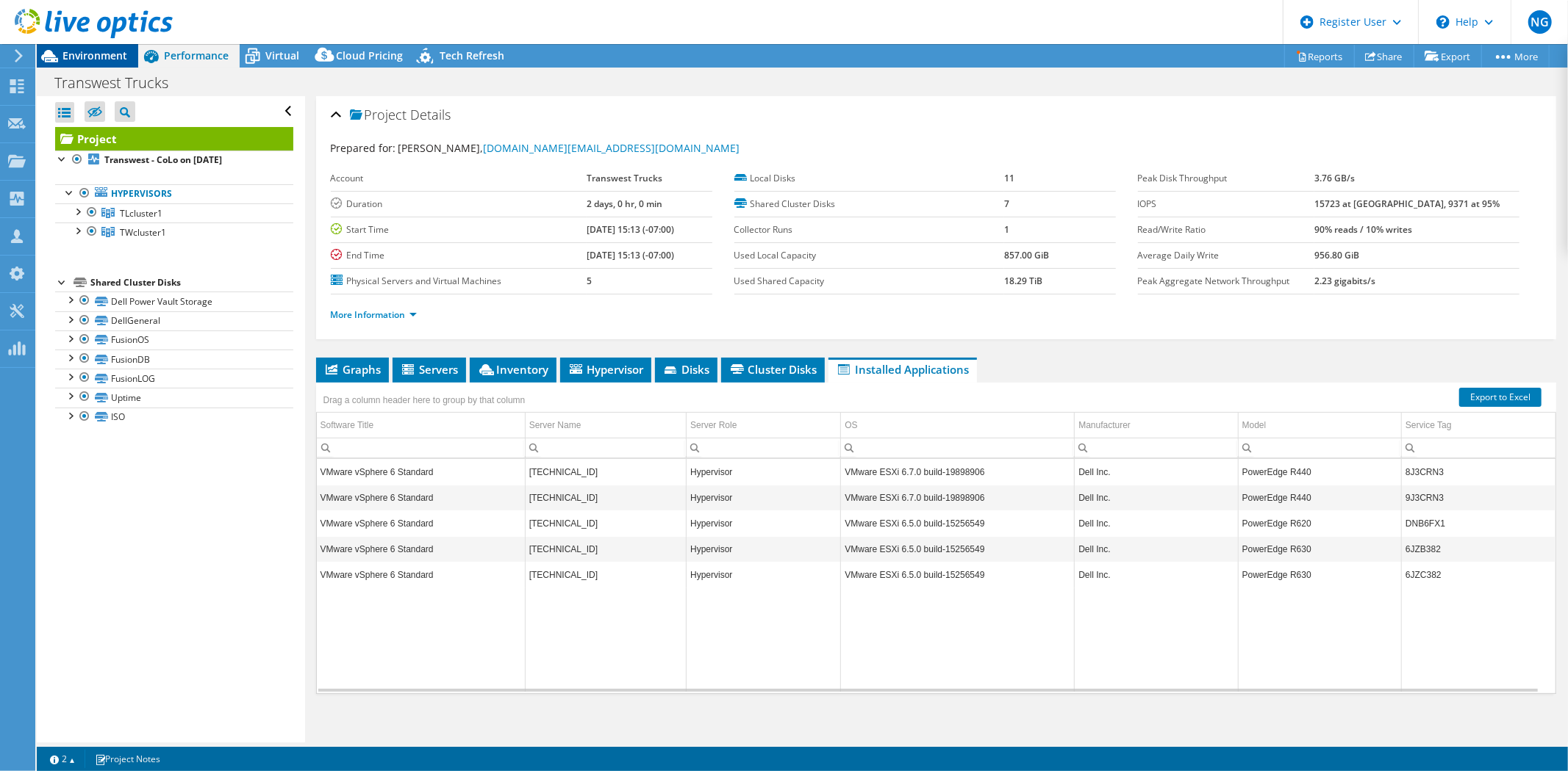
click at [100, 55] on span "Environment" at bounding box center [95, 56] width 65 height 14
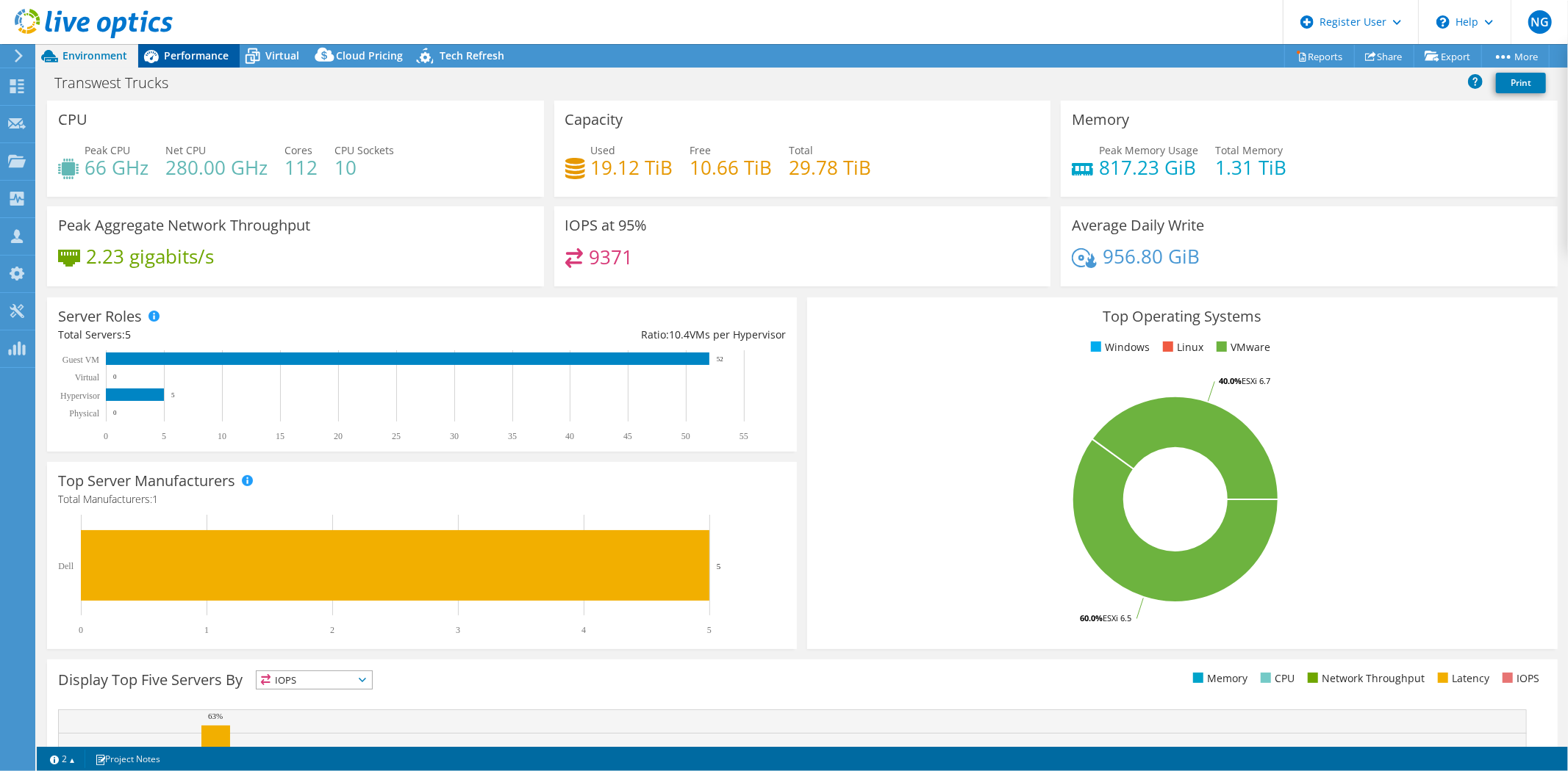
click at [185, 46] on div "Performance" at bounding box center [189, 56] width 102 height 23
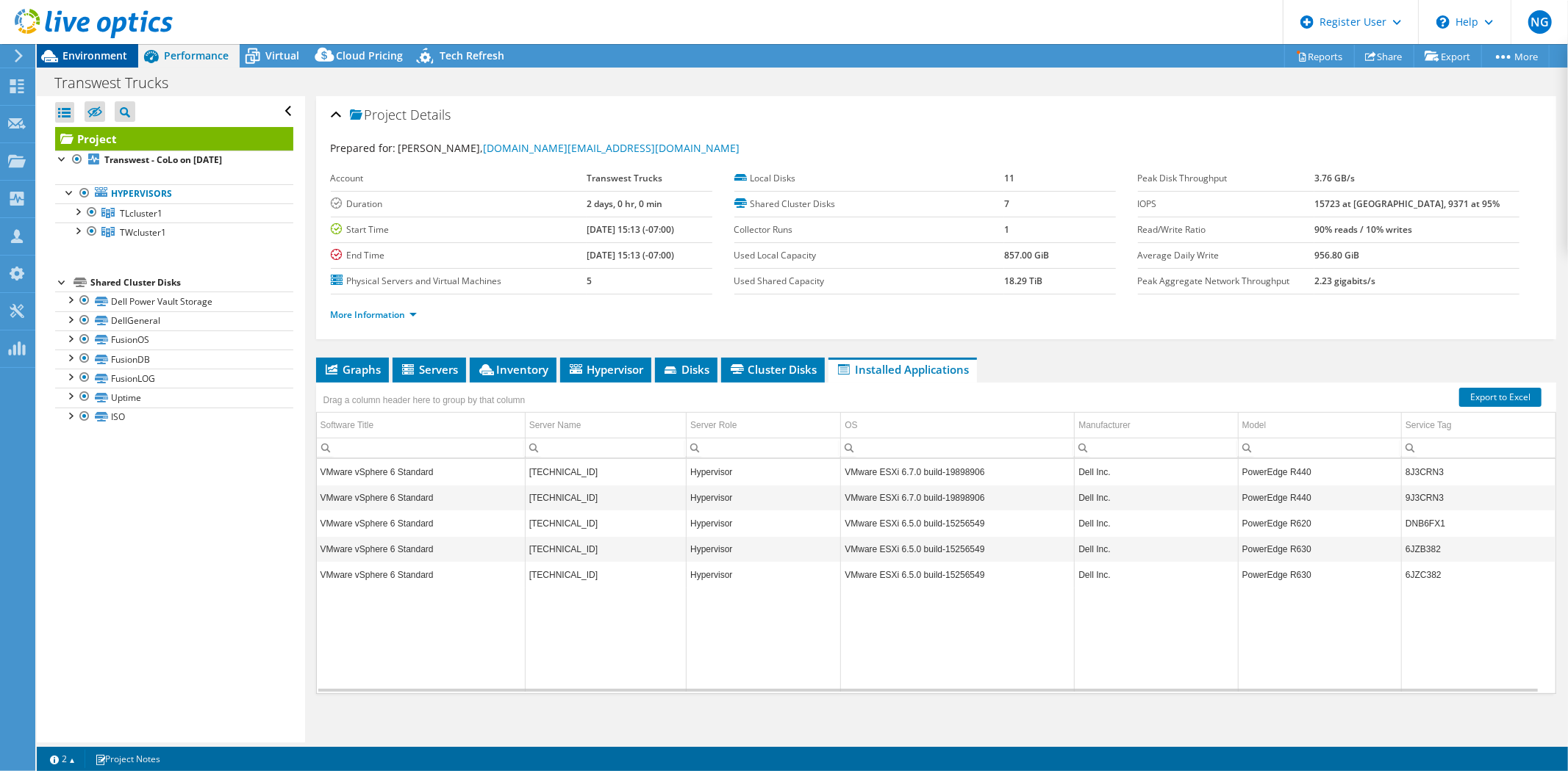
click at [120, 62] on span "Environment" at bounding box center [95, 56] width 65 height 14
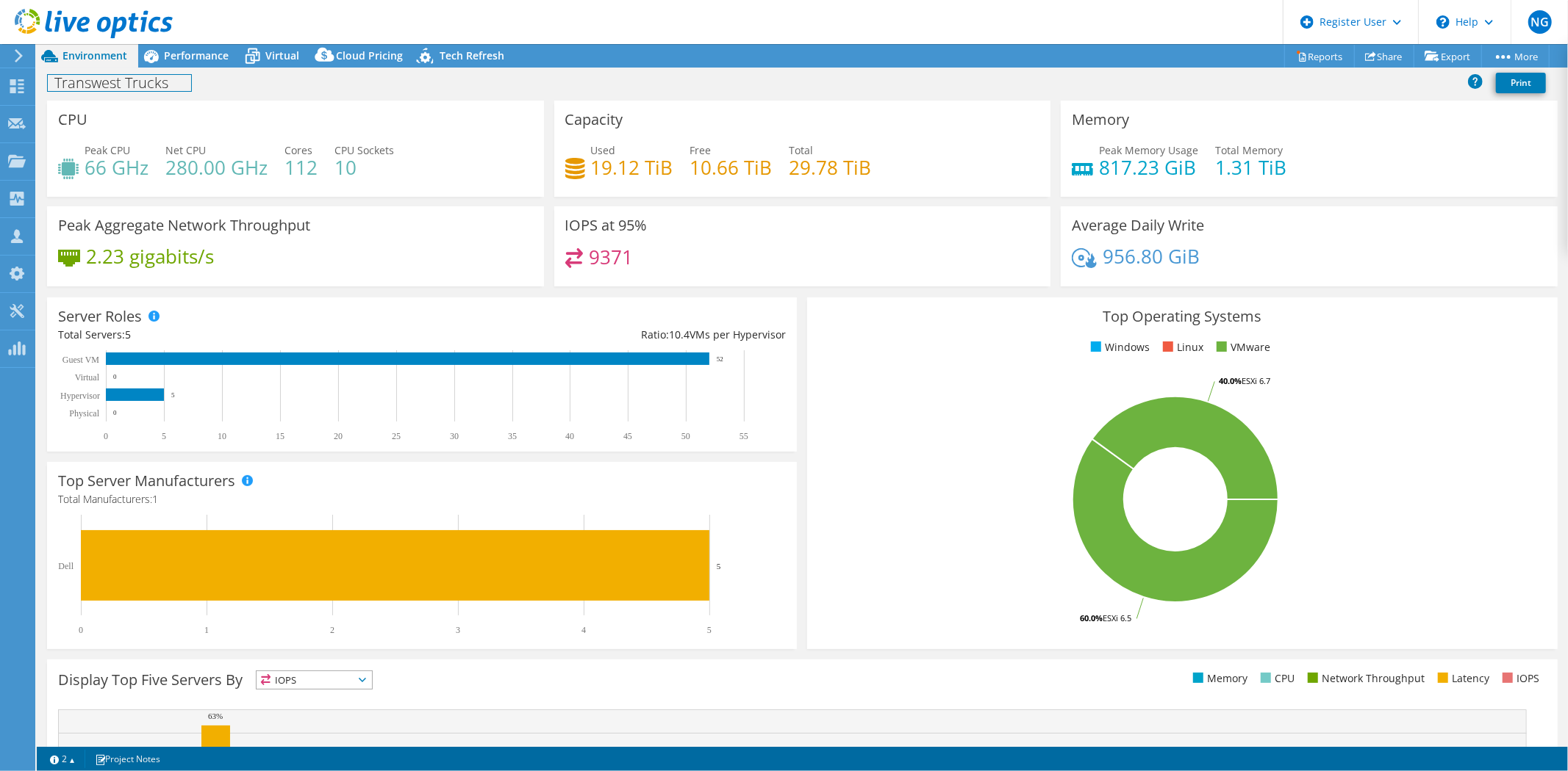
click at [150, 90] on h1 "Transwest Trucks" at bounding box center [119, 83] width 144 height 17
click at [230, 103] on div "CPU Peak CPU 66 GHz Net CPU 280.00 GHz Cores 112 CPU Sockets 10" at bounding box center [295, 149] width 497 height 96
click at [540, 23] on header "NG Dell User Nazareth Guevara Nazareth.Guevara@Dell.com Dell My Profile Log Out…" at bounding box center [784, 21] width 1568 height 44
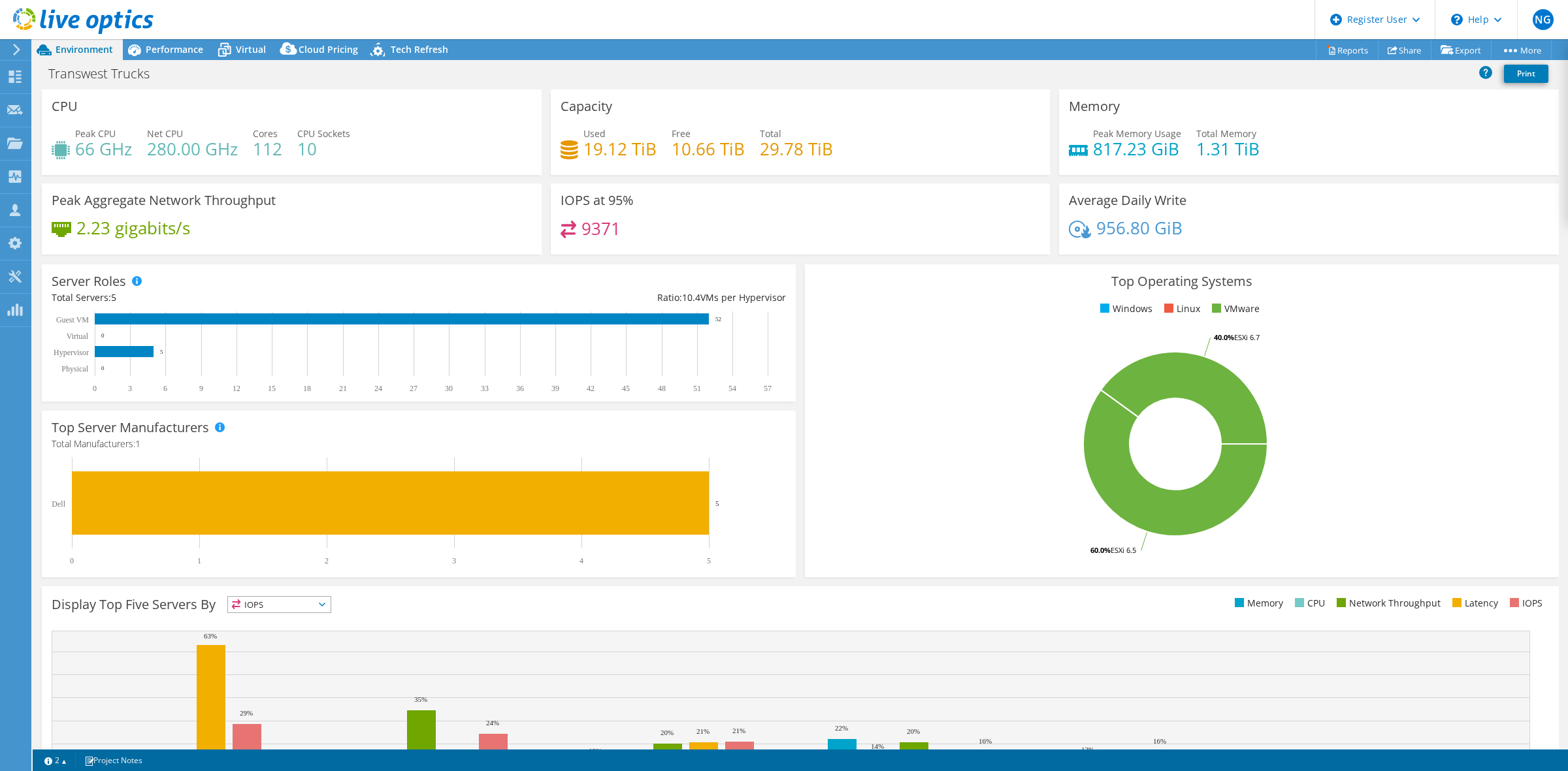
select select "USWest"
select select "USD"
